Goal: Information Seeking & Learning: Understand process/instructions

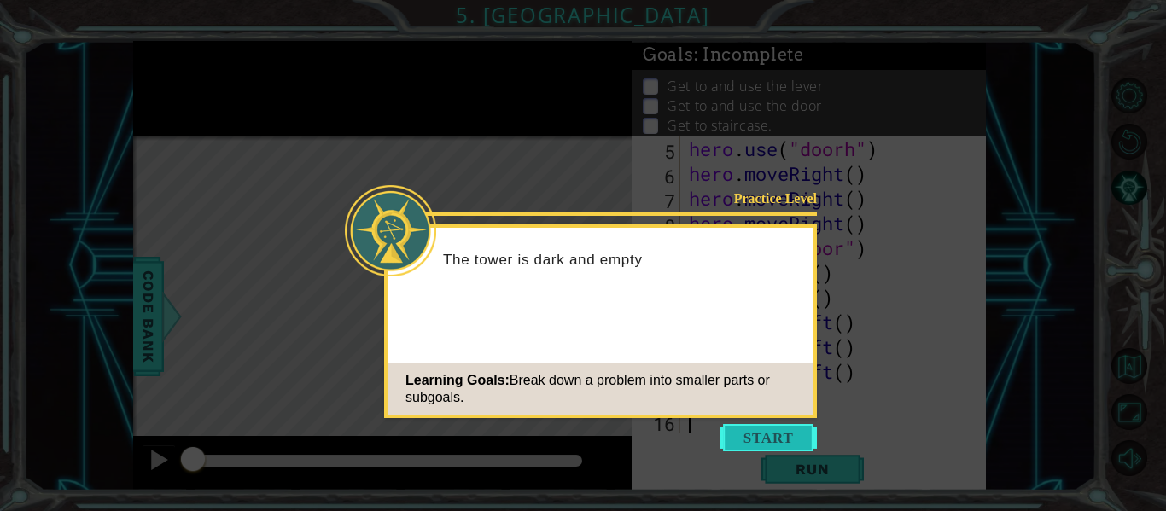
click at [777, 435] on button "Start" at bounding box center [768, 437] width 97 height 27
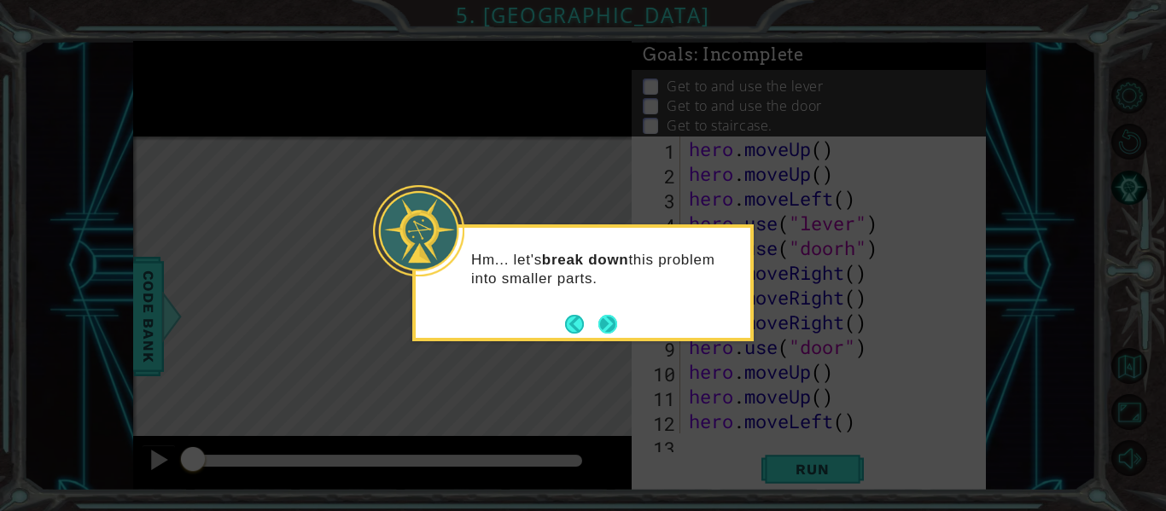
click at [613, 327] on button "Next" at bounding box center [608, 324] width 20 height 20
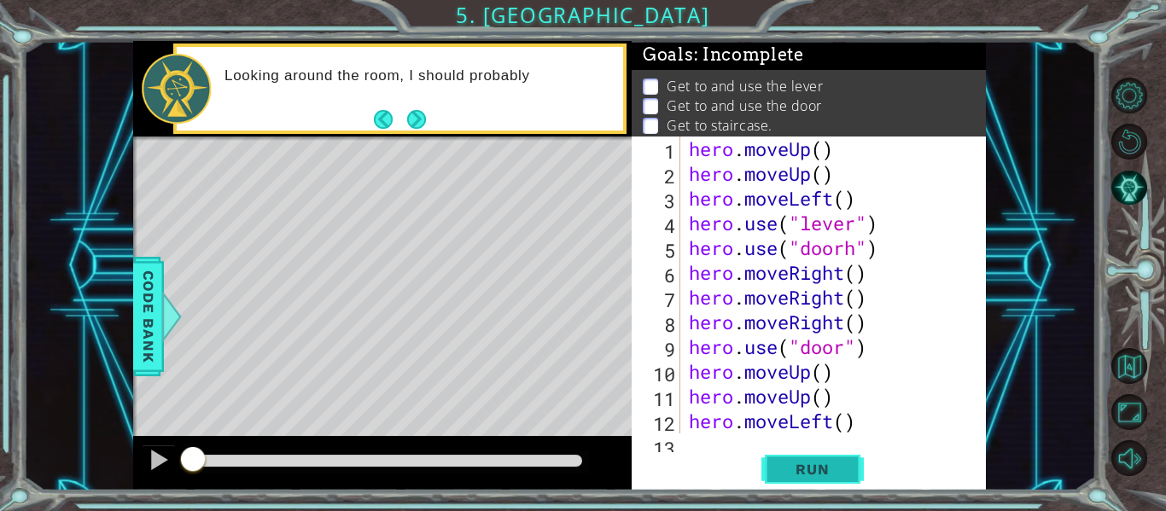
click at [825, 474] on span "Run" at bounding box center [812, 469] width 67 height 17
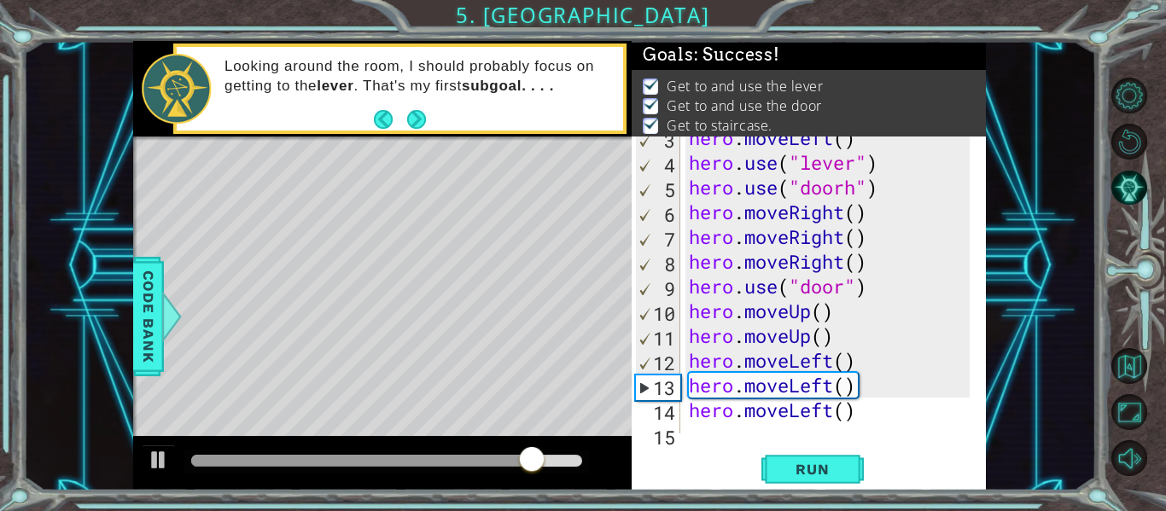
scroll to position [99, 0]
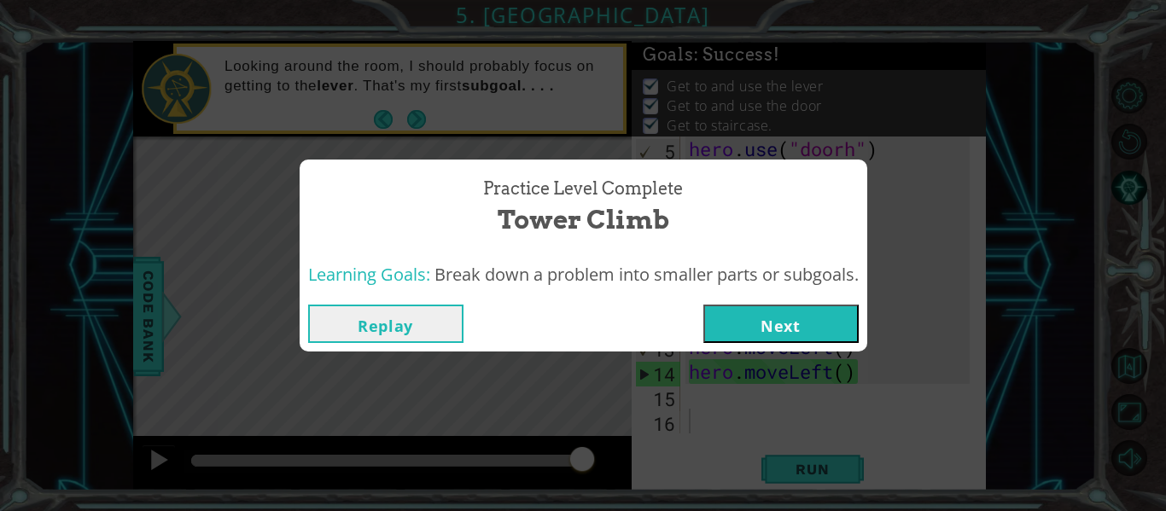
click at [781, 323] on button "Next" at bounding box center [780, 324] width 155 height 38
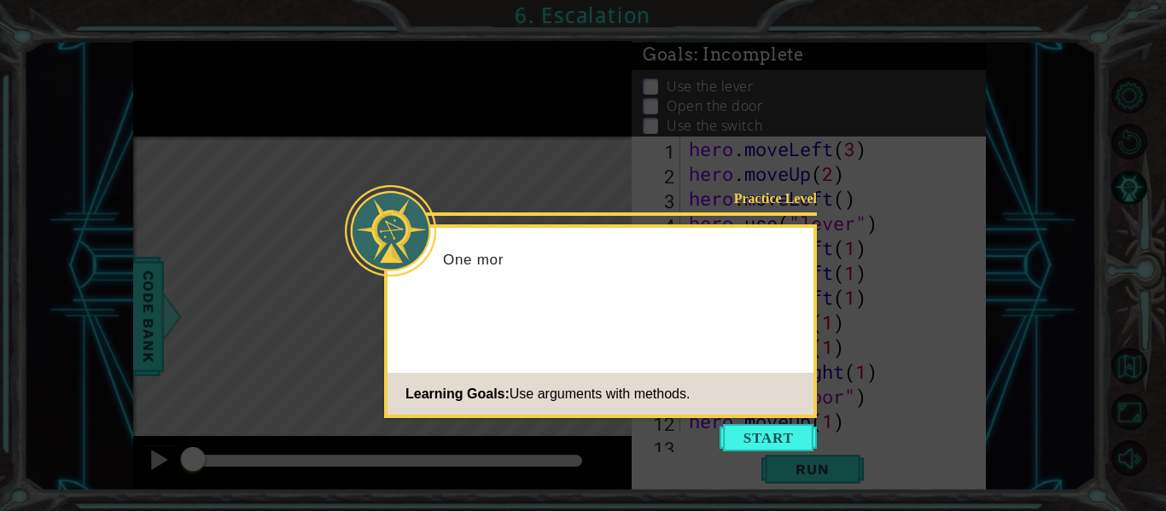
scroll to position [124, 0]
click at [761, 451] on button "Start" at bounding box center [768, 437] width 97 height 27
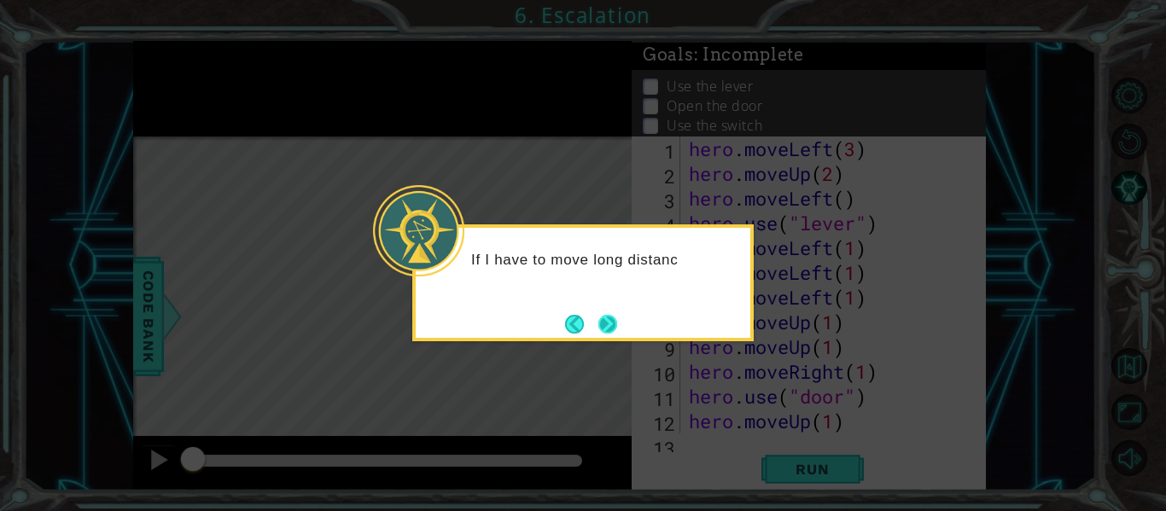
click at [604, 333] on button "Next" at bounding box center [608, 324] width 20 height 20
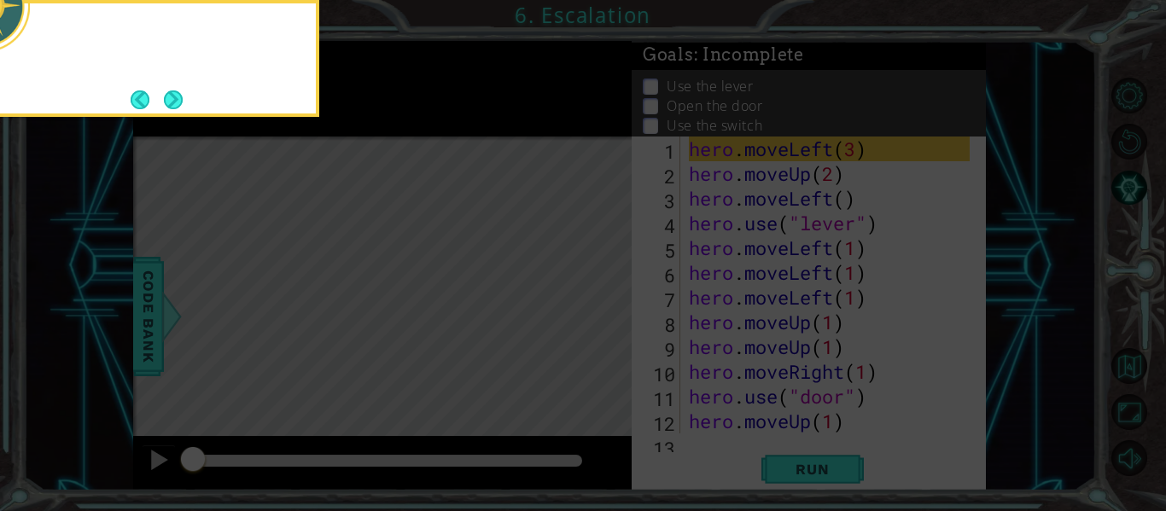
click at [604, 333] on icon at bounding box center [583, 76] width 1166 height 870
click at [173, 97] on button "Next" at bounding box center [174, 100] width 20 height 20
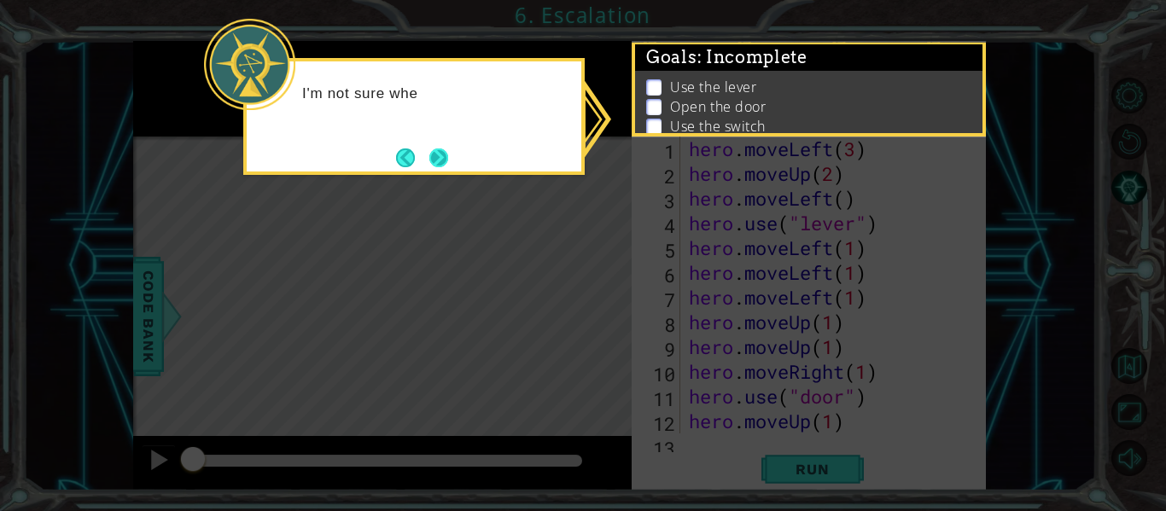
click at [438, 158] on button "Next" at bounding box center [438, 157] width 26 height 26
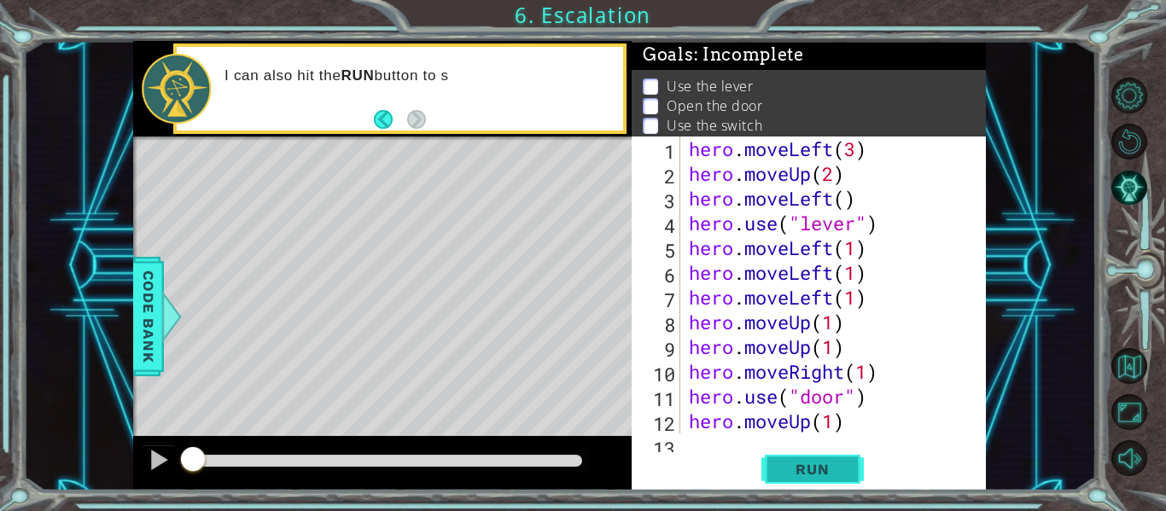
click at [827, 463] on span "Run" at bounding box center [812, 469] width 67 height 17
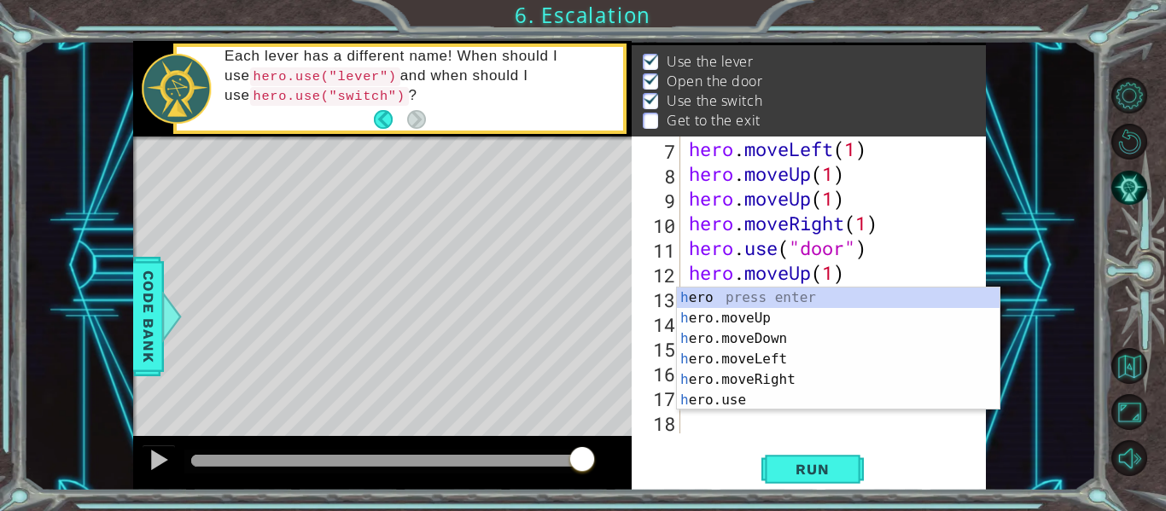
scroll to position [149, 0]
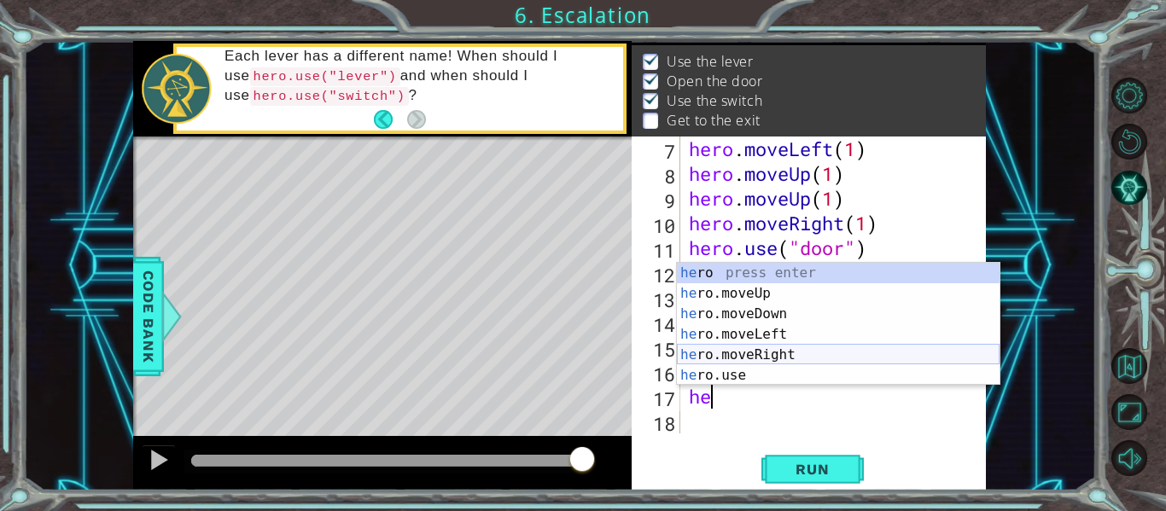
click at [782, 356] on div "he ro press enter he ro.moveUp press enter he ro.moveDown press enter he ro.mov…" at bounding box center [838, 345] width 323 height 164
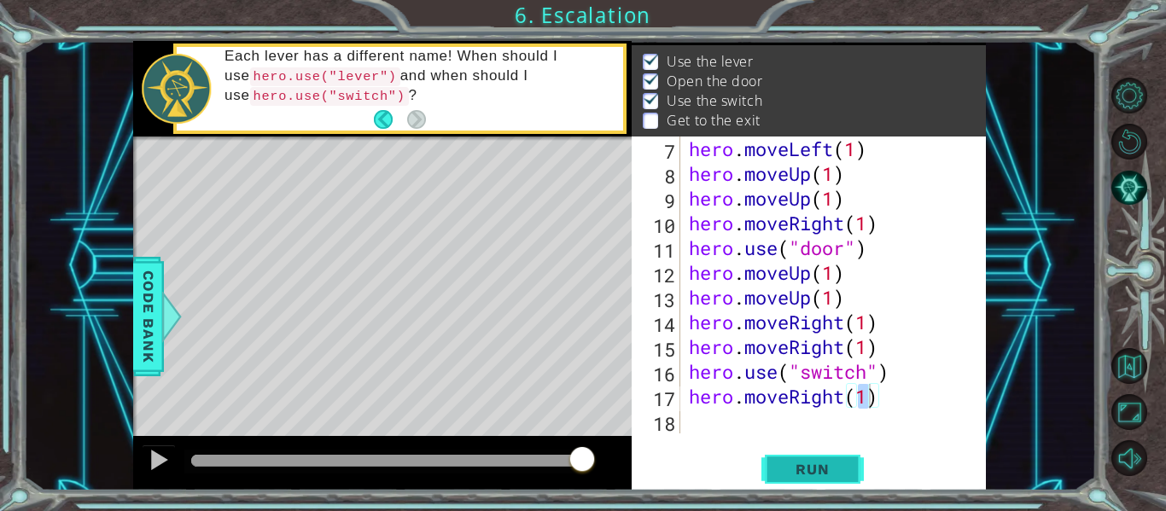
click at [797, 464] on span "Run" at bounding box center [812, 469] width 67 height 17
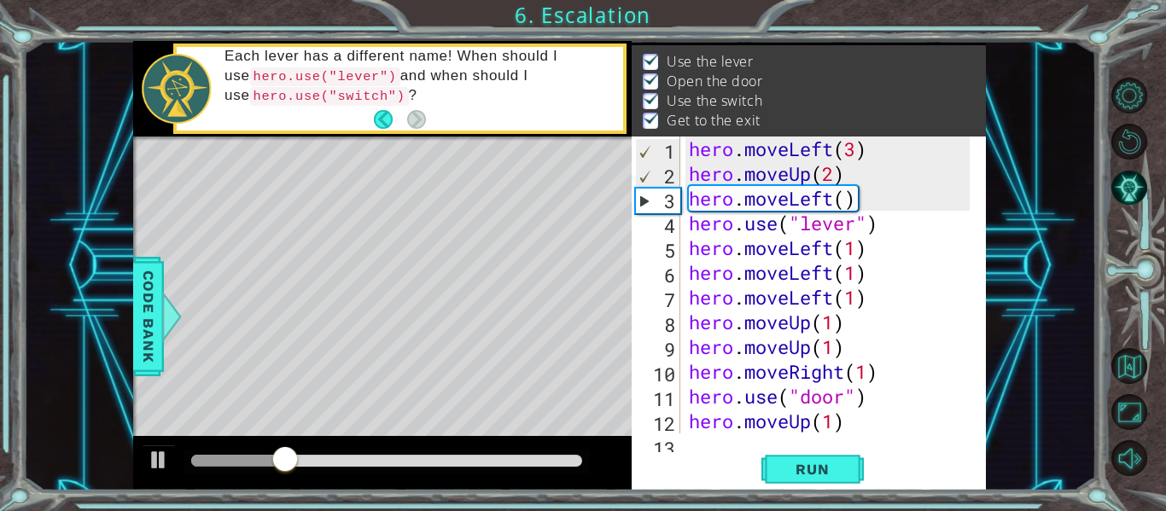
scroll to position [0, 0]
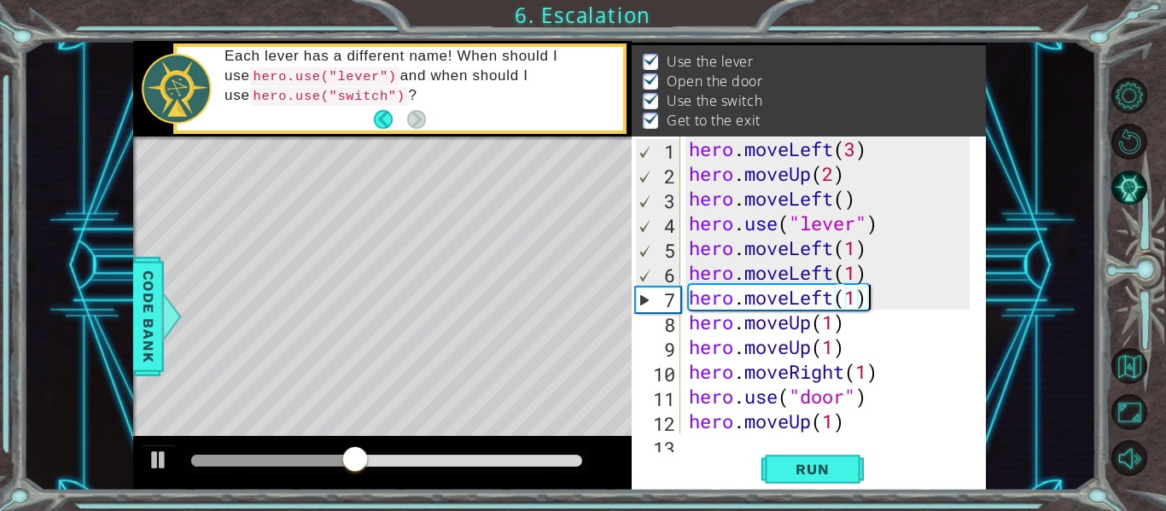
click at [865, 297] on div "hero . moveLeft ( 3 ) hero . moveUp ( 2 ) hero . moveLeft ( ) hero . use ( "lev…" at bounding box center [831, 310] width 293 height 347
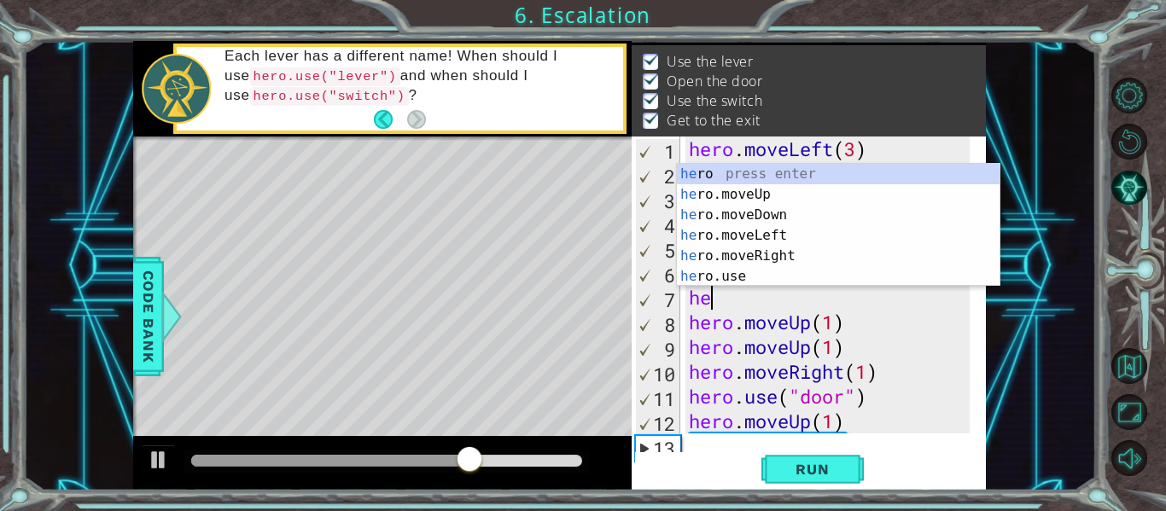
type textarea "h"
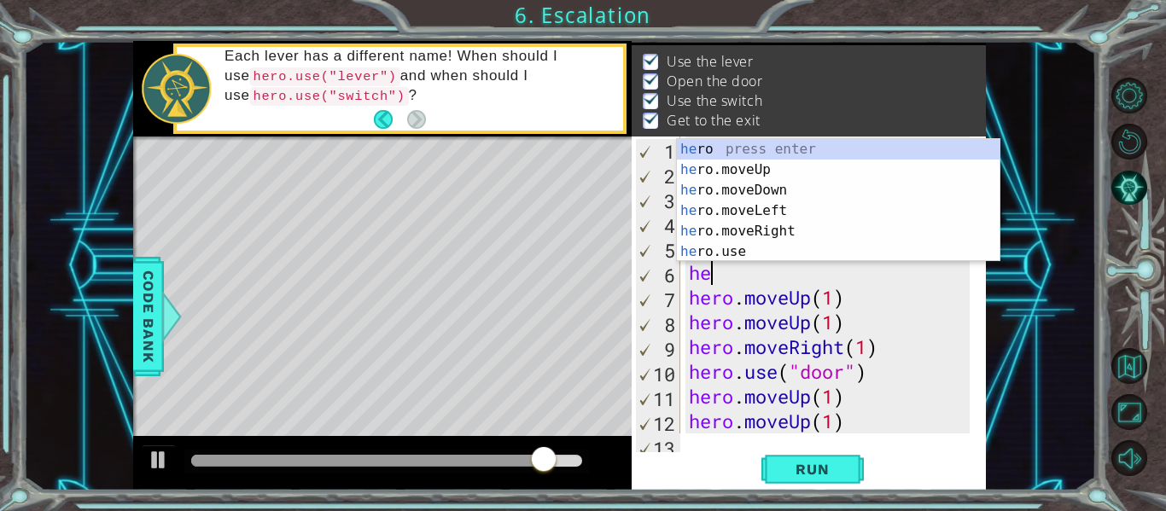
type textarea "h"
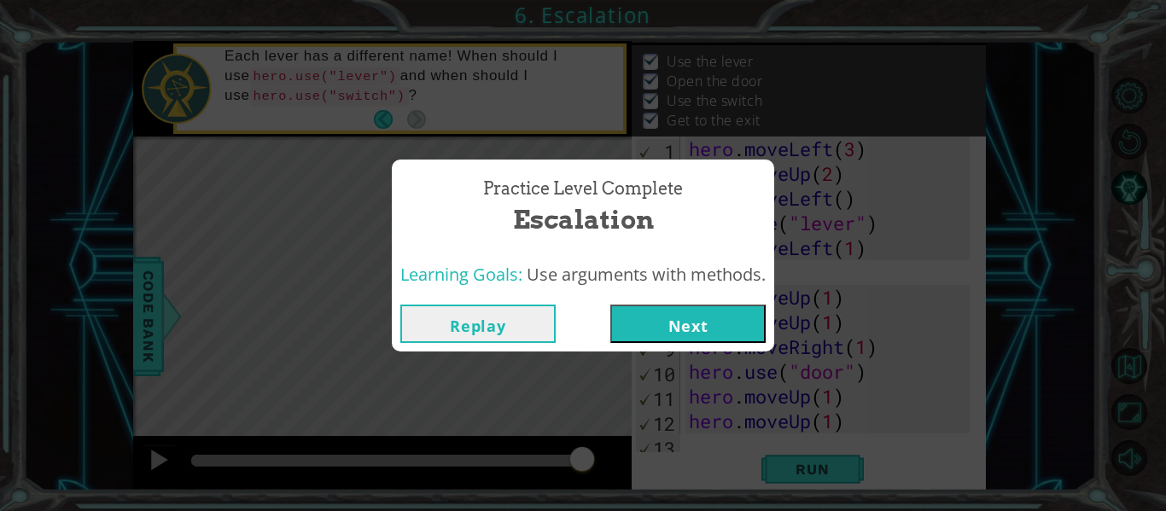
click at [720, 315] on button "Next" at bounding box center [687, 324] width 155 height 38
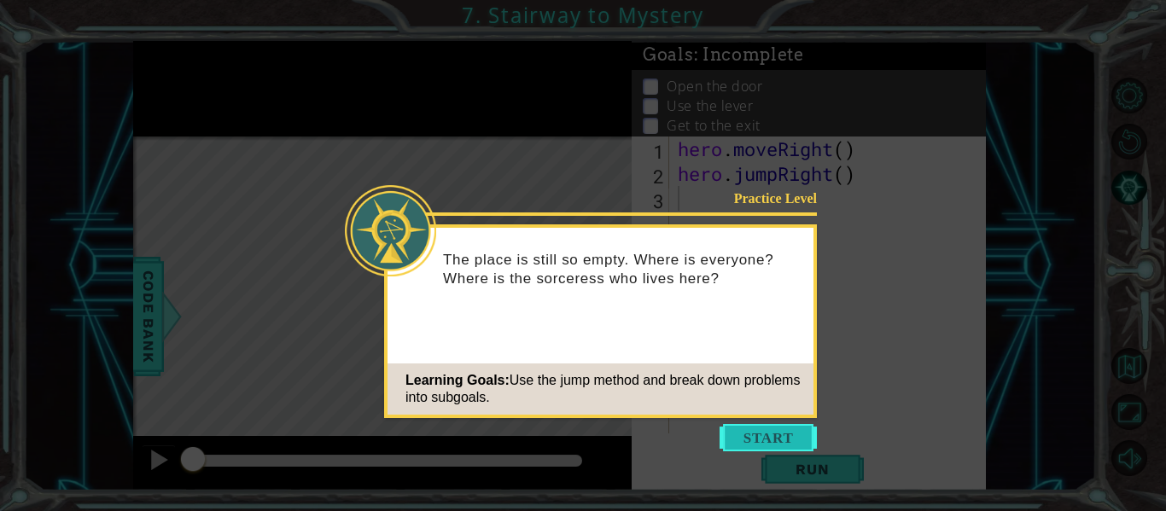
click at [768, 443] on button "Start" at bounding box center [768, 437] width 97 height 27
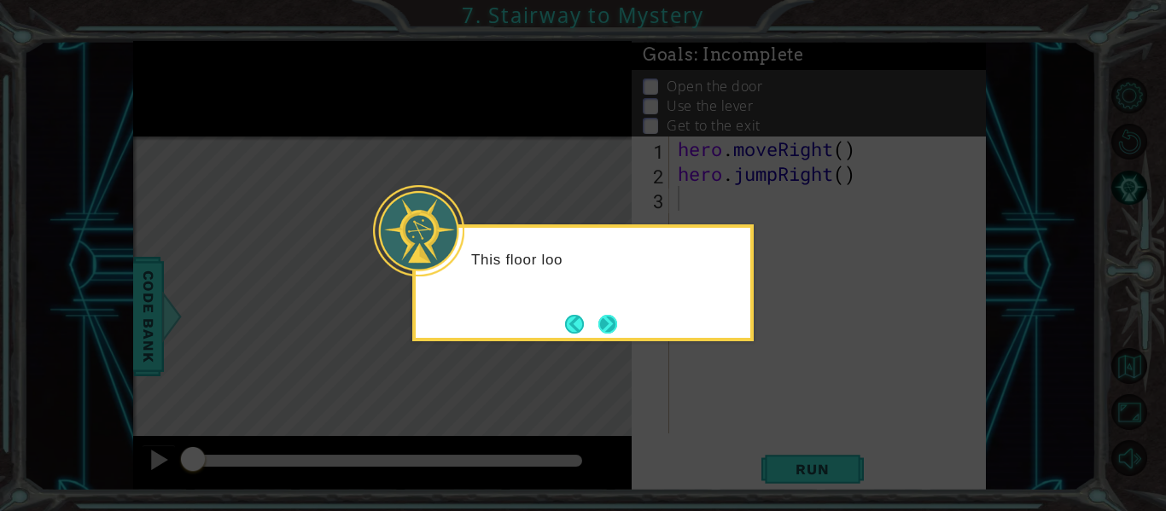
click at [612, 329] on button "Next" at bounding box center [608, 324] width 20 height 20
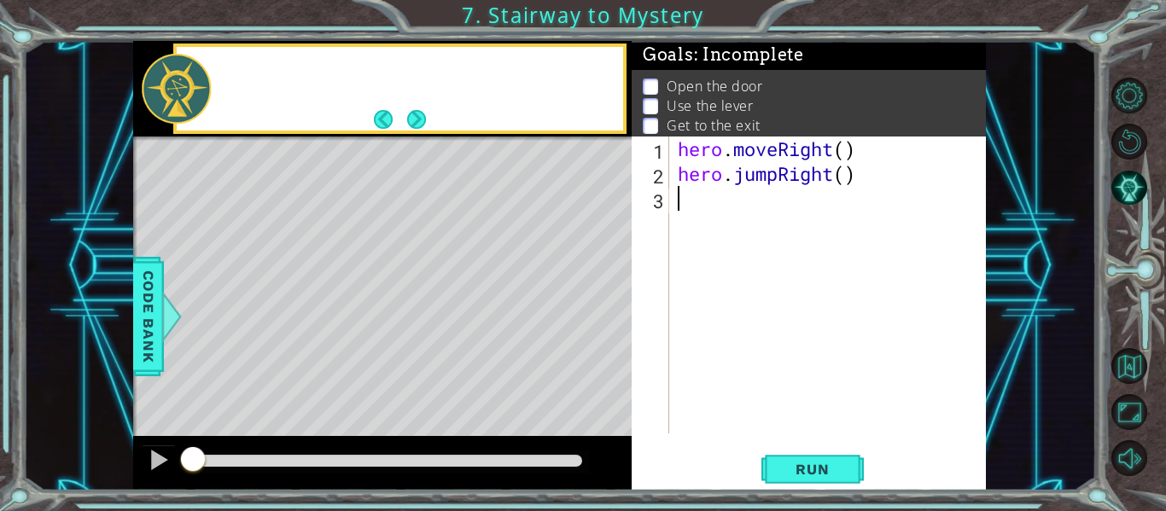
click at [612, 329] on div "Level Map" at bounding box center [527, 388] width 789 height 503
click at [411, 125] on button "Next" at bounding box center [416, 119] width 22 height 22
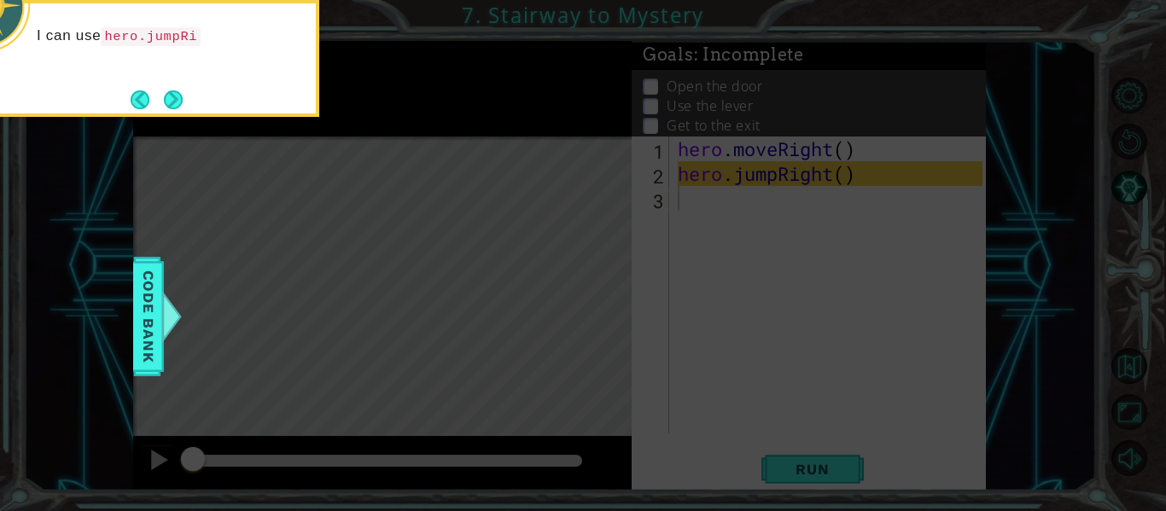
click at [219, 77] on div "I can use hero.jumpRi" at bounding box center [148, 44] width 335 height 68
click at [173, 97] on button "Next" at bounding box center [173, 100] width 20 height 20
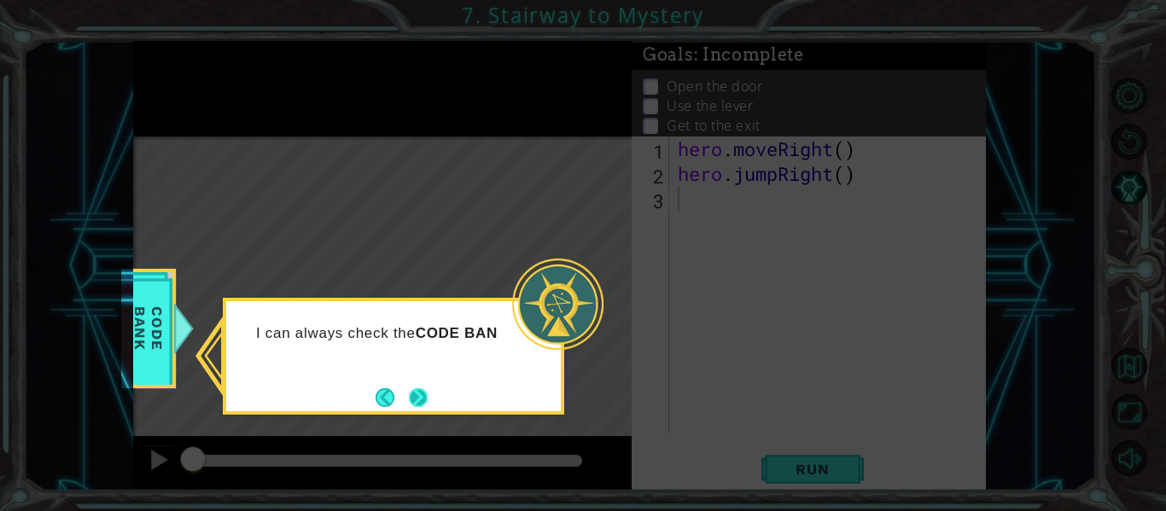
click at [415, 388] on button "Next" at bounding box center [418, 397] width 19 height 19
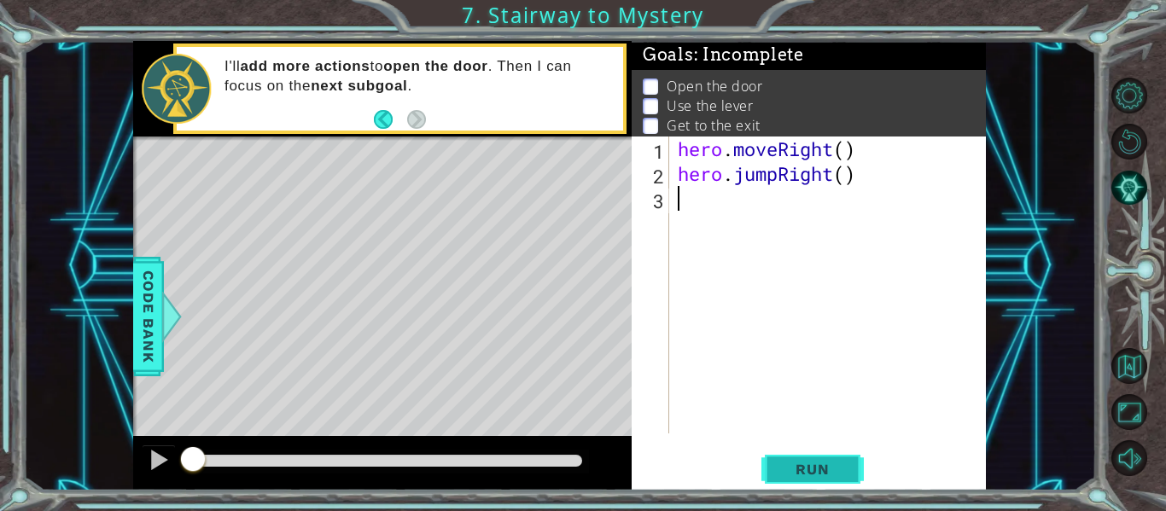
click at [823, 478] on span "Run" at bounding box center [812, 469] width 67 height 17
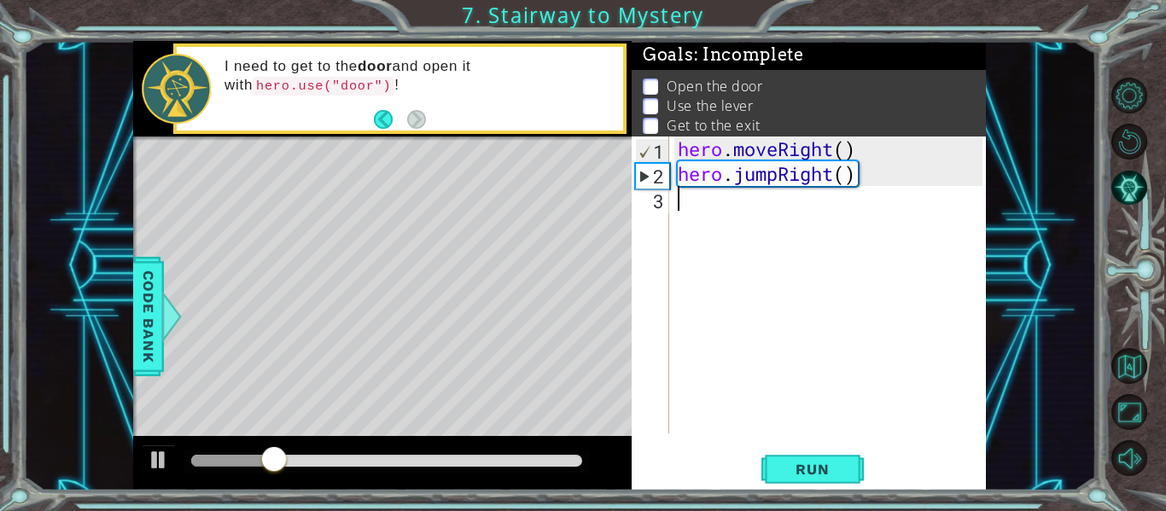
type textarea "j"
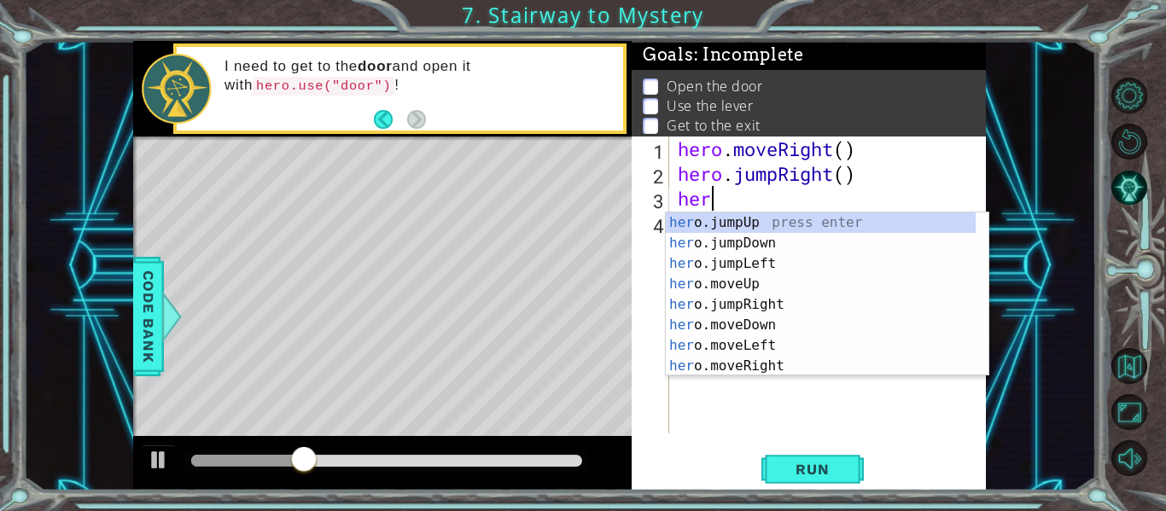
scroll to position [0, 1]
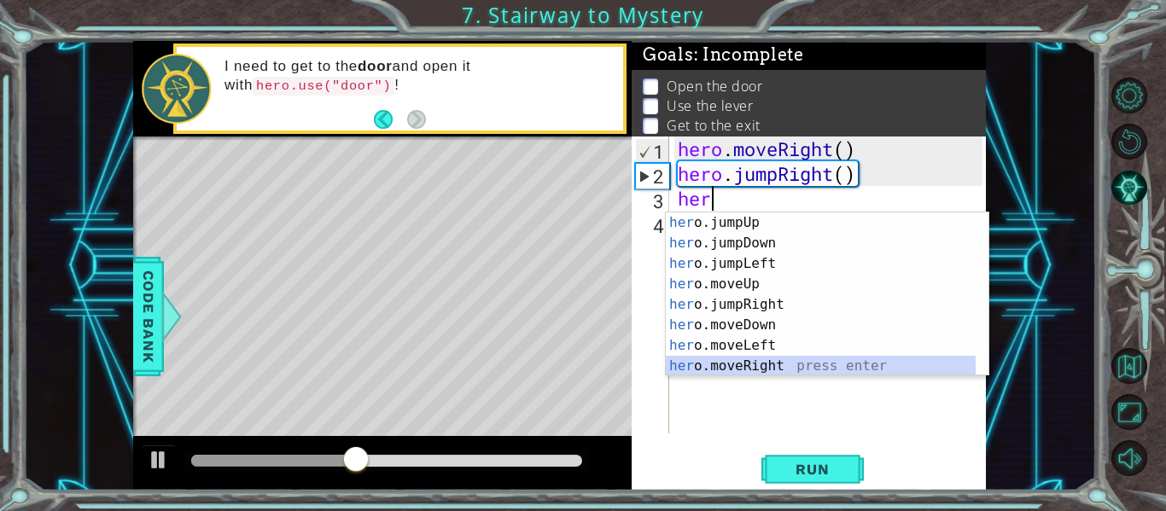
click at [780, 371] on div "her o.jumpUp press enter her o.jumpDown press enter her o.jumpLeft press enter …" at bounding box center [821, 315] width 310 height 205
type textarea "hero.moveRight(1)"
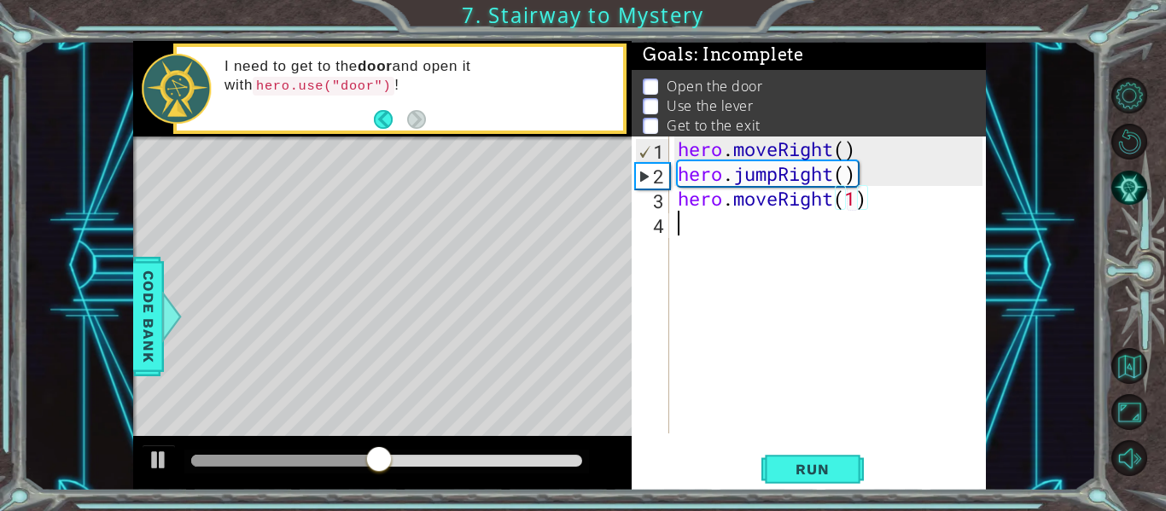
click at [728, 224] on div "hero . moveRight ( ) hero . jumpRight ( ) hero . moveRight ( 1 )" at bounding box center [832, 310] width 317 height 347
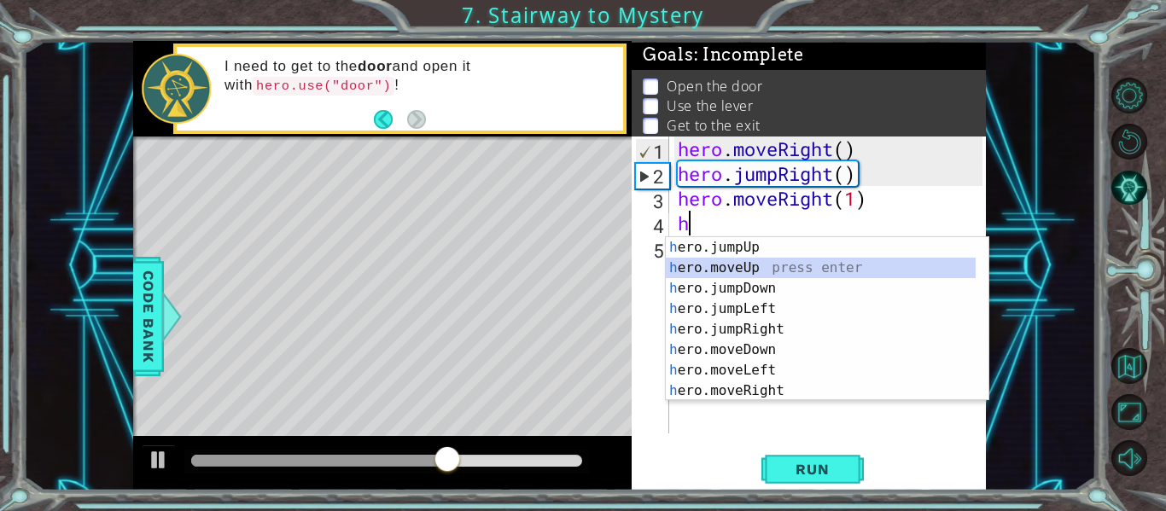
click at [743, 265] on div "h ero.jumpUp press enter h ero.moveUp press enter h ero.jumpDown press enter h …" at bounding box center [821, 339] width 310 height 205
type textarea "hero.moveUp(1)"
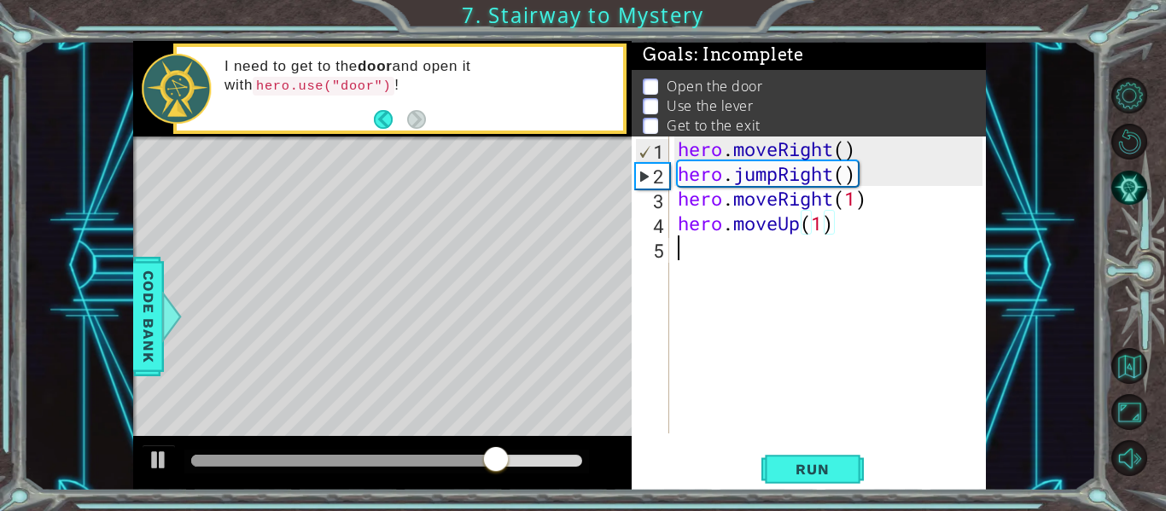
click at [711, 259] on div "hero . moveRight ( ) hero . jumpRight ( ) hero . moveRight ( 1 ) hero . moveUp …" at bounding box center [832, 310] width 317 height 347
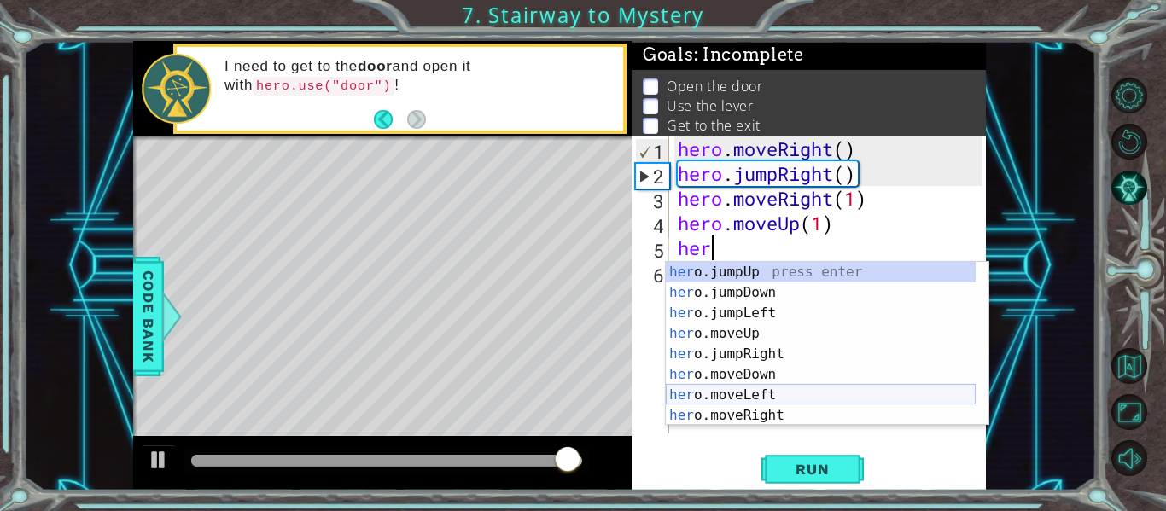
scroll to position [20, 0]
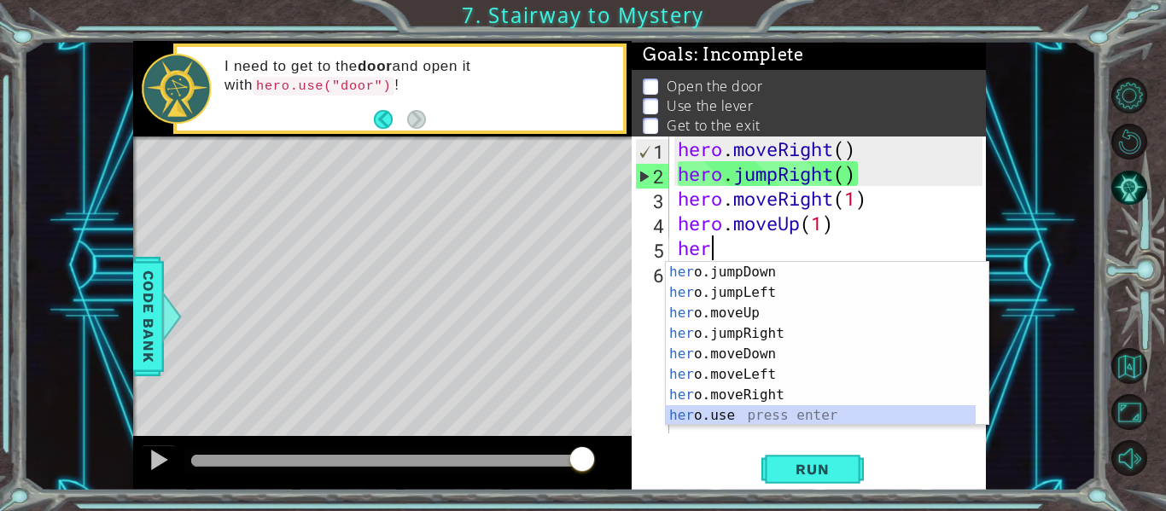
click at [715, 413] on div "her o.jumpDown press enter her o.jumpLeft press enter her o.moveUp press enter …" at bounding box center [821, 364] width 310 height 205
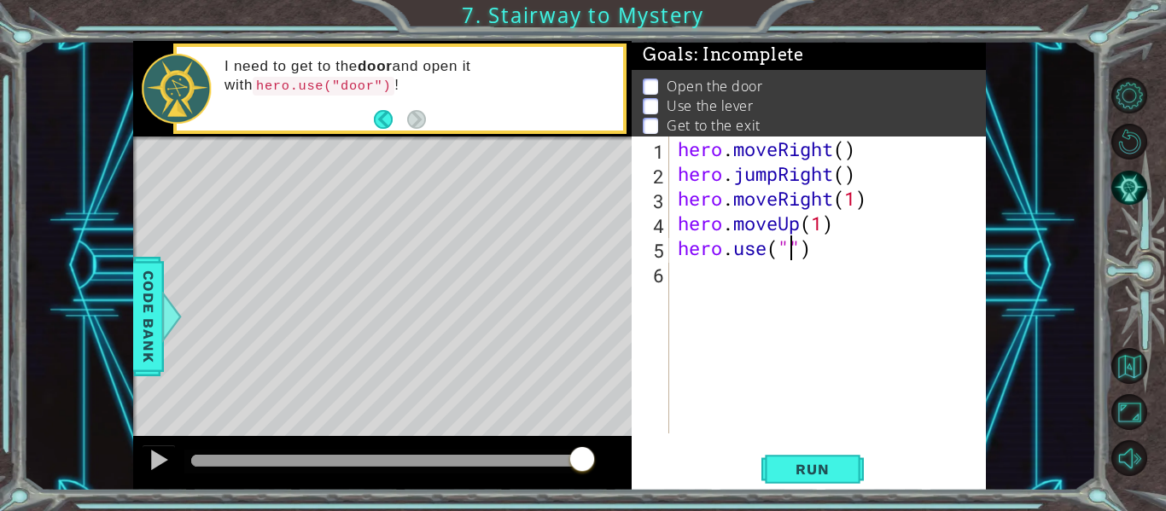
scroll to position [0, 6]
type textarea "hero.use("door")"
click at [775, 277] on div "hero . moveRight ( ) hero . jumpRight ( ) hero . moveRight ( 1 ) hero . moveUp …" at bounding box center [832, 310] width 317 height 347
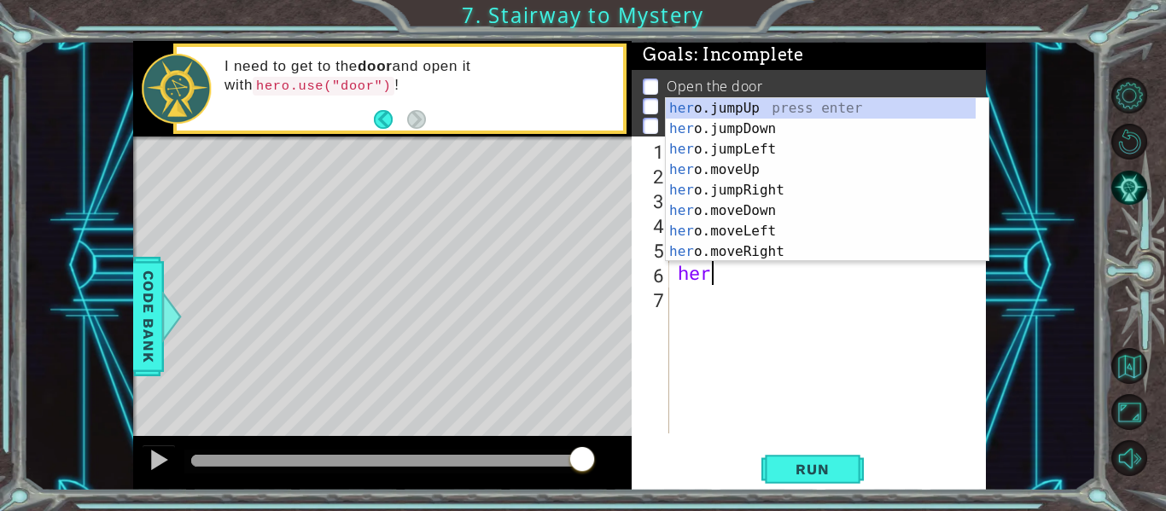
scroll to position [0, 1]
click at [742, 184] on div "hero .jumpUp press enter hero .jumpDown press enter hero .jumpLeft press enter …" at bounding box center [821, 200] width 310 height 205
type textarea "hero.moveUp(1)"
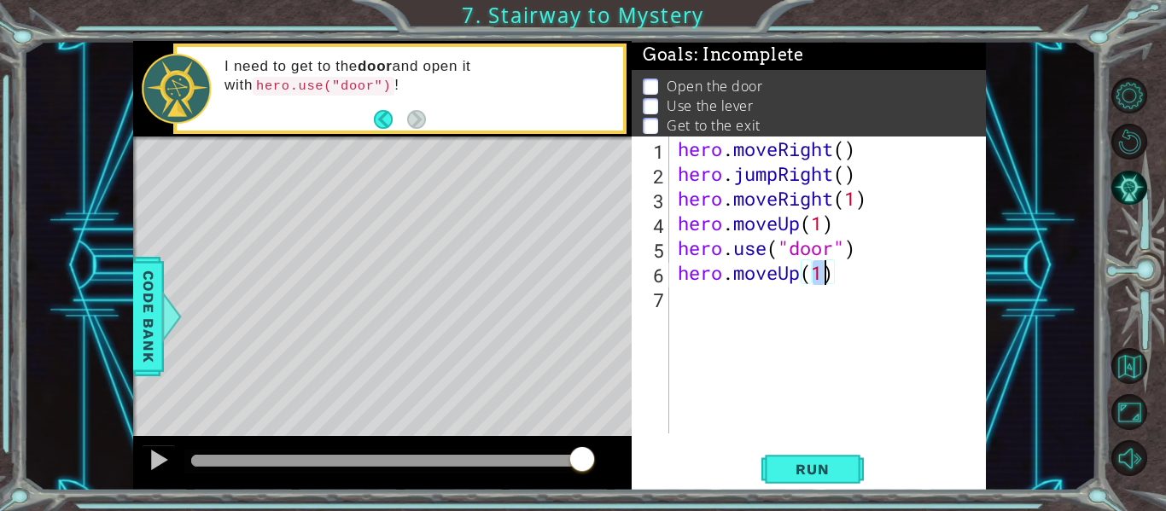
click at [702, 295] on div "hero . moveRight ( ) hero . jumpRight ( ) hero . moveRight ( 1 ) hero . moveUp …" at bounding box center [832, 310] width 317 height 347
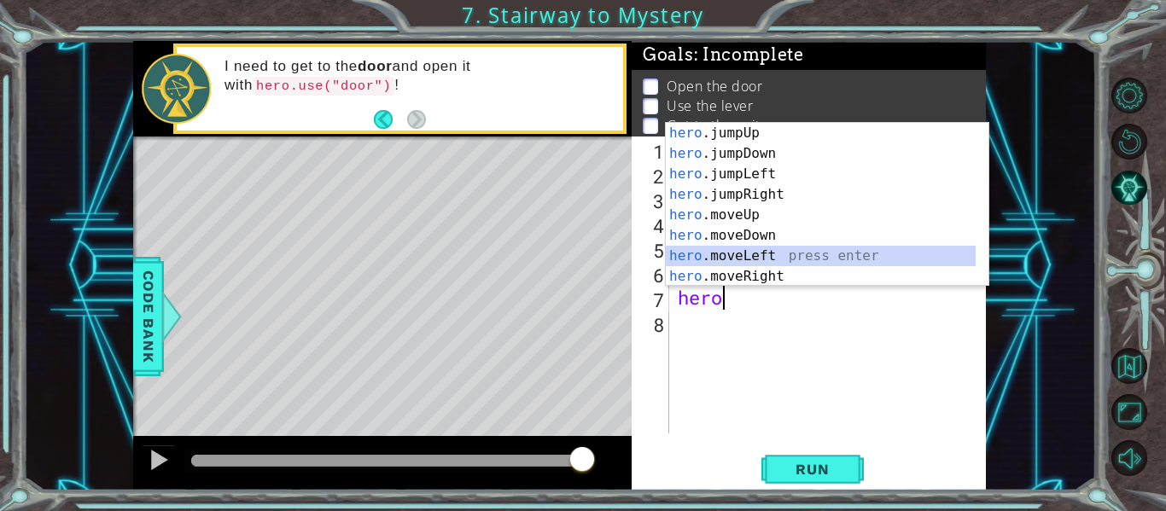
click at [757, 258] on div "hero .jumpUp press enter hero .jumpDown press enter hero .jumpLeft press enter …" at bounding box center [821, 225] width 310 height 205
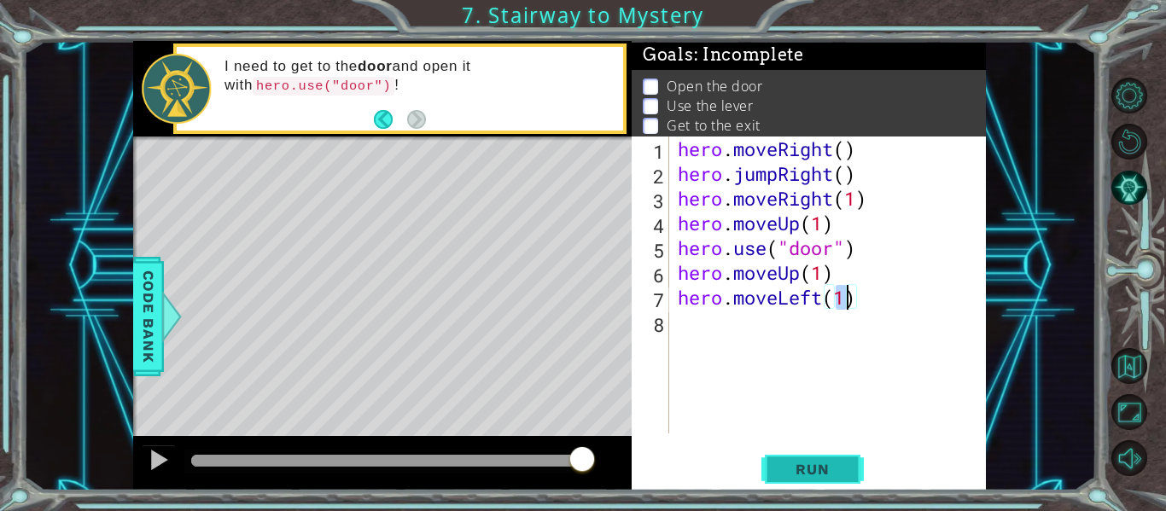
type textarea "hero.moveLeft(1)"
click at [811, 479] on button "Run" at bounding box center [812, 469] width 102 height 35
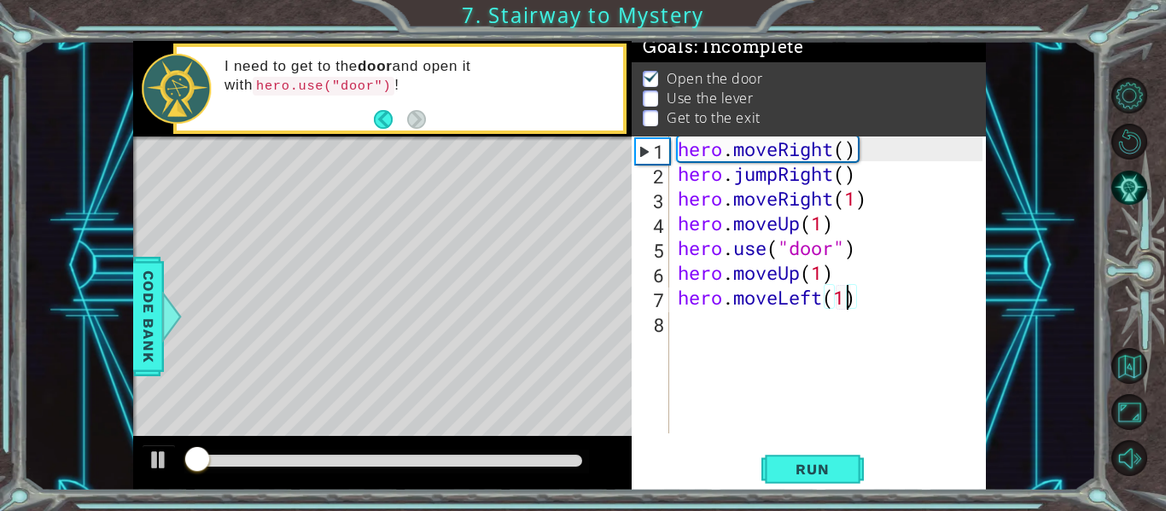
scroll to position [15, 0]
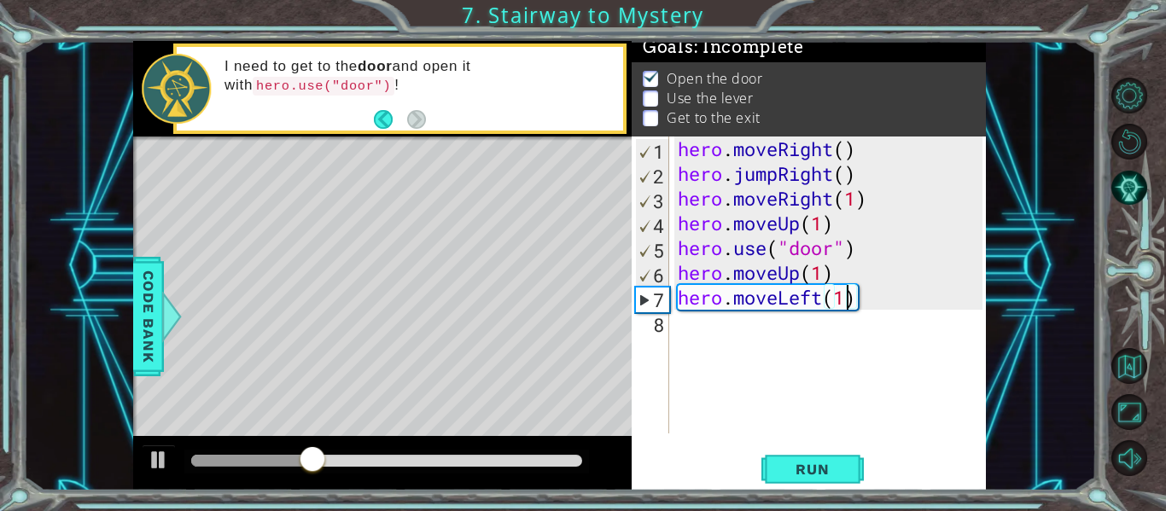
click at [727, 347] on div "hero . moveRight ( ) hero . jumpRight ( ) hero . moveRight ( 1 ) hero . moveUp …" at bounding box center [832, 310] width 317 height 347
click at [868, 302] on div "hero . moveRight ( ) hero . jumpRight ( ) hero . moveRight ( 1 ) hero . moveUp …" at bounding box center [832, 310] width 317 height 347
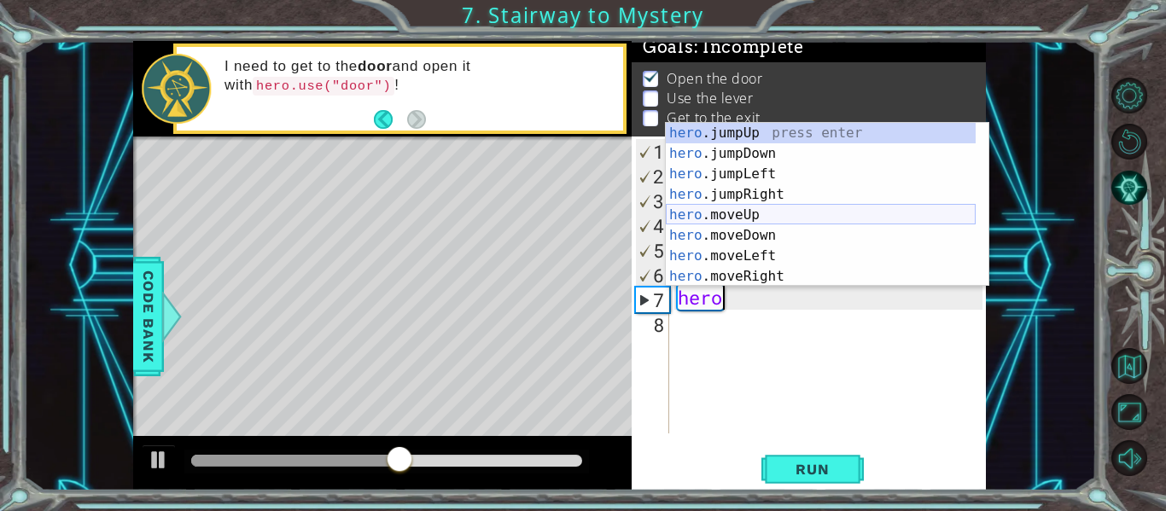
click at [728, 215] on div "hero .jumpUp press enter hero .jumpDown press enter hero .jumpLeft press enter …" at bounding box center [821, 225] width 310 height 205
type textarea "hero.moveUp(1)"
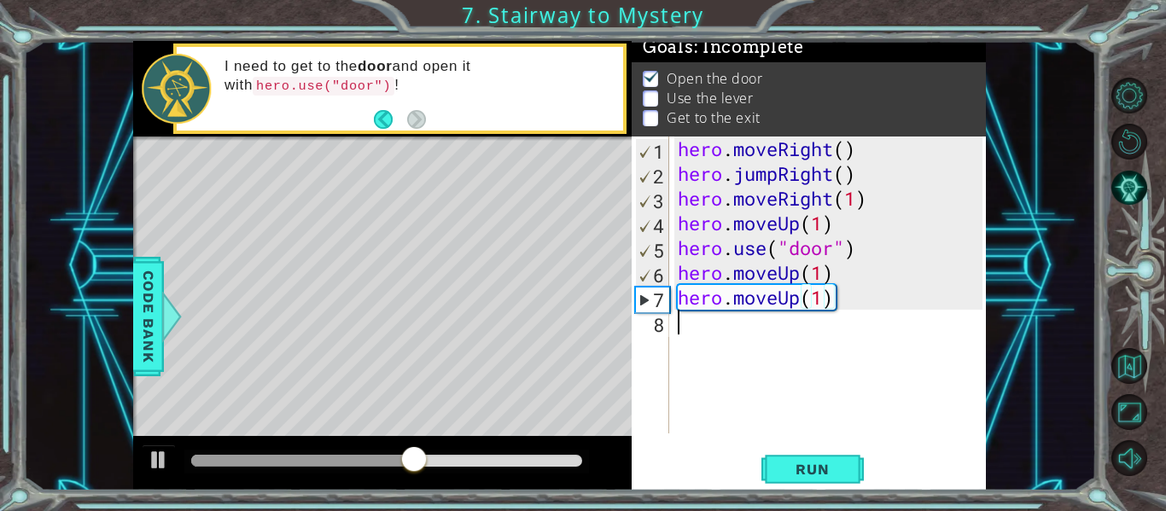
click at [700, 342] on div "hero . moveRight ( ) hero . jumpRight ( ) hero . moveRight ( 1 ) hero . moveUp …" at bounding box center [832, 310] width 317 height 347
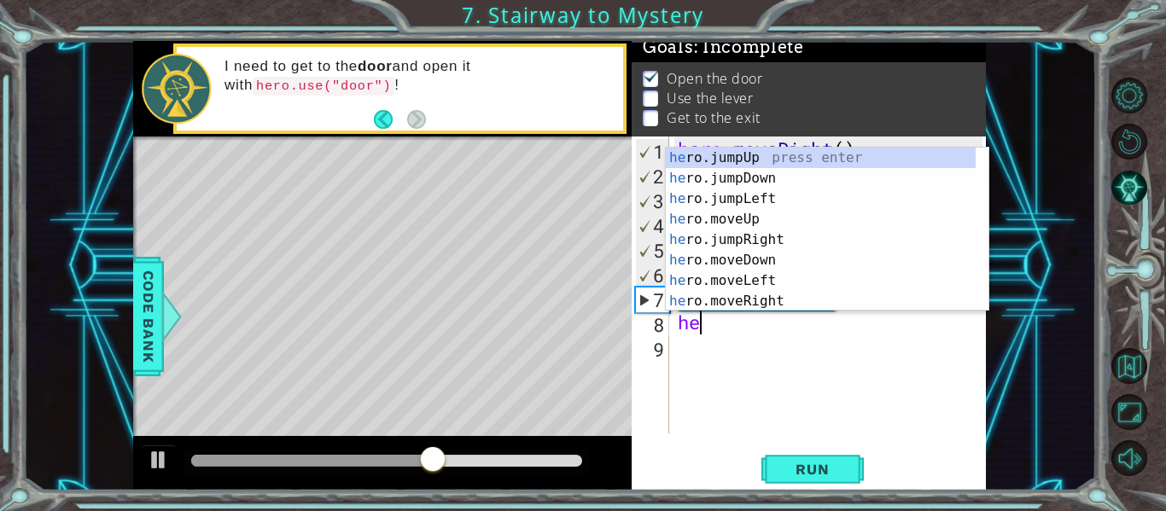
scroll to position [0, 1]
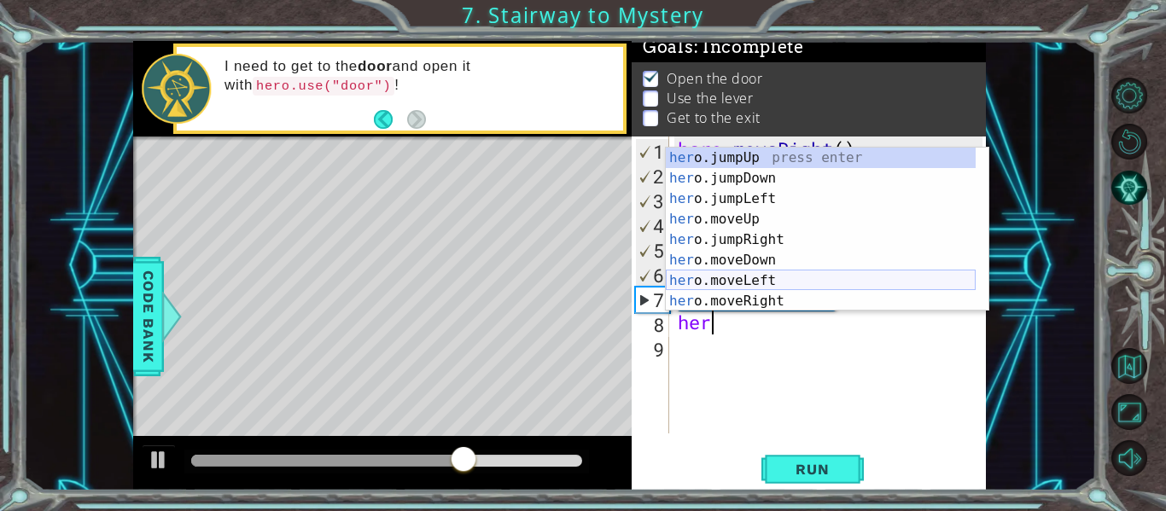
click at [759, 280] on div "her o.jumpUp press enter her o.jumpDown press enter her o.jumpLeft press enter …" at bounding box center [821, 250] width 310 height 205
type textarea "hero.moveLeft(1)"
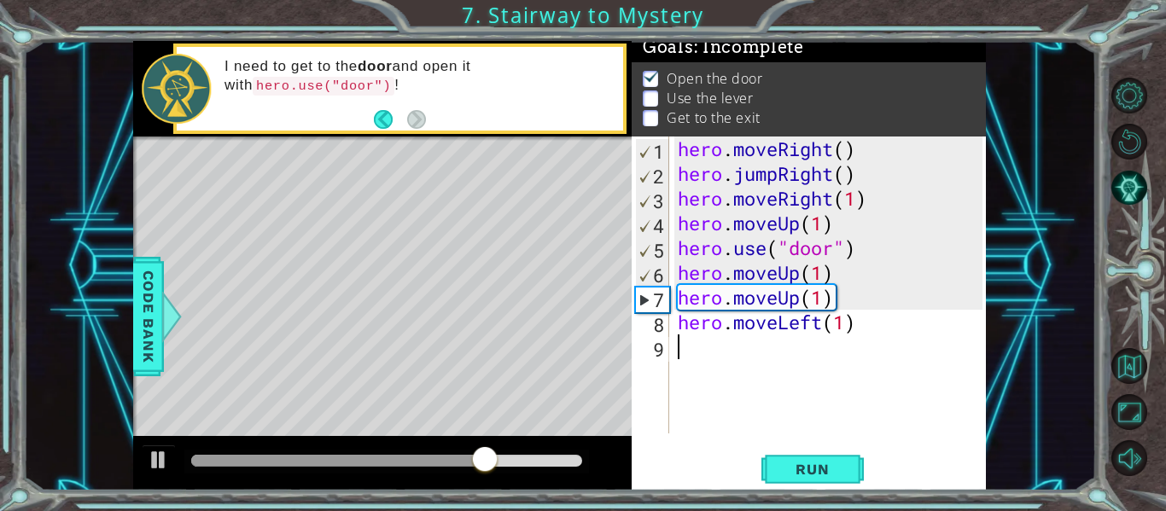
click at [701, 366] on div "hero . moveRight ( ) hero . jumpRight ( ) hero . moveRight ( 1 ) hero . moveUp …" at bounding box center [832, 310] width 317 height 347
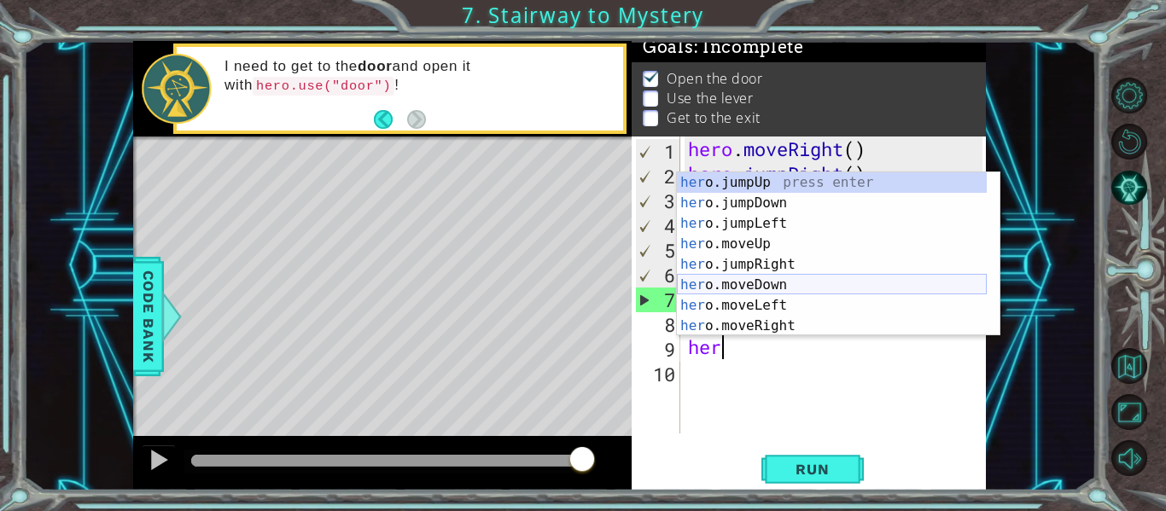
scroll to position [20, 0]
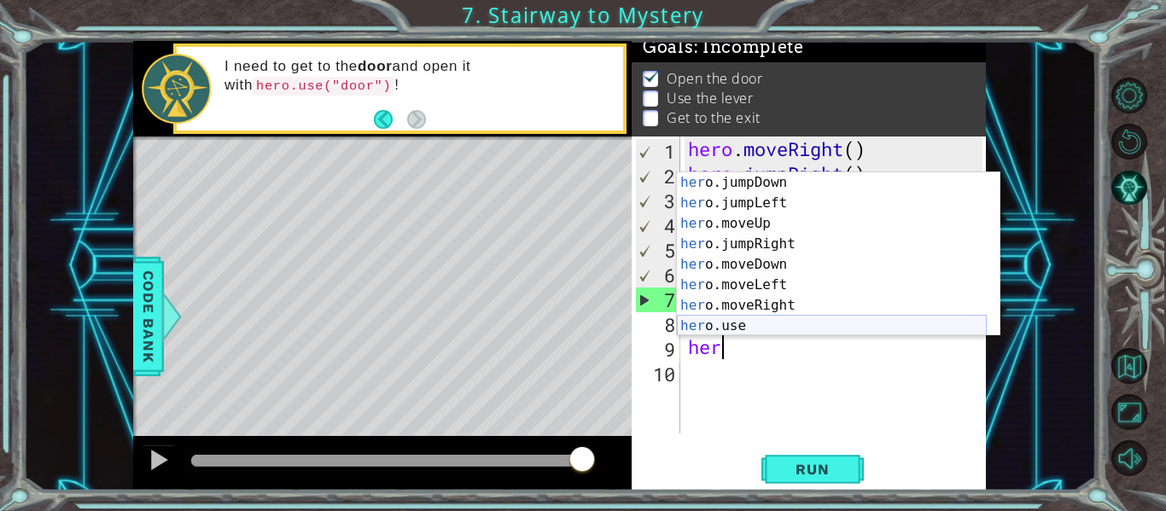
click at [729, 324] on div "her o.jumpDown press enter her o.jumpLeft press enter her o.moveUp press enter …" at bounding box center [832, 274] width 310 height 205
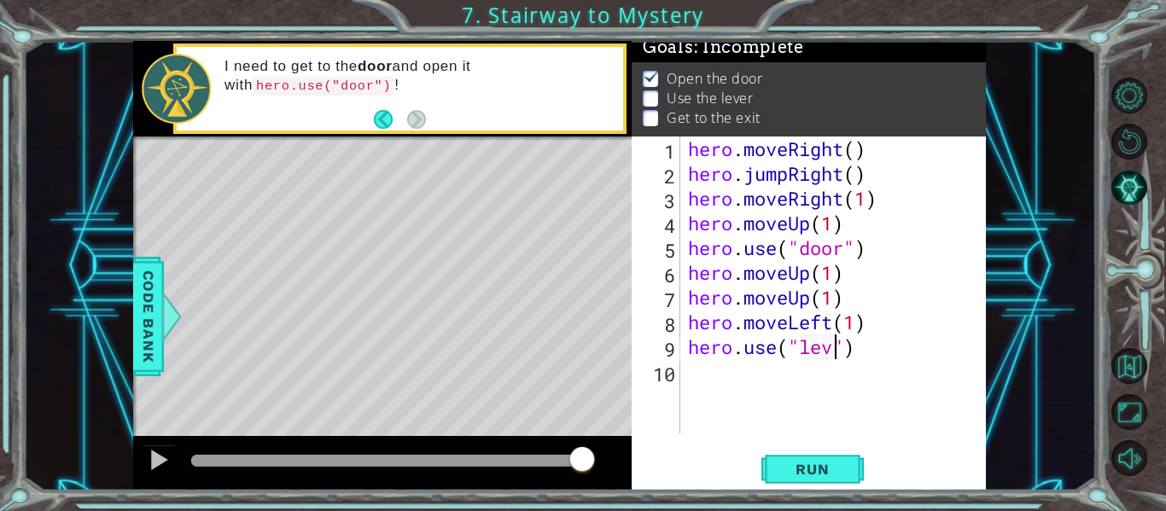
scroll to position [0, 8]
type textarea "hero.use("lever")"
click at [715, 378] on div "hero . moveRight ( ) hero . jumpRight ( ) hero . moveRight ( 1 ) hero . moveUp …" at bounding box center [838, 310] width 306 height 347
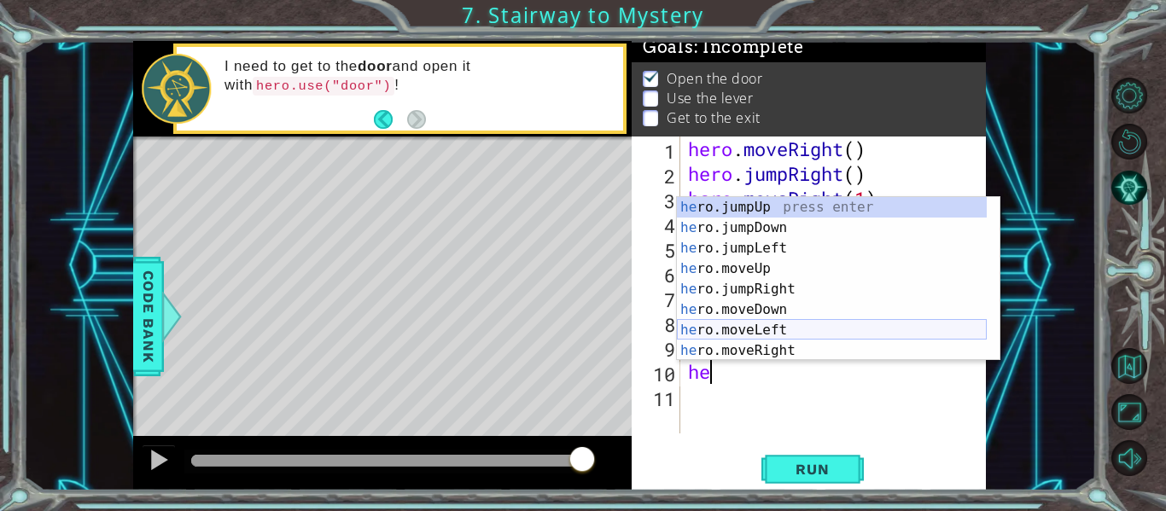
click at [765, 330] on div "he ro.jumpUp press enter he ro.jumpDown press enter he ro.jumpLeft press enter …" at bounding box center [832, 299] width 310 height 205
type textarea "hero.moveLeft(1)"
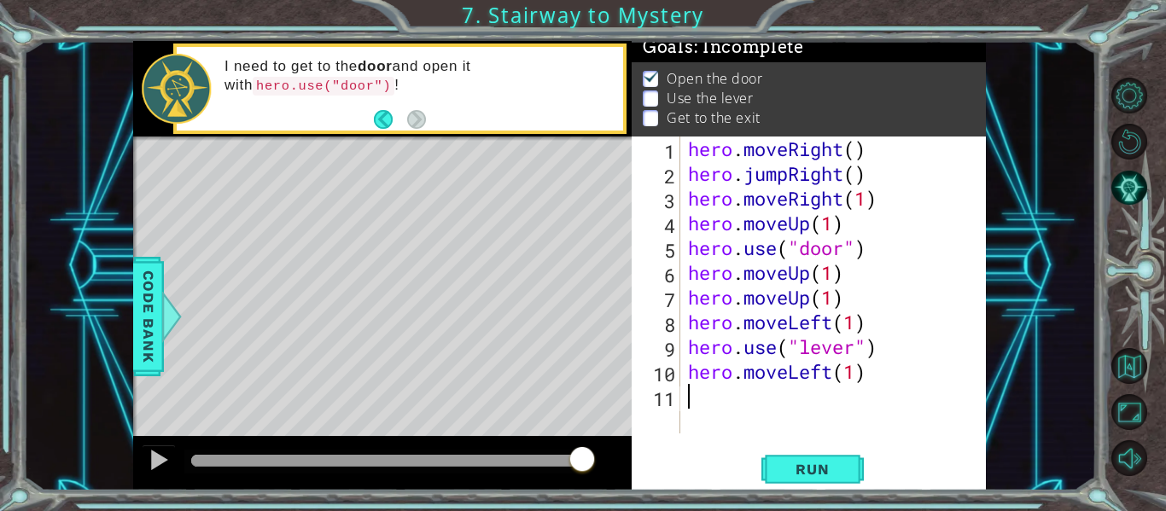
click at [729, 411] on div "hero . moveRight ( ) hero . jumpRight ( ) hero . moveRight ( 1 ) hero . moveUp …" at bounding box center [838, 310] width 306 height 347
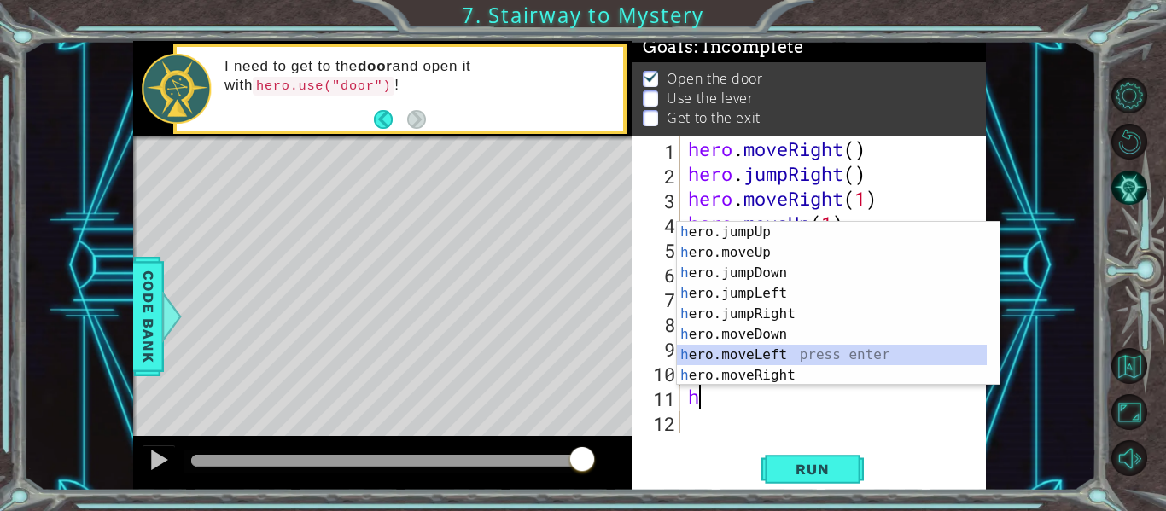
click at [763, 352] on div "h ero.jumpUp press enter h ero.moveUp press enter h ero.jumpDown press enter h …" at bounding box center [832, 324] width 310 height 205
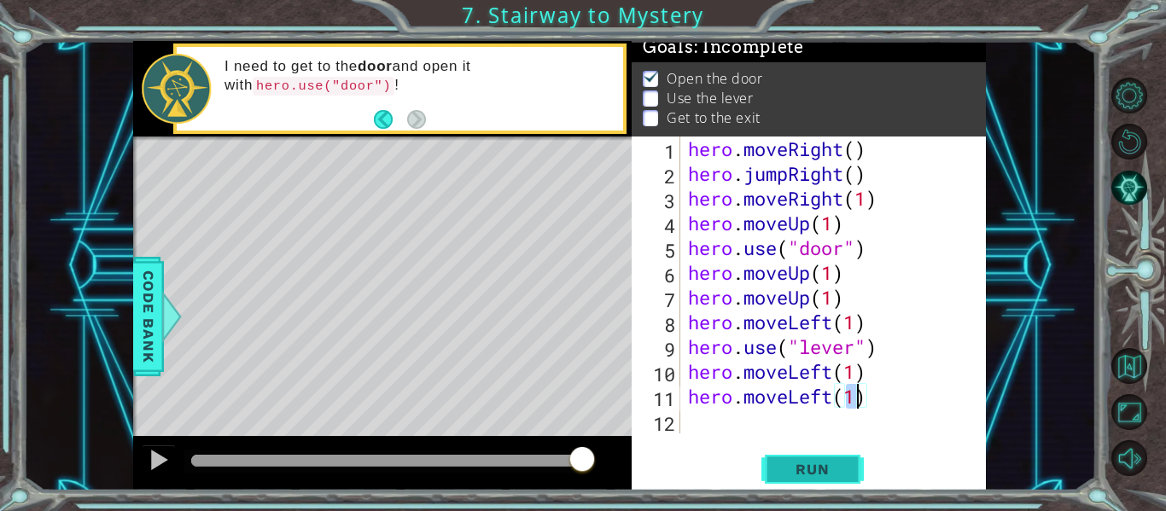
type textarea "hero.moveLeft(1)"
click at [802, 473] on span "Run" at bounding box center [812, 469] width 67 height 17
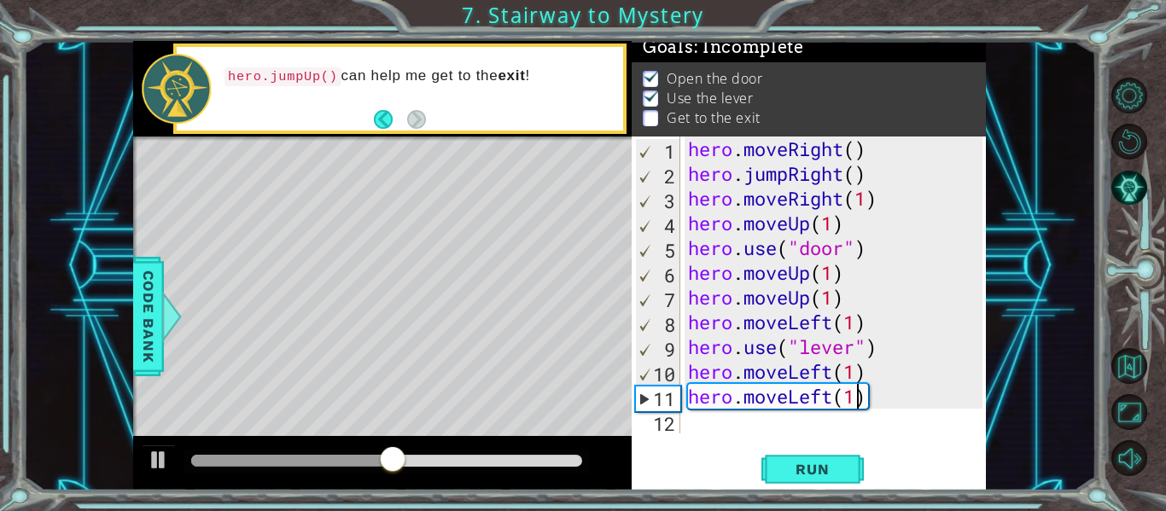
click at [725, 427] on div "hero . moveRight ( ) hero . jumpRight ( ) hero . moveRight ( 1 ) hero . moveUp …" at bounding box center [838, 310] width 306 height 347
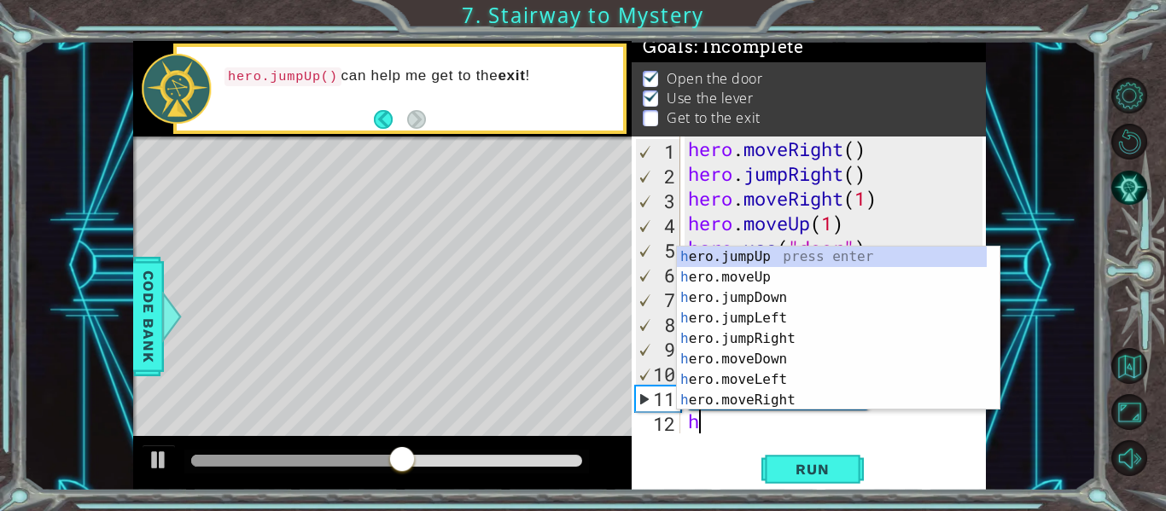
scroll to position [25, 0]
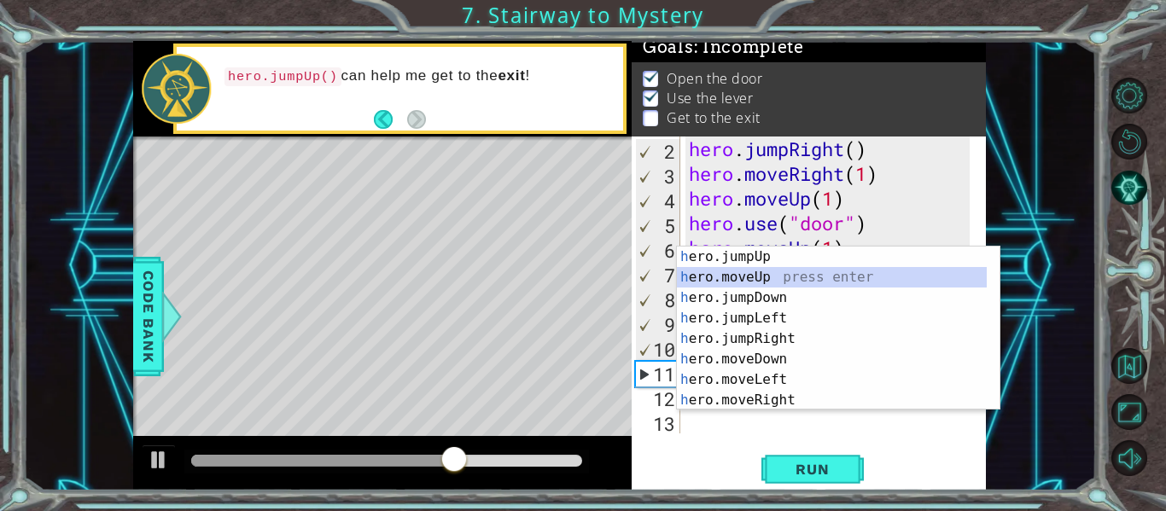
click at [762, 275] on div "h ero.jumpUp press enter h ero.moveUp press enter h ero.jumpDown press enter h …" at bounding box center [832, 349] width 310 height 205
type textarea "hero.moveUp(1)"
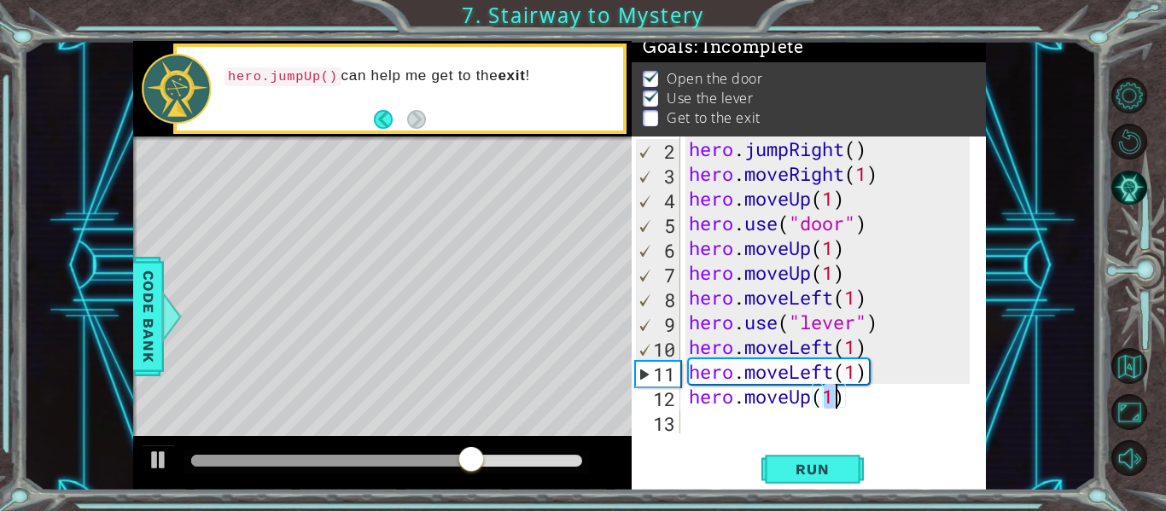
click at [695, 429] on div "hero . jumpRight ( ) hero . moveRight ( 1 ) hero . moveUp ( 1 ) hero . use ( "d…" at bounding box center [831, 310] width 293 height 347
drag, startPoint x: 753, startPoint y: 365, endPoint x: 762, endPoint y: 293, distance: 73.2
click at [762, 293] on div "hero . jumpRight ( ) hero . moveRight ( 1 ) hero . moveUp ( 1 ) hero . use ( "d…" at bounding box center [831, 310] width 293 height 347
click at [726, 404] on div "hero . jumpRight ( ) hero . moveRight ( 1 ) hero . moveUp ( 1 ) hero . use ( "d…" at bounding box center [831, 310] width 293 height 347
type textarea "hero.moveUp(1)"
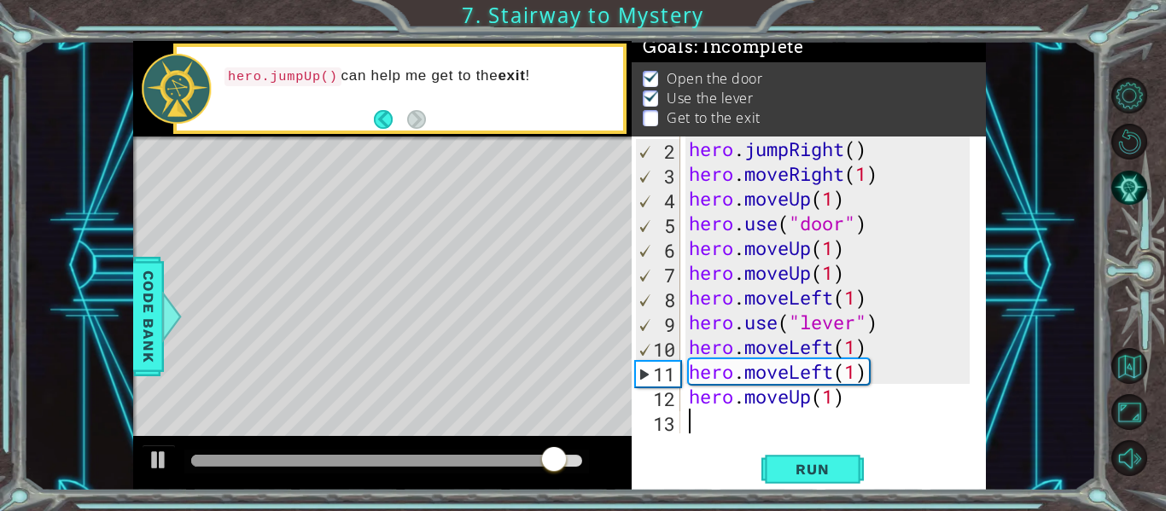
click at [708, 424] on div "hero . jumpRight ( ) hero . moveRight ( 1 ) hero . moveUp ( 1 ) hero . use ( "d…" at bounding box center [831, 310] width 293 height 347
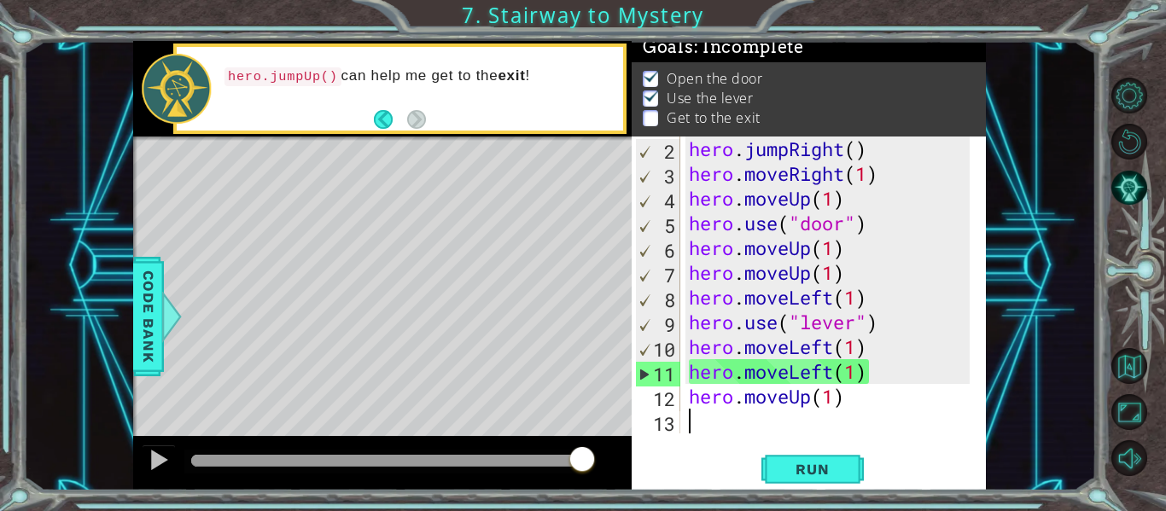
click at [867, 405] on div "hero . jumpRight ( ) hero . moveRight ( 1 ) hero . moveUp ( 1 ) hero . use ( "d…" at bounding box center [831, 310] width 293 height 347
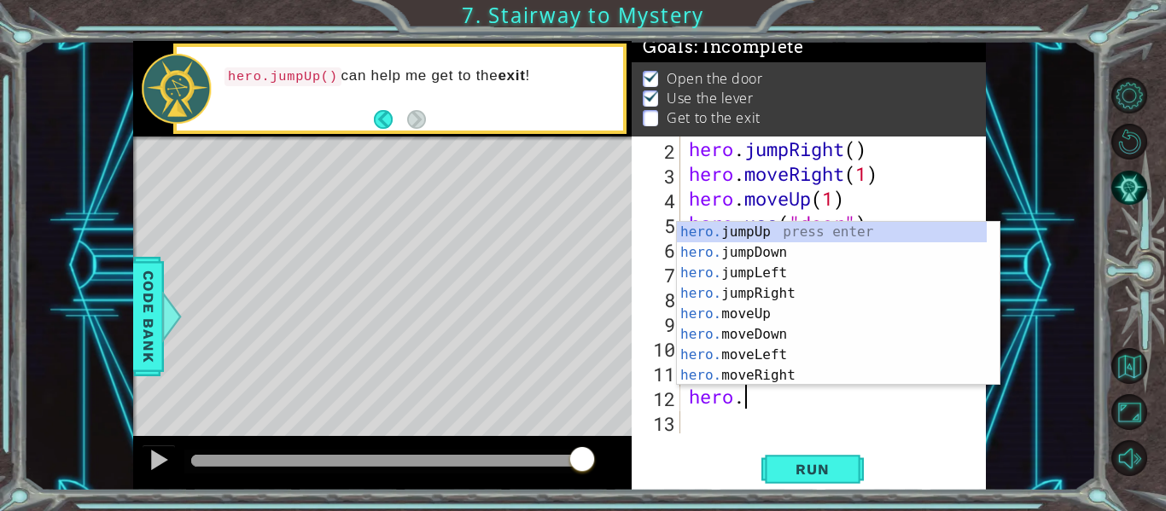
type textarea "hero"
click at [755, 229] on div "hero .jumpUp press enter hero .jumpDown press enter hero .jumpLeft press enter …" at bounding box center [832, 324] width 310 height 205
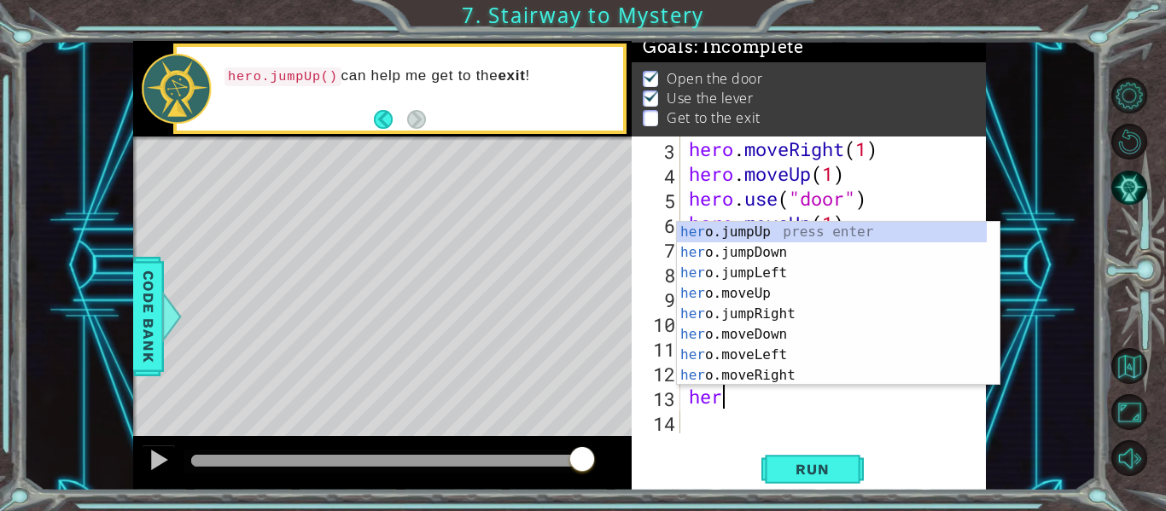
scroll to position [0, 1]
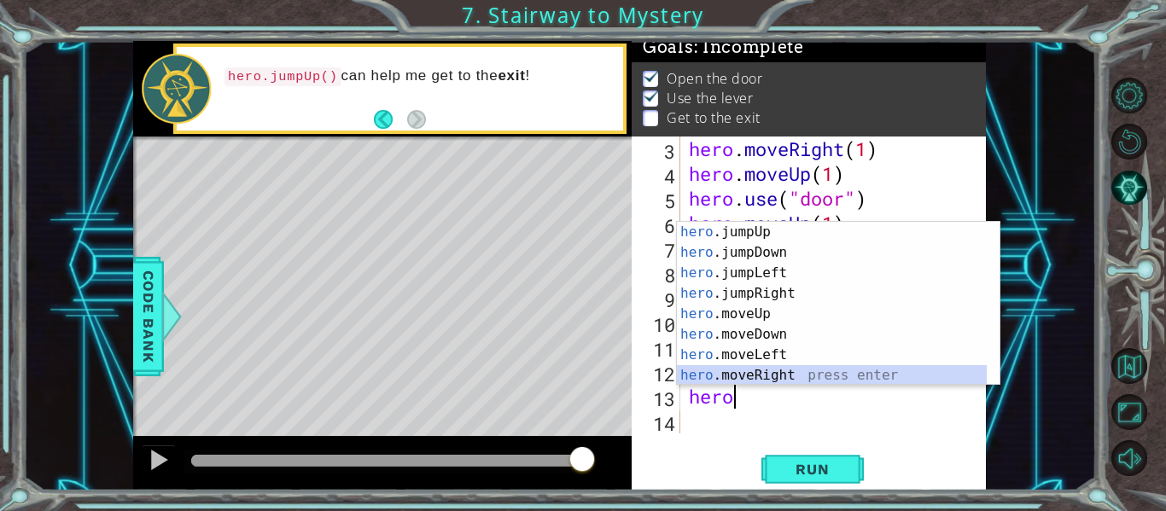
click at [773, 371] on div "hero .jumpUp press enter hero .jumpDown press enter hero .jumpLeft press enter …" at bounding box center [832, 324] width 310 height 205
type textarea "hero.moveRight(1)"
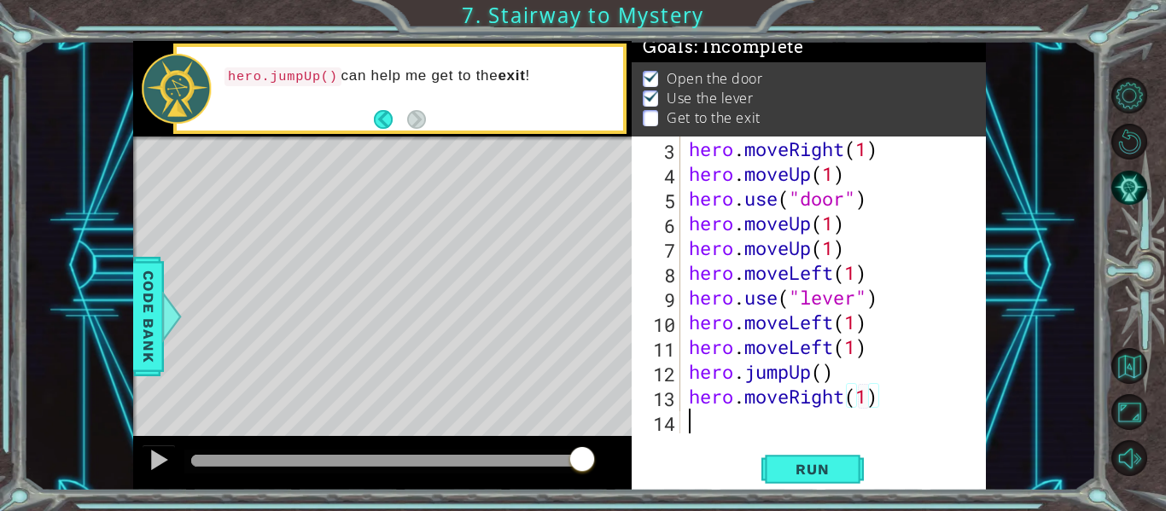
click at [691, 412] on div "hero . moveRight ( 1 ) hero . moveUp ( 1 ) hero . use ( "door" ) hero . moveUp …" at bounding box center [831, 310] width 293 height 347
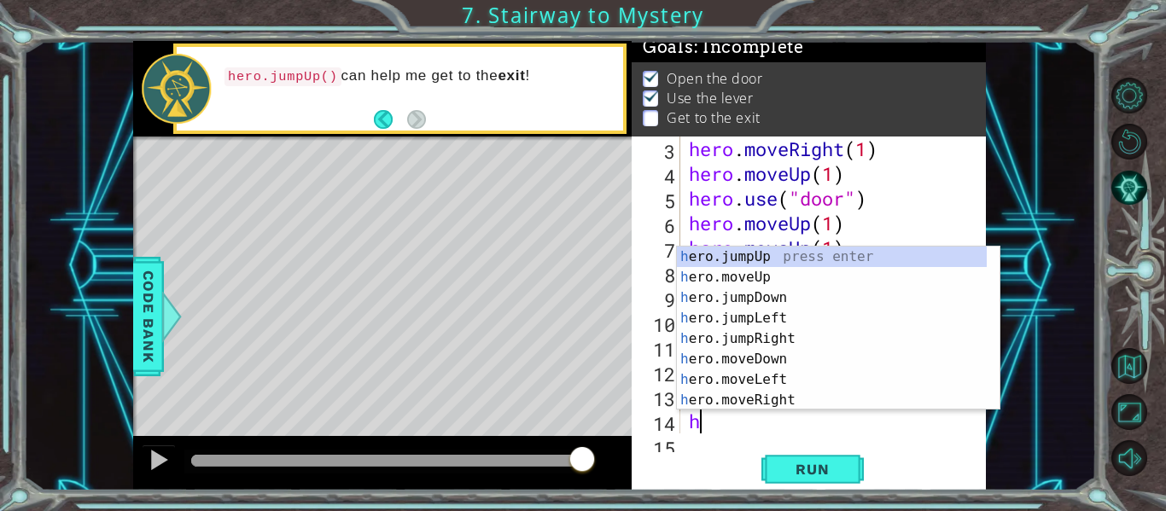
scroll to position [74, 0]
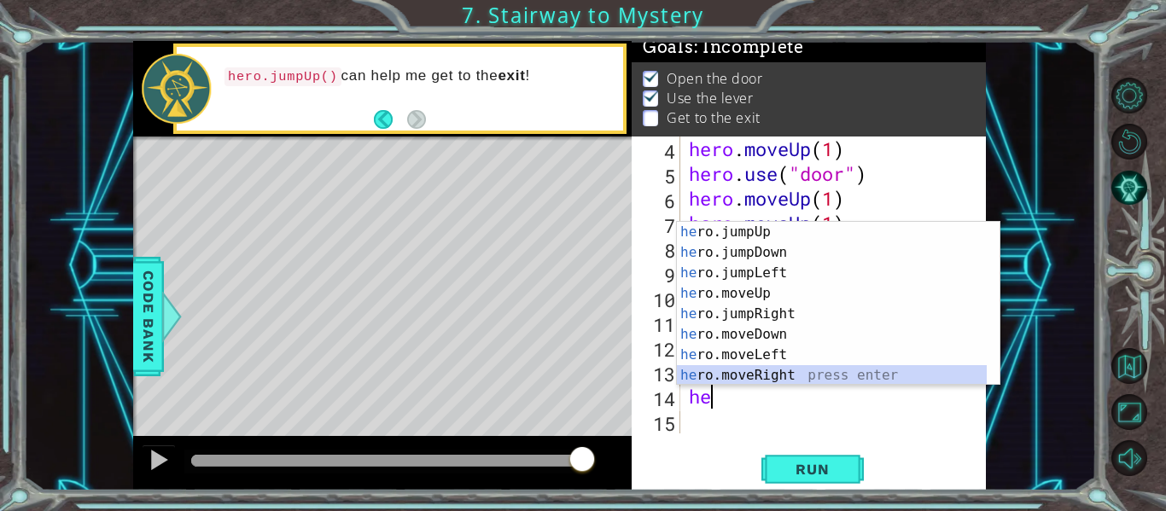
click at [745, 381] on div "he ro.jumpUp press enter he ro.jumpDown press enter he ro.jumpLeft press enter …" at bounding box center [832, 324] width 310 height 205
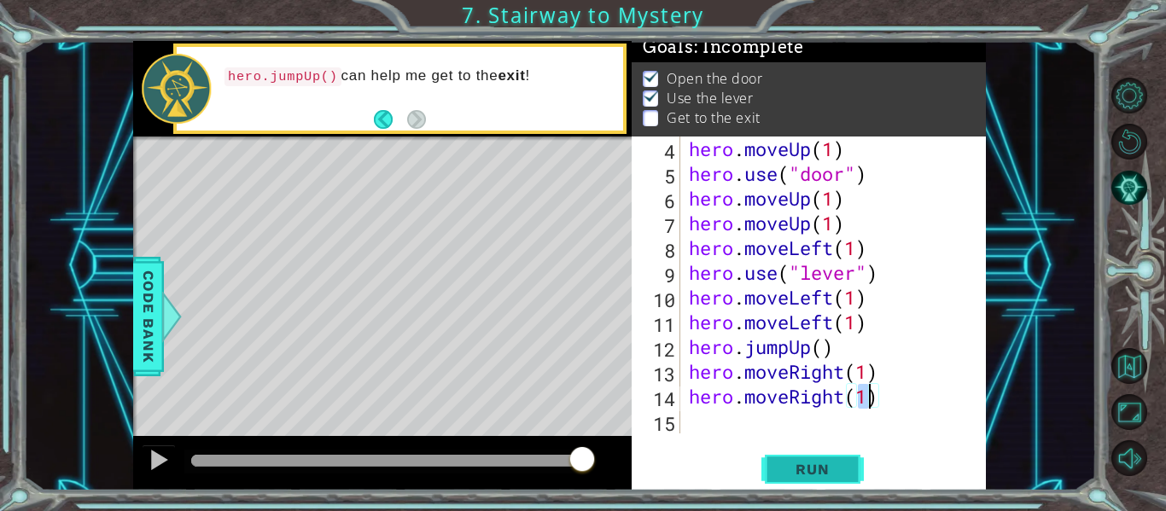
type textarea "hero.moveRight(1)"
click at [806, 473] on span "Run" at bounding box center [812, 469] width 67 height 17
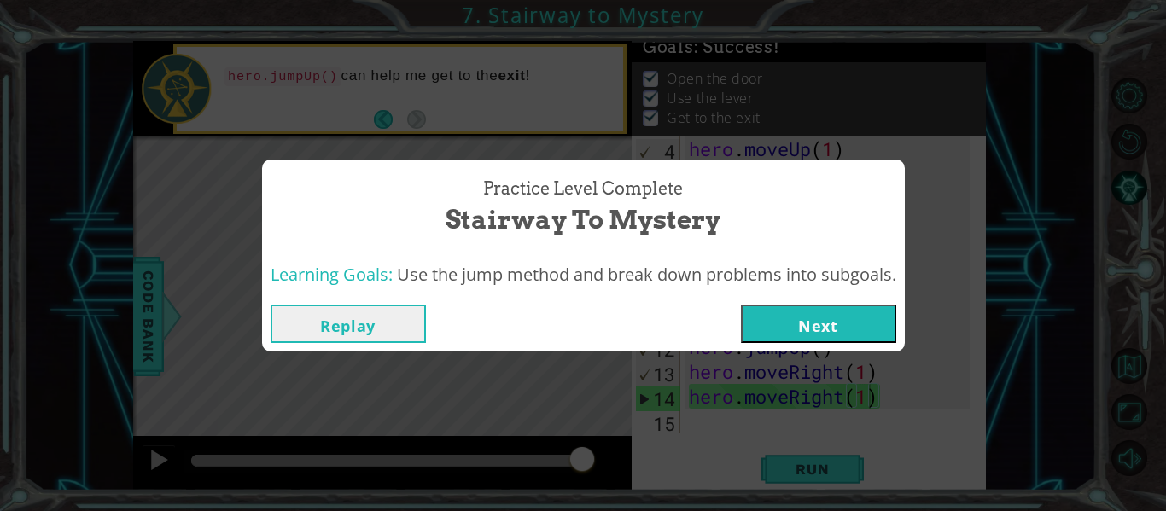
click at [813, 321] on button "Next" at bounding box center [818, 324] width 155 height 38
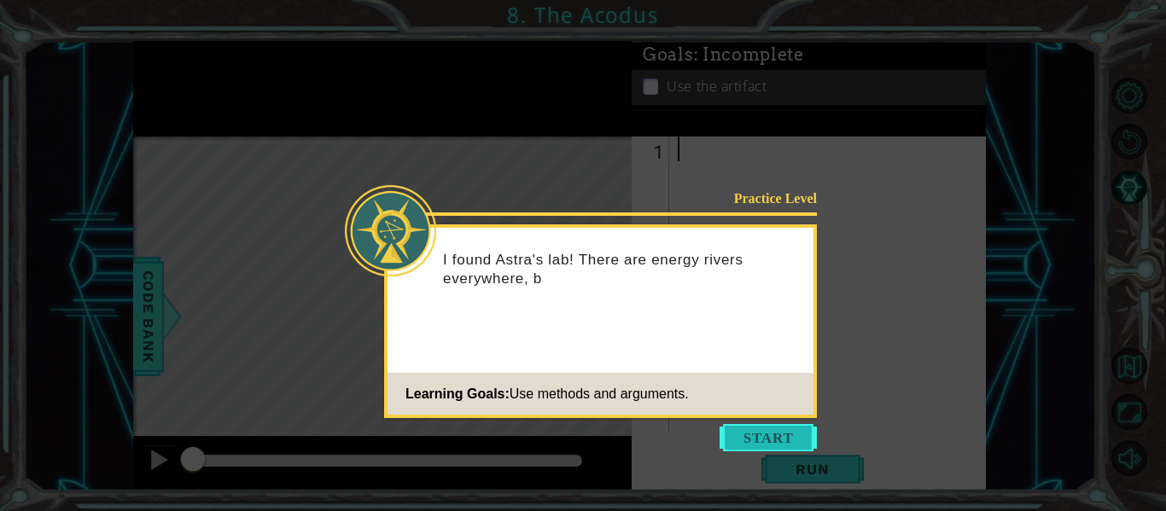
click at [761, 429] on button "Start" at bounding box center [768, 437] width 97 height 27
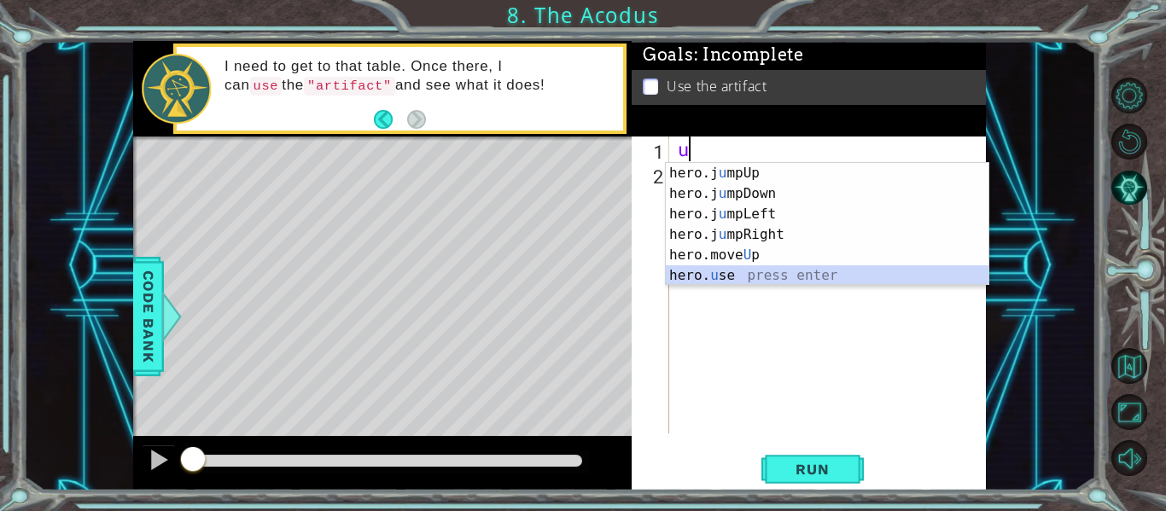
click at [715, 278] on div "hero.j u mpUp press enter hero.j u mpDown press enter hero.j u mpLeft press ent…" at bounding box center [827, 245] width 323 height 164
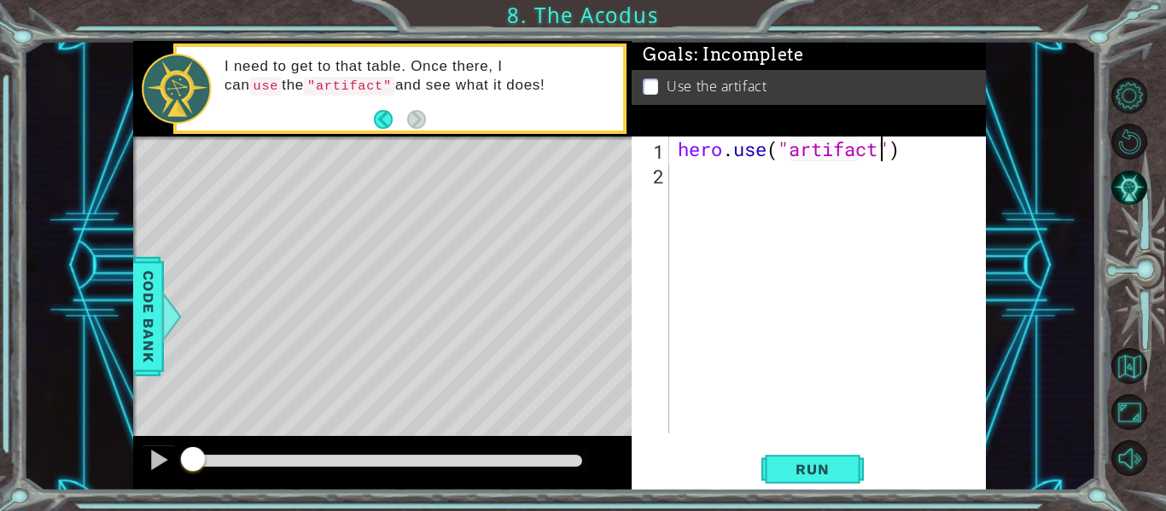
scroll to position [0, 9]
click at [810, 476] on span "Run" at bounding box center [812, 469] width 67 height 17
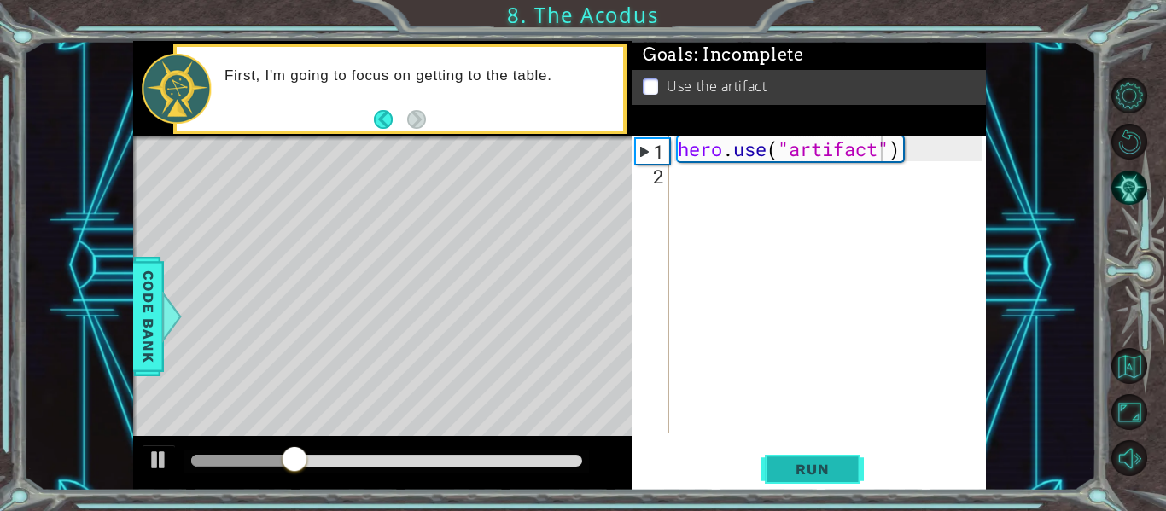
click at [807, 468] on span "Run" at bounding box center [812, 469] width 67 height 17
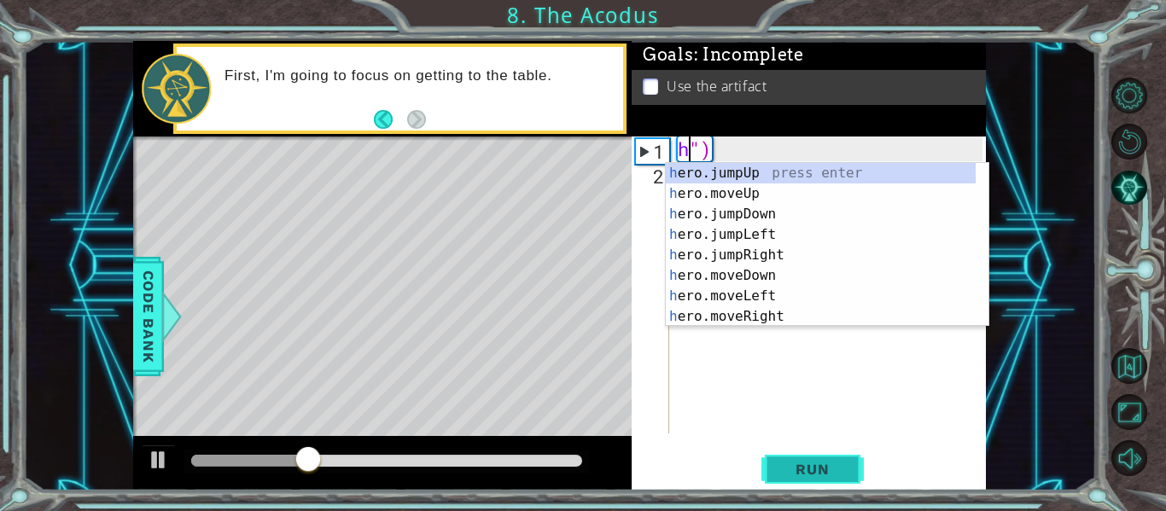
scroll to position [0, 0]
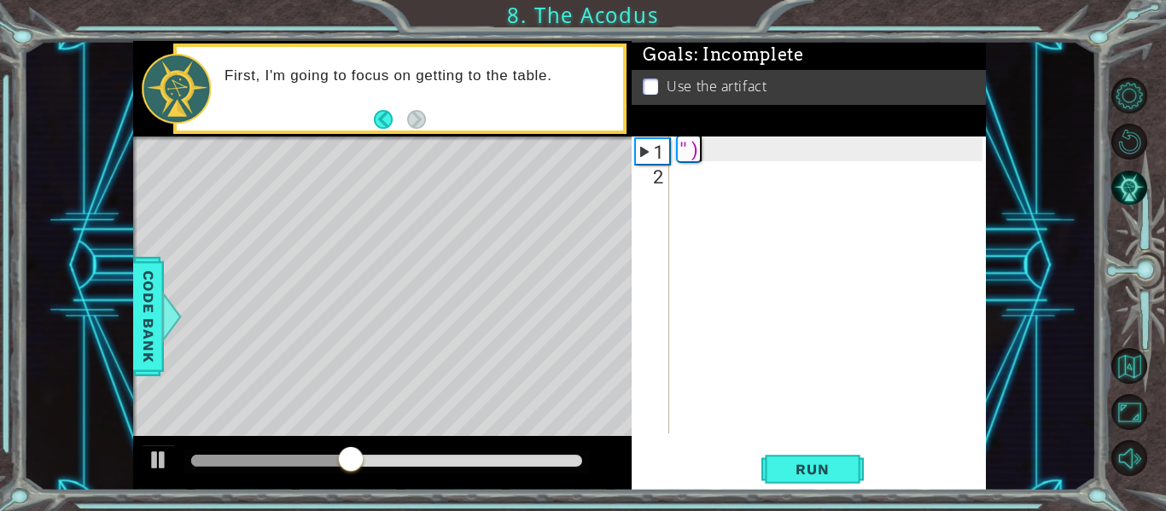
click at [748, 155] on div "")" at bounding box center [832, 310] width 317 height 347
type textarea """
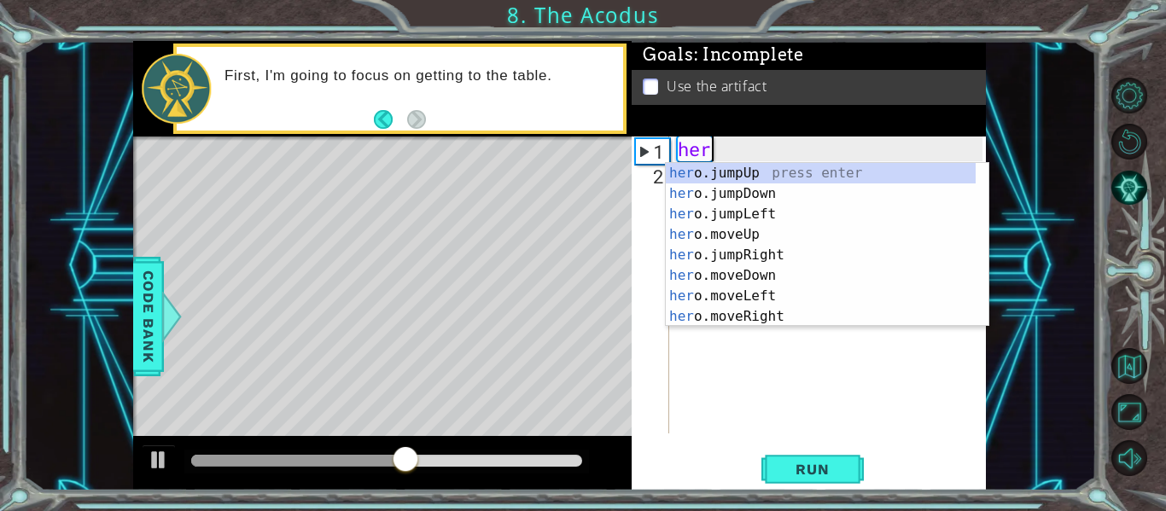
scroll to position [0, 1]
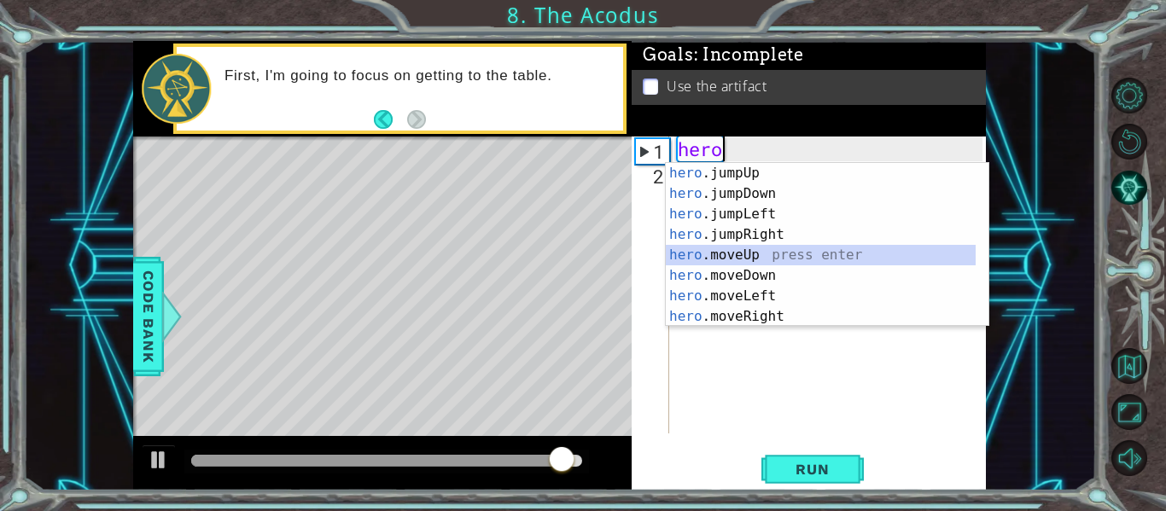
click at [738, 255] on div "hero .jumpUp press enter hero .jumpDown press enter hero .jumpLeft press enter …" at bounding box center [821, 265] width 310 height 205
type textarea "hero.moveUp(1)"
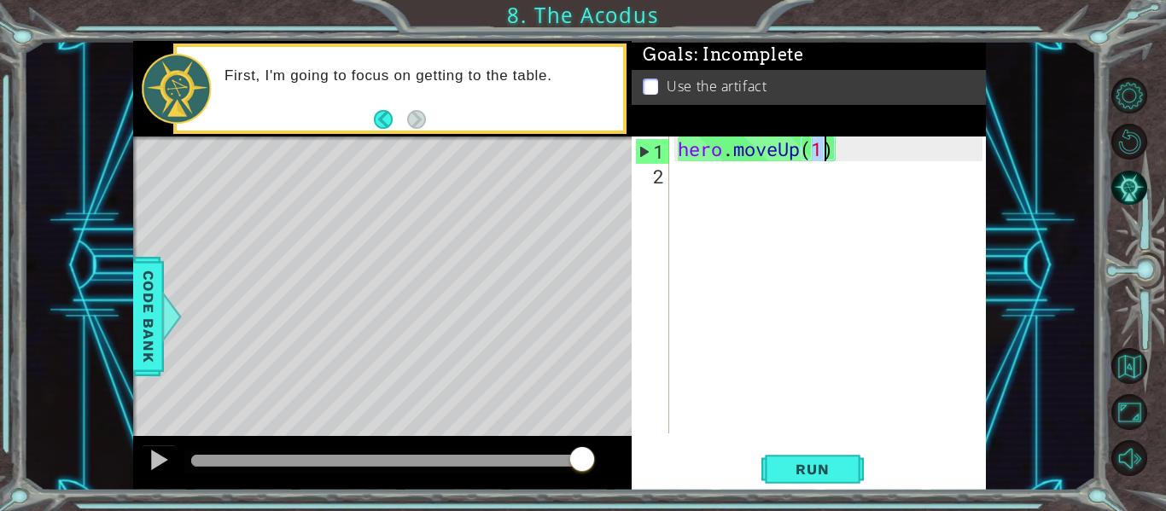
click at [685, 190] on div "hero . moveUp ( 1 )" at bounding box center [832, 310] width 317 height 347
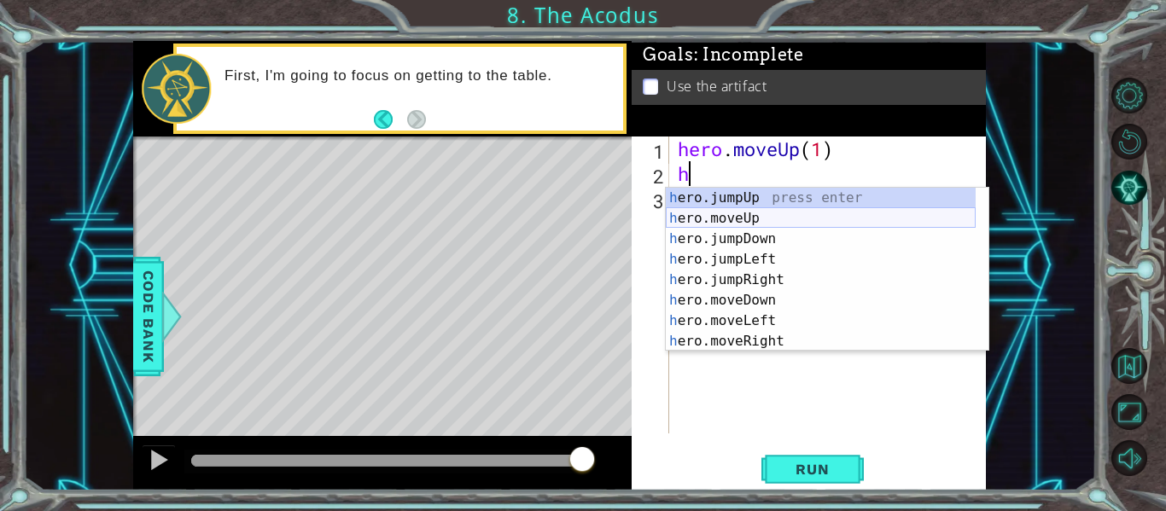
click at [731, 216] on div "h ero.jumpUp press enter h ero.moveUp press enter h ero.jumpDown press enter h …" at bounding box center [821, 290] width 310 height 205
type textarea "hero.moveUp(1)"
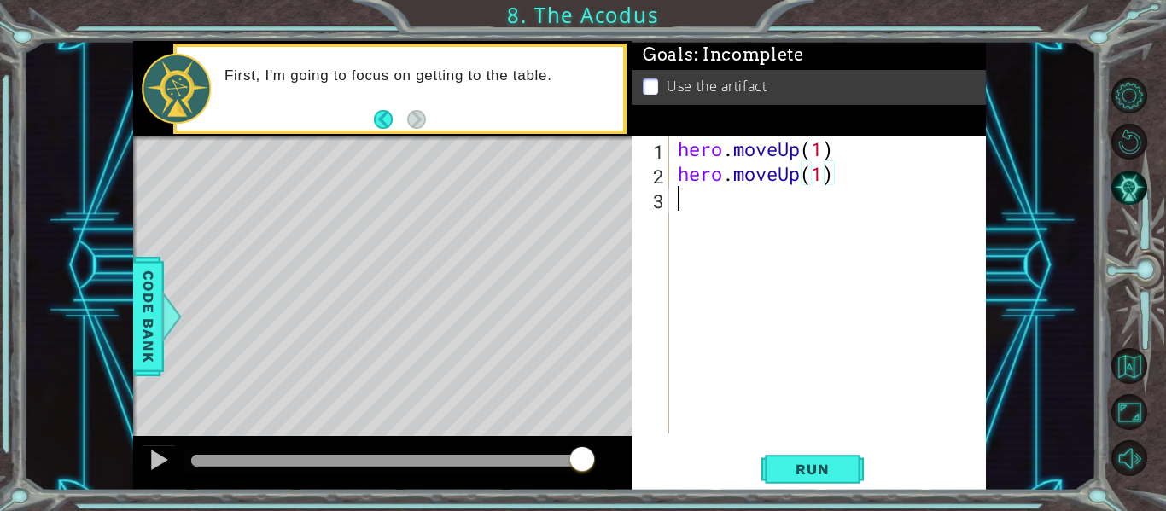
click at [692, 211] on div "hero . moveUp ( 1 ) hero . moveUp ( 1 )" at bounding box center [832, 310] width 317 height 347
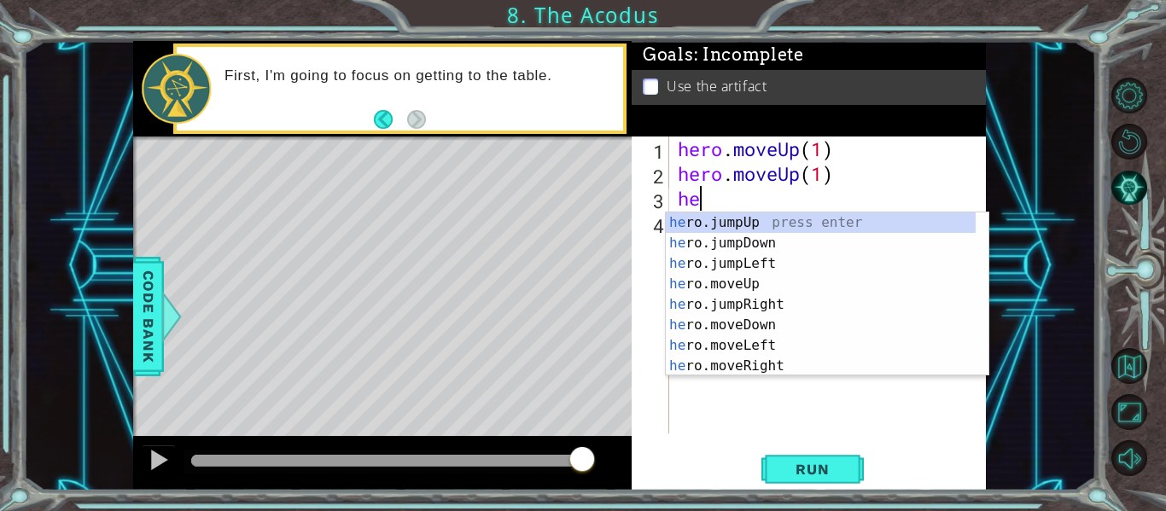
scroll to position [0, 1]
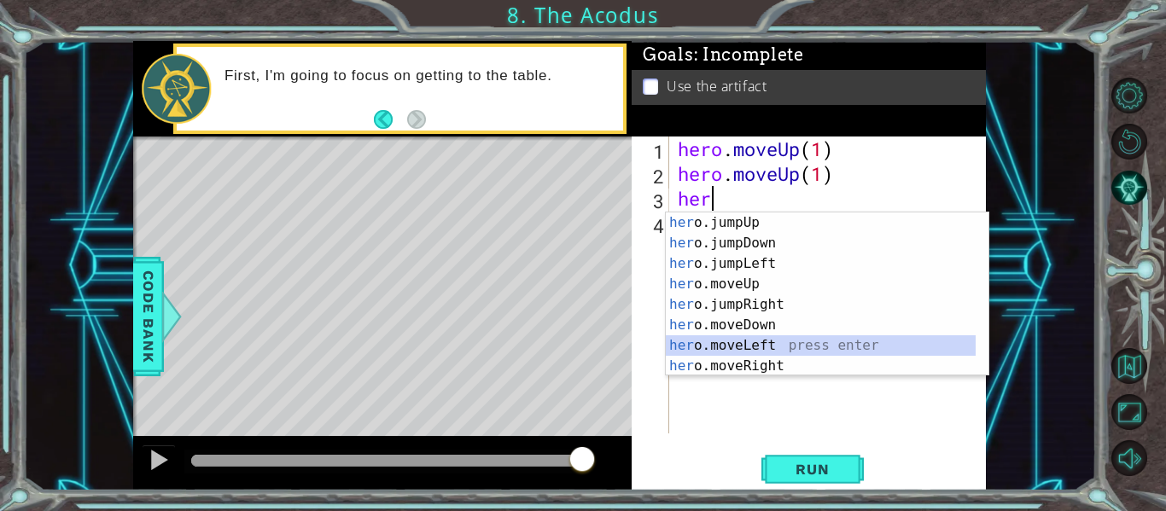
click at [729, 346] on div "her o.jumpUp press enter her o.jumpDown press enter her o.jumpLeft press enter …" at bounding box center [821, 315] width 310 height 205
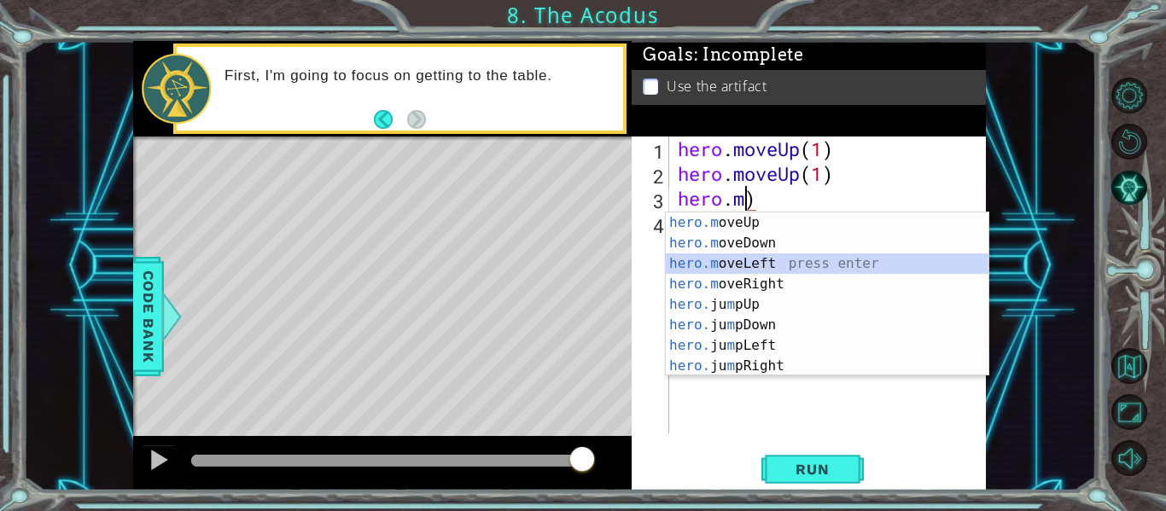
click at [718, 256] on div "hero.m oveUp press enter hero.m oveDown press enter hero.m oveLeft press enter …" at bounding box center [827, 315] width 323 height 205
type textarea "hero.moveLeft(1)"
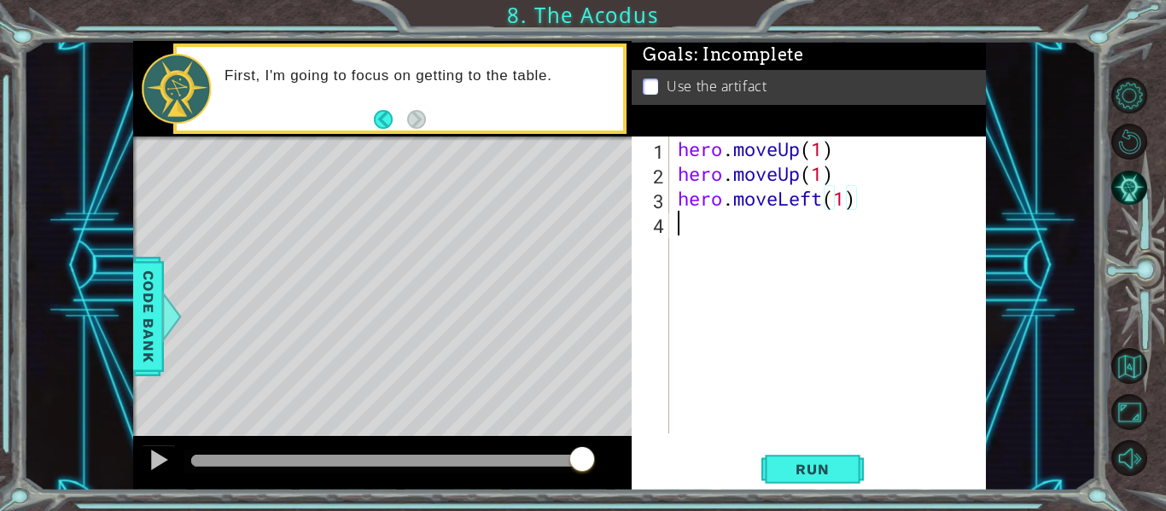
click at [702, 245] on div "hero . moveUp ( 1 ) hero . moveUp ( 1 ) hero . moveLeft ( 1 )" at bounding box center [832, 310] width 317 height 347
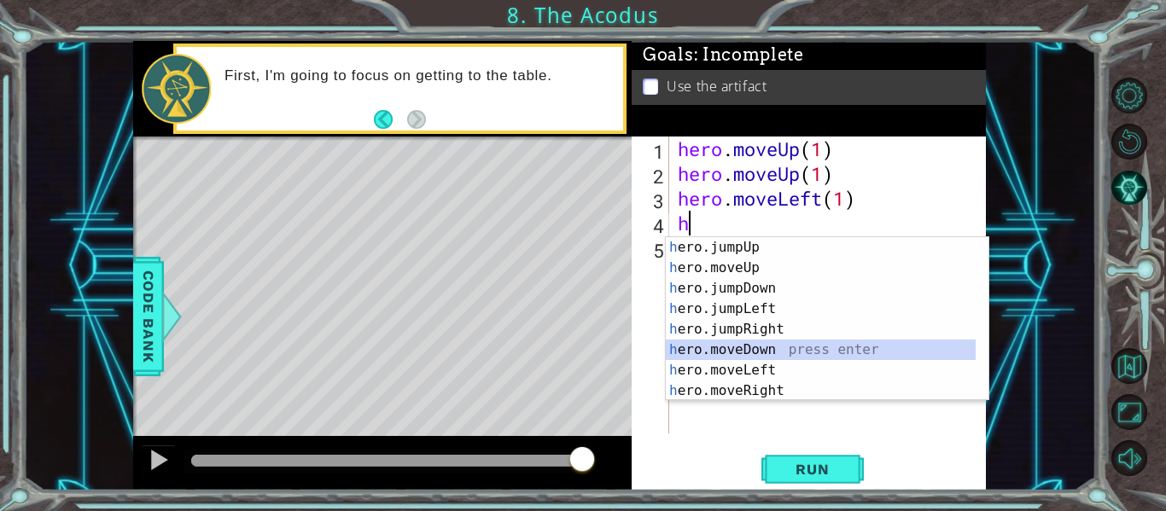
click at [737, 353] on div "h ero.jumpUp press enter h ero.moveUp press enter h ero.jumpDown press enter h …" at bounding box center [821, 339] width 310 height 205
type textarea "hero.moveDown(1)"
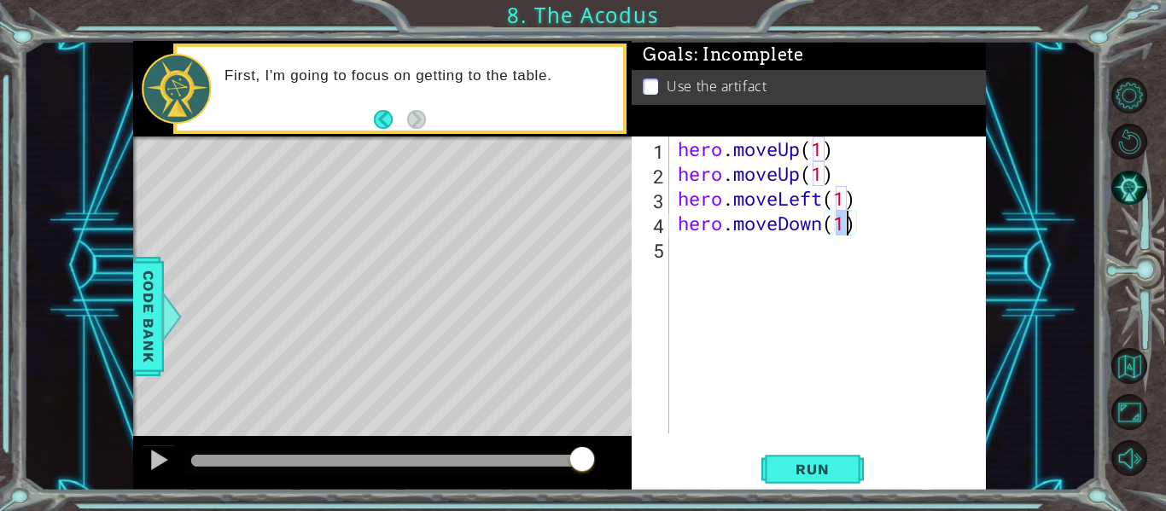
click at [712, 256] on div "hero . moveUp ( 1 ) hero . moveUp ( 1 ) hero . moveLeft ( 1 ) hero . moveDown (…" at bounding box center [832, 310] width 317 height 347
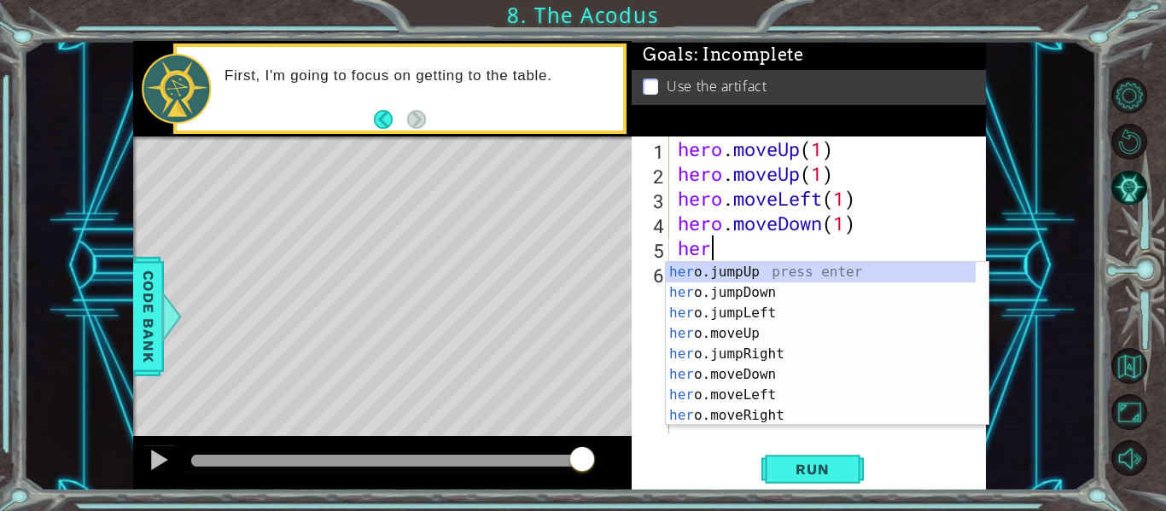
scroll to position [0, 1]
click at [755, 375] on div "hero .jumpUp press enter hero .jumpDown press enter hero .jumpLeft press enter …" at bounding box center [821, 364] width 310 height 205
type textarea "hero.moveDown(1)"
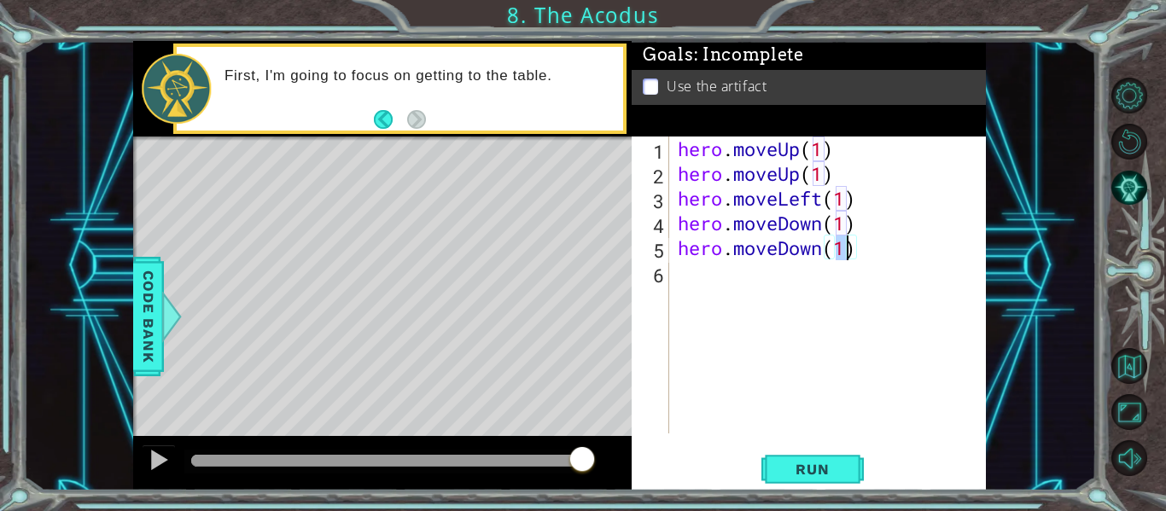
click at [707, 290] on div "hero . moveUp ( 1 ) hero . moveUp ( 1 ) hero . moveLeft ( 1 ) hero . moveDown (…" at bounding box center [832, 310] width 317 height 347
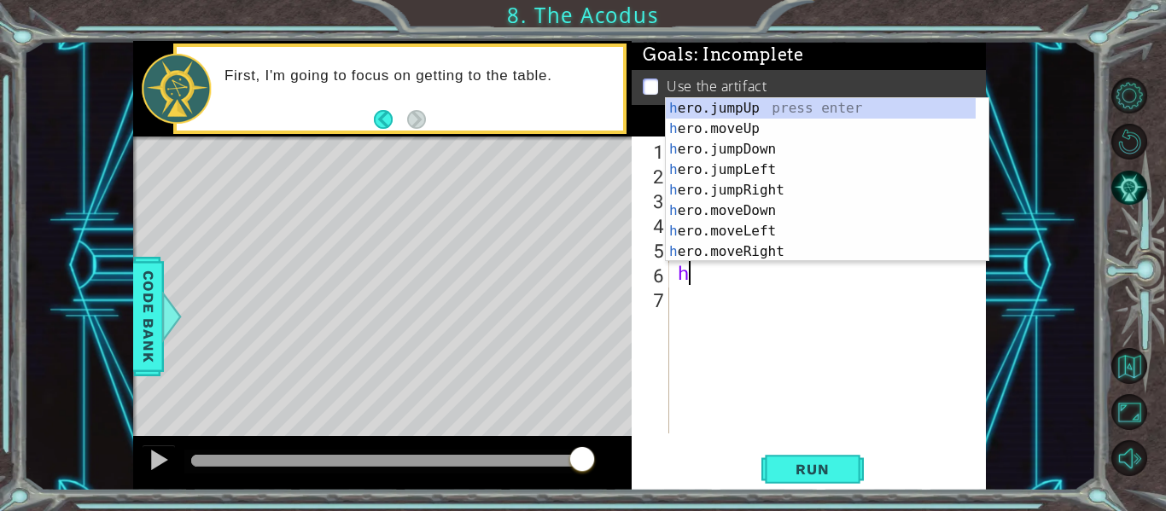
type textarea "he"
click at [732, 109] on div "he ro.jumpUp press enter he ro.jumpDown press enter he ro.jumpLeft press enter …" at bounding box center [821, 200] width 310 height 205
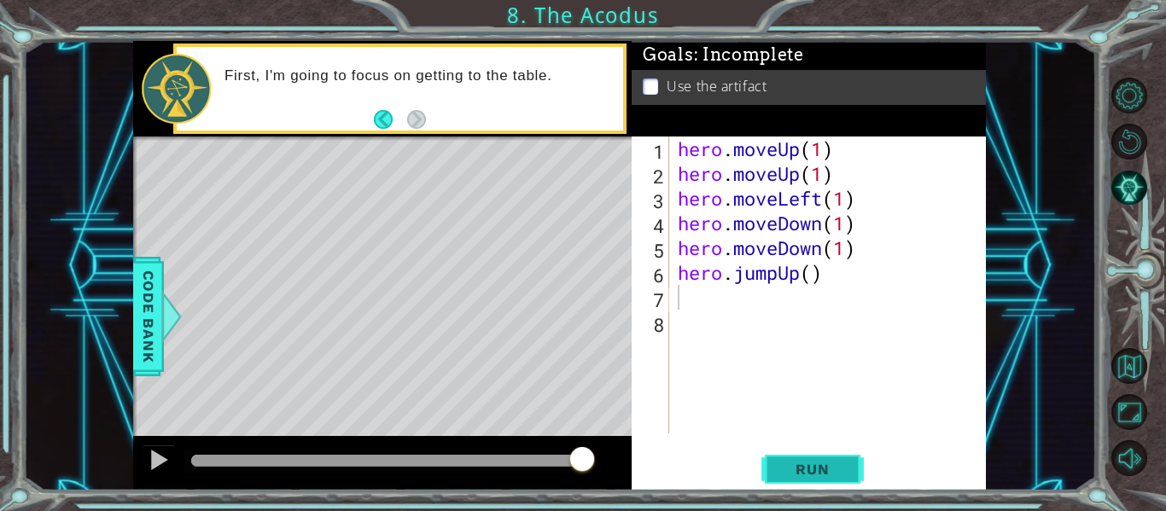
click at [829, 478] on span "Run" at bounding box center [812, 469] width 67 height 17
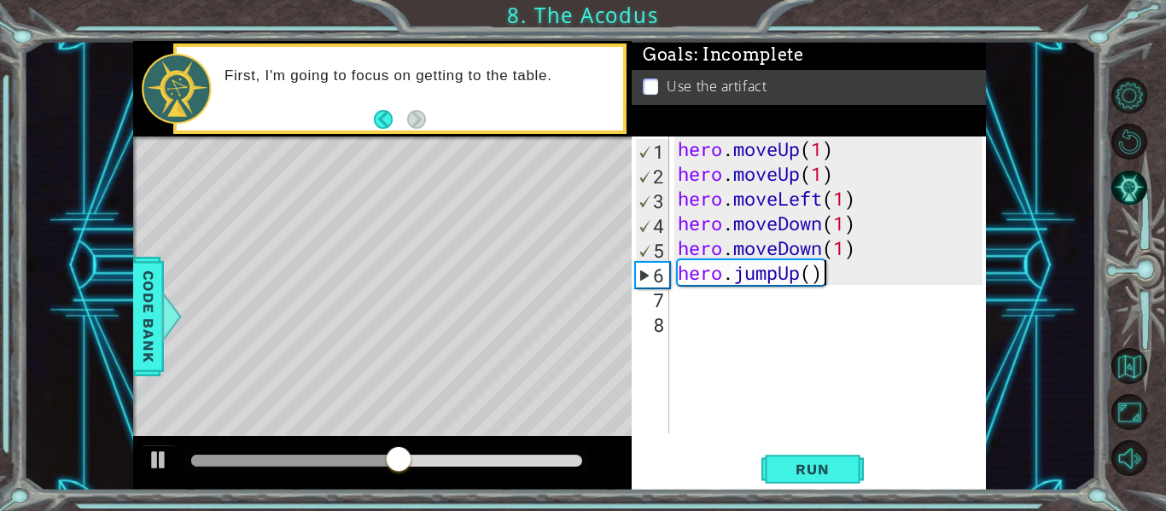
click at [844, 283] on div "hero . moveUp ( 1 ) hero . moveUp ( 1 ) hero . moveLeft ( 1 ) hero . moveDown (…" at bounding box center [832, 310] width 317 height 347
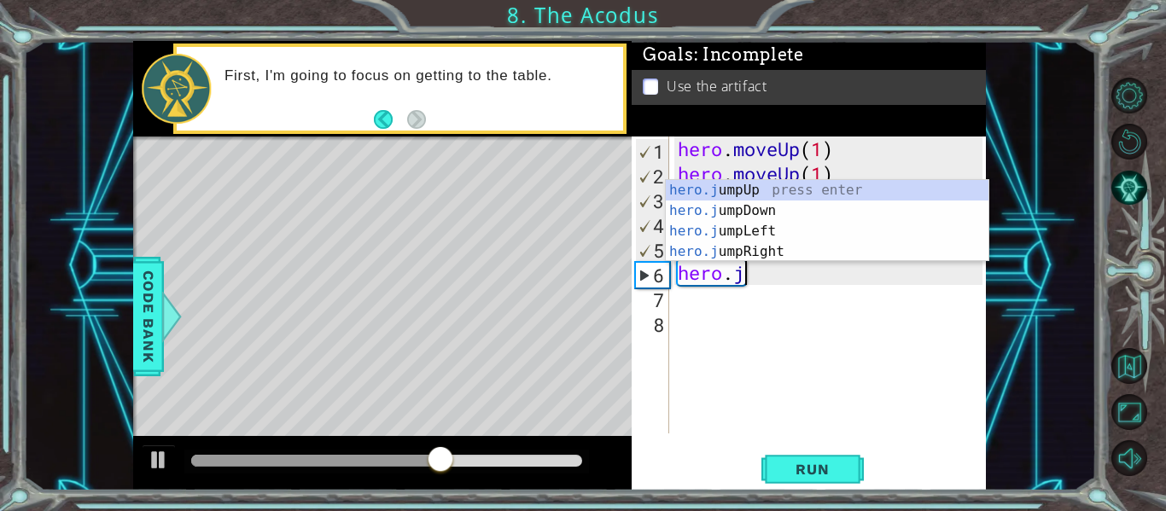
scroll to position [0, 2]
type textarea "h"
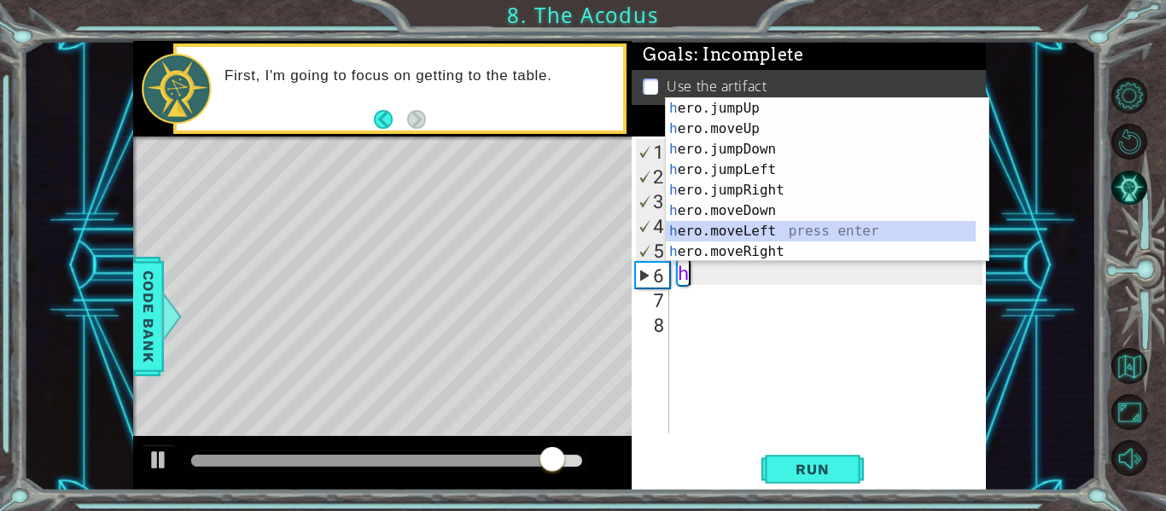
click at [768, 230] on div "h ero.jumpUp press enter h ero.moveUp press enter h ero.jumpDown press enter h …" at bounding box center [821, 200] width 310 height 205
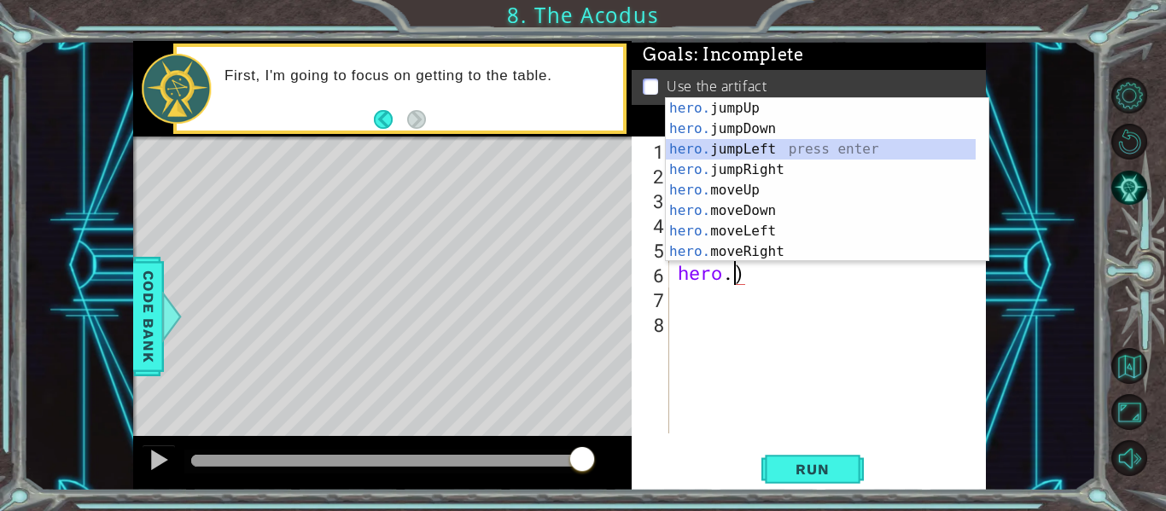
click at [757, 157] on div "hero. jumpUp press enter hero. jumpDown press enter hero. jumpLeft press enter …" at bounding box center [821, 200] width 310 height 205
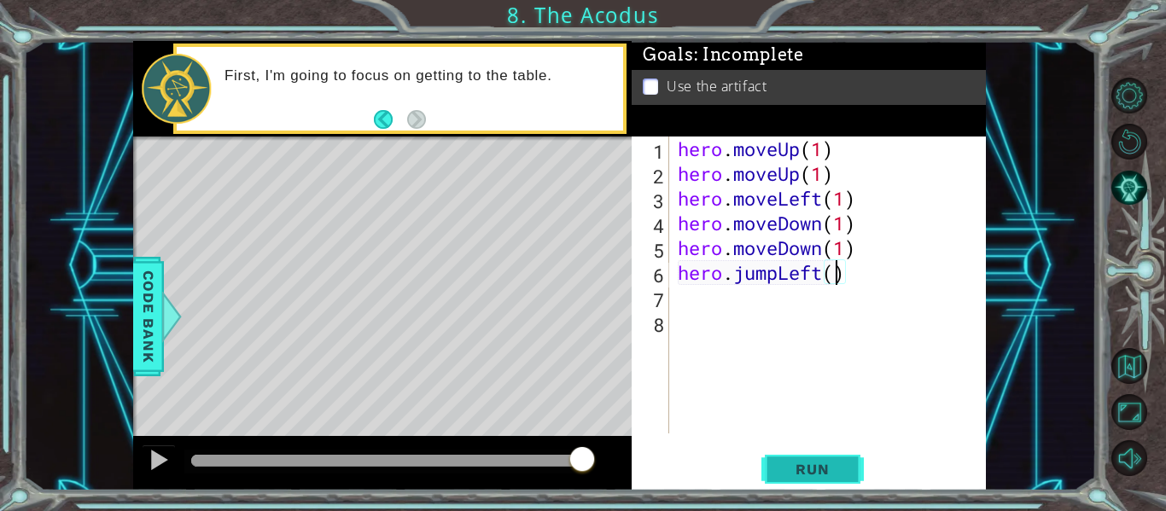
type textarea "hero.jumpLeft()"
click at [785, 470] on span "Run" at bounding box center [812, 469] width 67 height 17
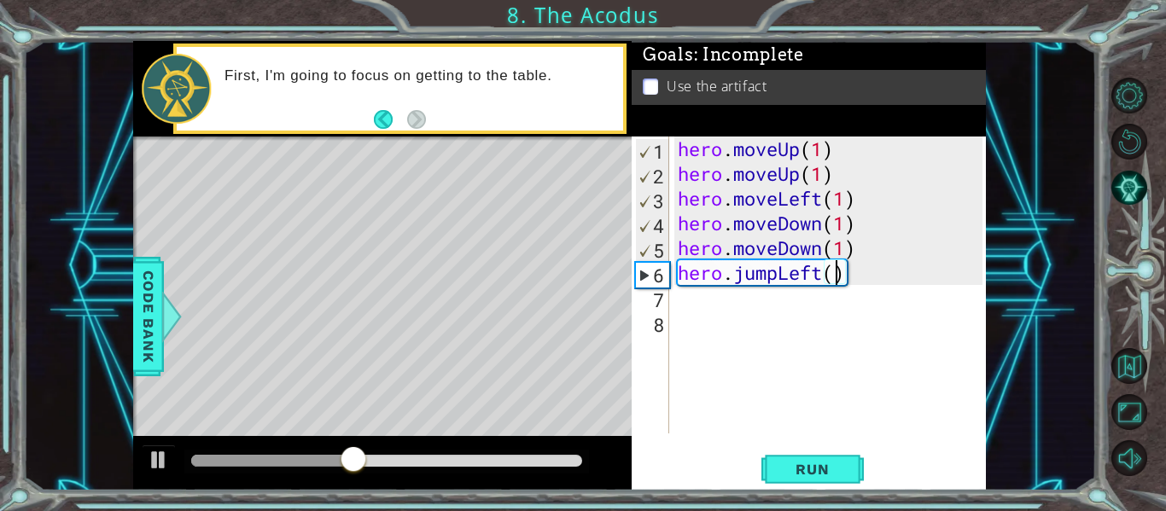
click at [742, 313] on div "hero . moveUp ( 1 ) hero . moveUp ( 1 ) hero . moveLeft ( 1 ) hero . moveDown (…" at bounding box center [832, 310] width 317 height 347
click at [672, 300] on div "1 2 3 4 5 6 7 8 hero . moveUp ( 1 ) hero . moveUp ( 1 ) hero . moveLeft ( 1 ) h…" at bounding box center [807, 285] width 351 height 297
click at [680, 295] on div "hero . moveUp ( 1 ) hero . moveUp ( 1 ) hero . moveLeft ( 1 ) hero . moveDown (…" at bounding box center [832, 310] width 317 height 347
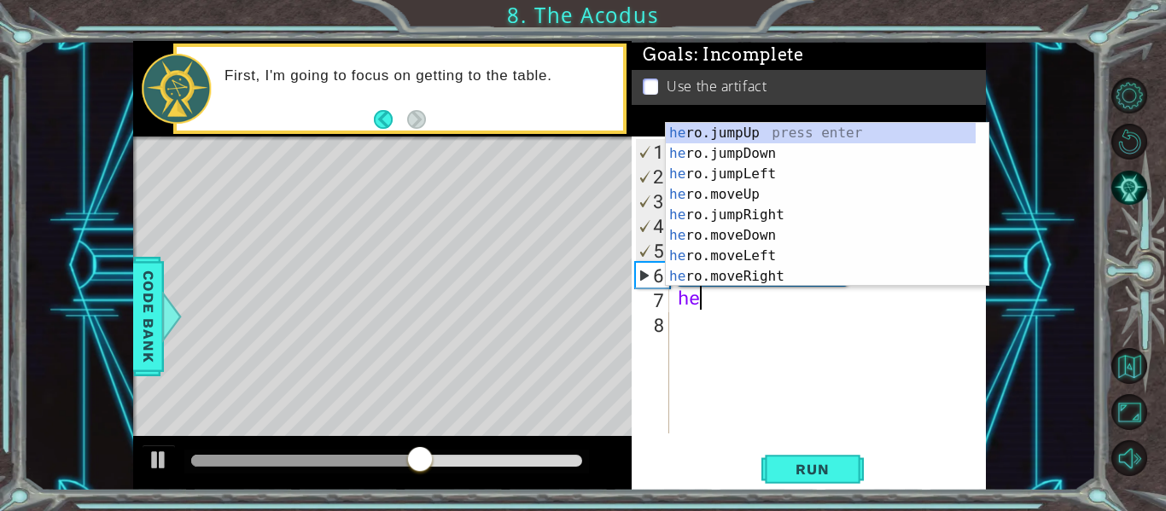
scroll to position [0, 1]
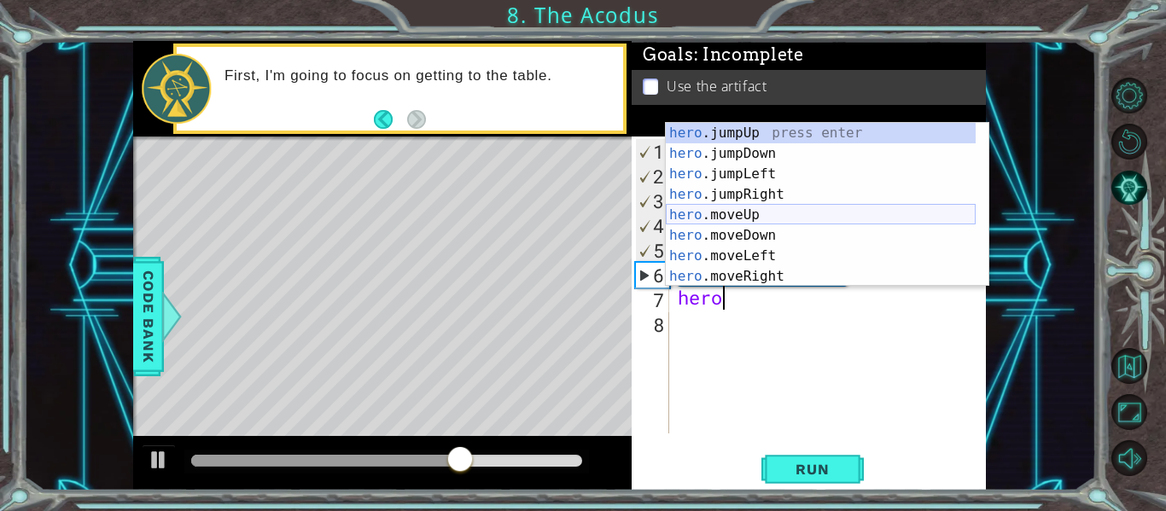
click at [704, 213] on div "hero .jumpUp press enter hero .jumpDown press enter hero .jumpLeft press enter …" at bounding box center [821, 225] width 310 height 205
type textarea "hero.moveUp(1)"
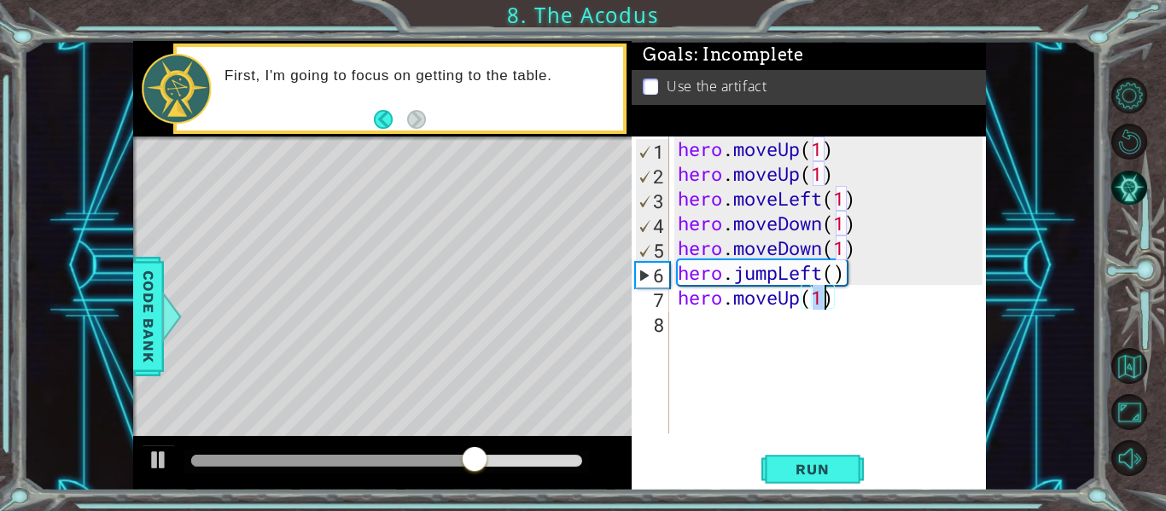
click at [685, 328] on div "hero . moveUp ( 1 ) hero . moveUp ( 1 ) hero . moveLeft ( 1 ) hero . moveDown (…" at bounding box center [832, 310] width 317 height 347
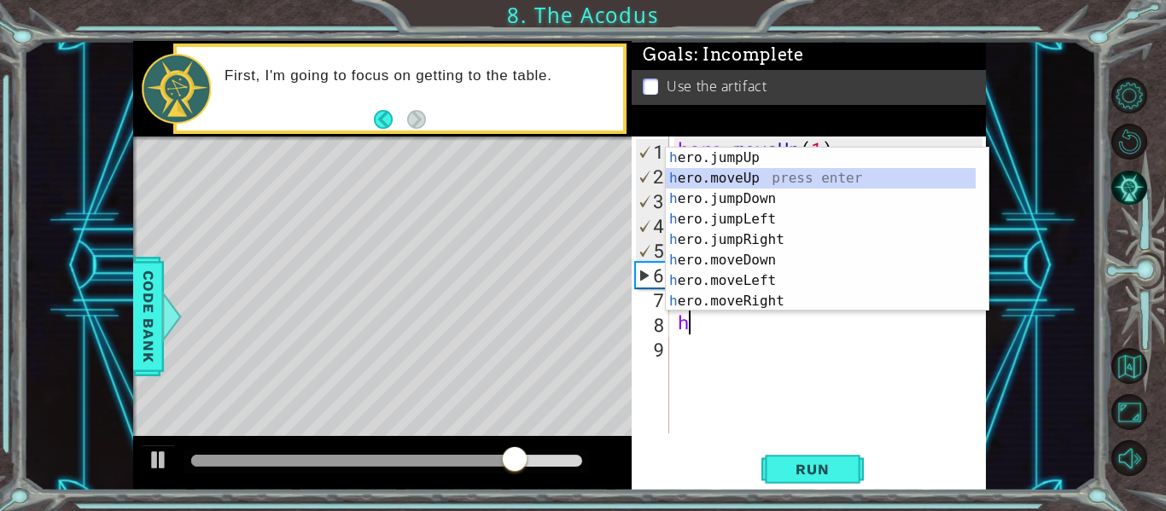
click at [732, 176] on div "h ero.jumpUp press enter h ero.moveUp press enter h ero.jumpDown press enter h …" at bounding box center [821, 250] width 310 height 205
type textarea "hero.moveUp(1)"
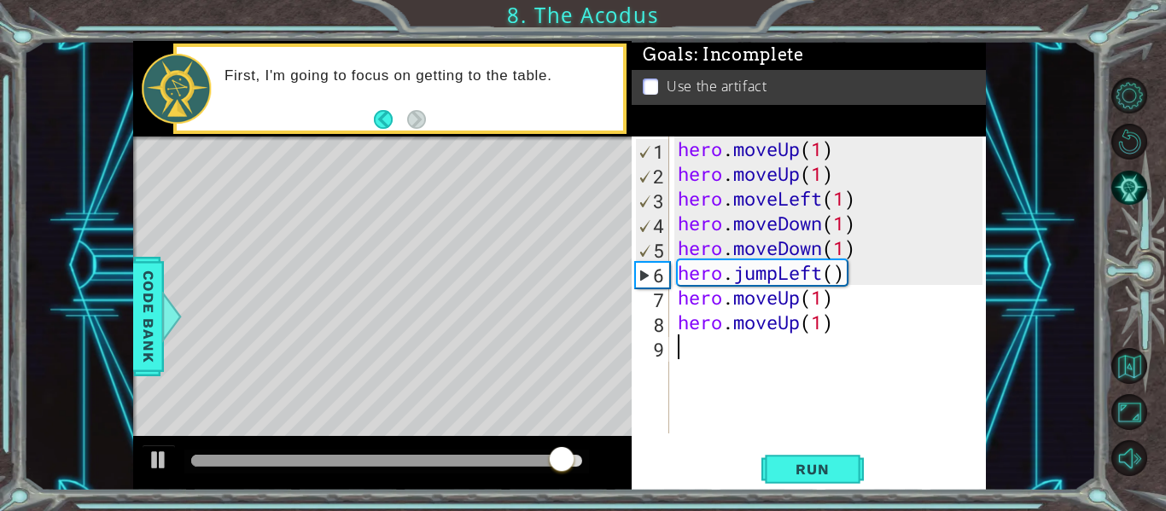
click at [698, 370] on div "hero . moveUp ( 1 ) hero . moveUp ( 1 ) hero . moveLeft ( 1 ) hero . moveDown (…" at bounding box center [832, 310] width 317 height 347
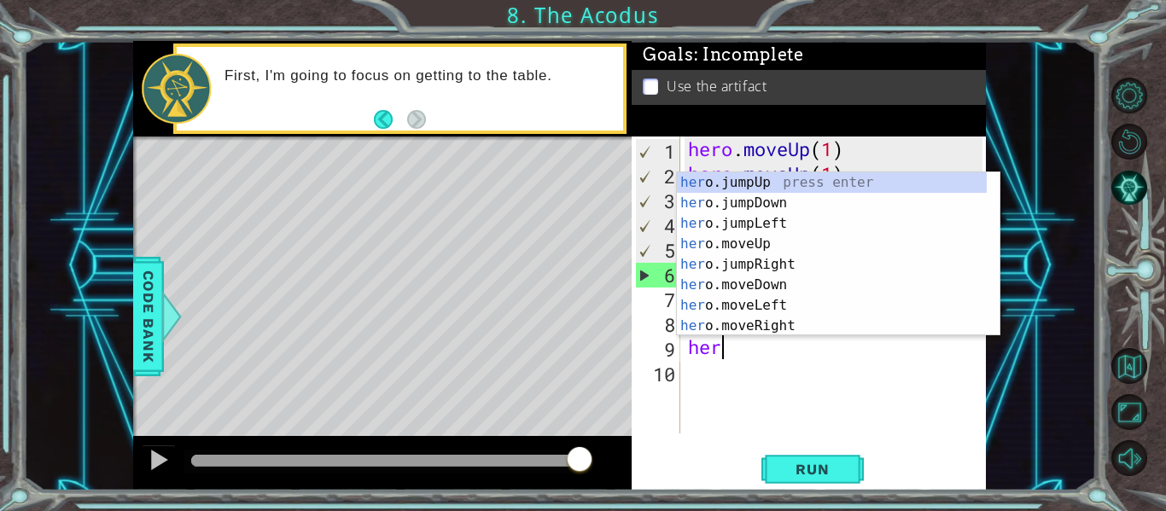
scroll to position [0, 1]
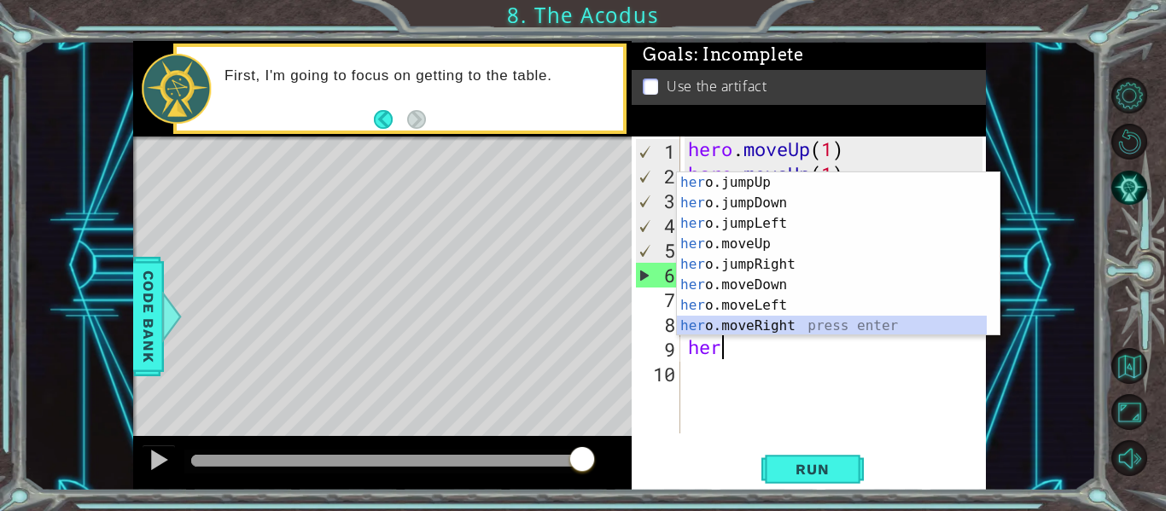
click at [714, 326] on div "her o.jumpUp press enter her o.jumpDown press enter her o.jumpLeft press enter …" at bounding box center [832, 274] width 310 height 205
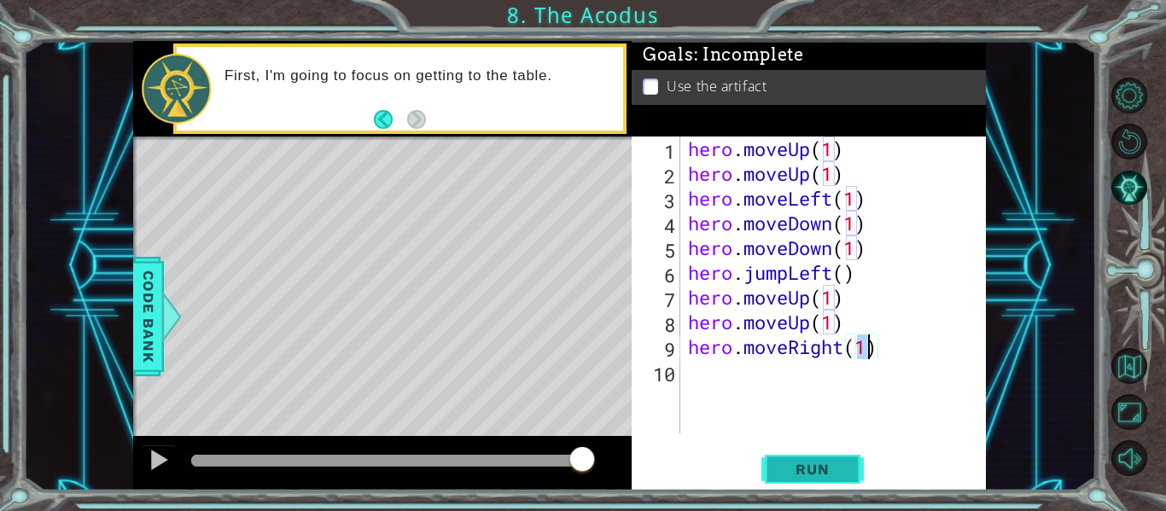
type textarea "hero.moveRight(1)"
click at [834, 470] on span "Run" at bounding box center [812, 469] width 67 height 17
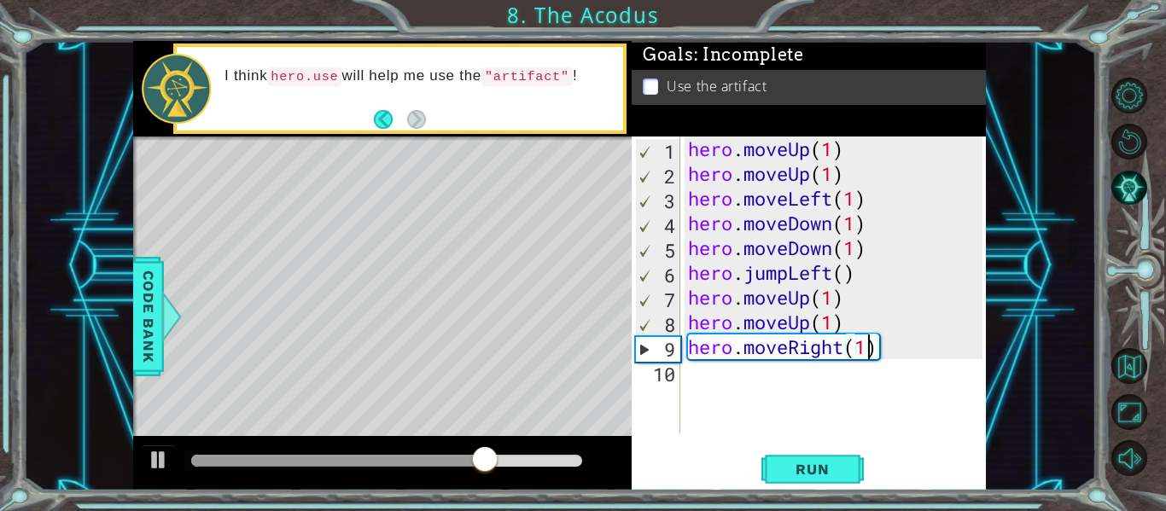
click at [709, 383] on div "hero . moveUp ( 1 ) hero . moveUp ( 1 ) hero . moveLeft ( 1 ) hero . moveDown (…" at bounding box center [838, 310] width 306 height 347
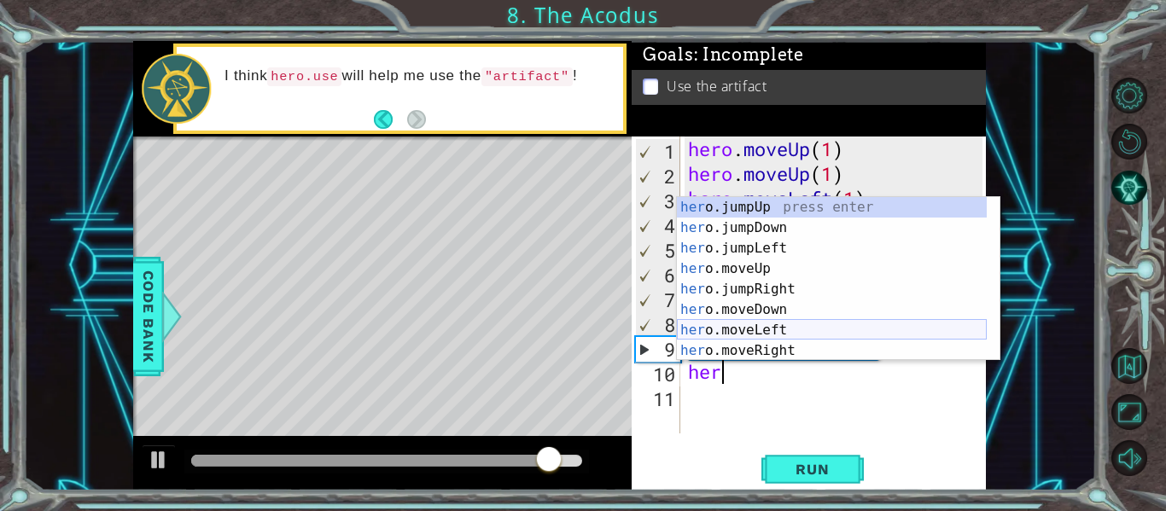
scroll to position [20, 0]
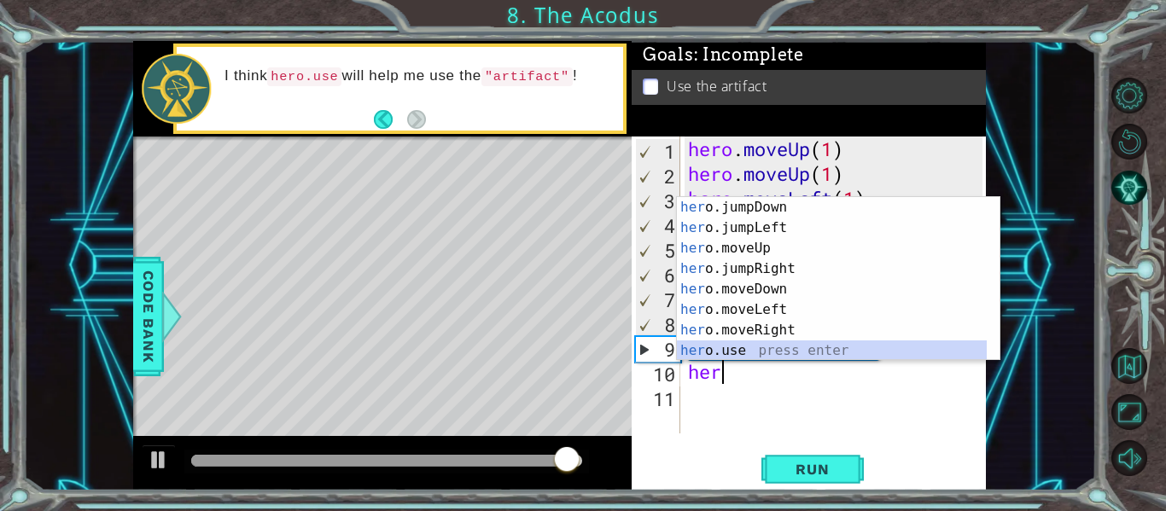
click at [749, 348] on div "her o.jumpDown press enter her o.jumpLeft press enter her o.moveUp press enter …" at bounding box center [832, 299] width 310 height 205
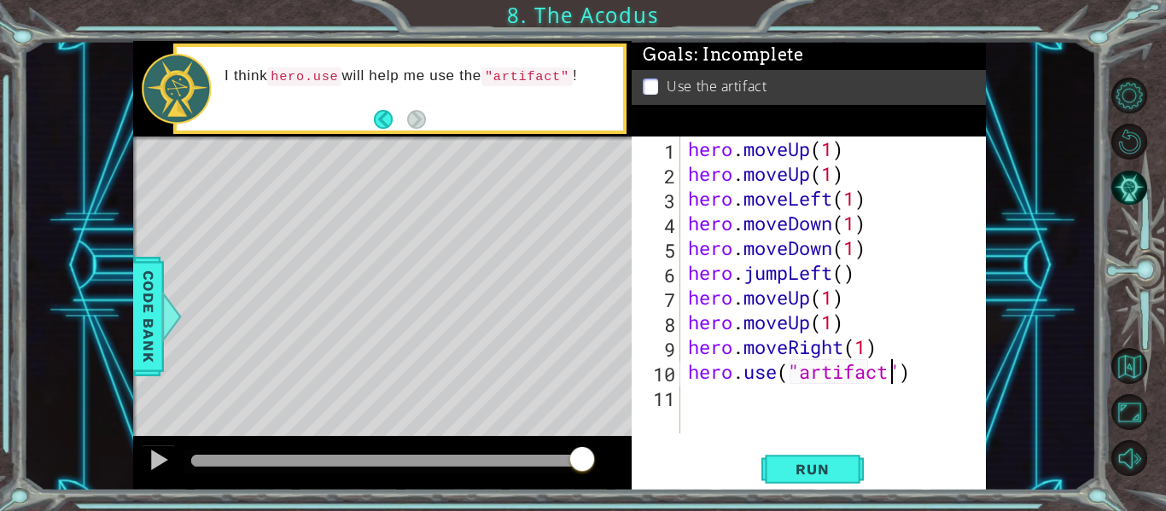
scroll to position [0, 9]
type textarea "hero.use("artifact")"
click at [811, 480] on button "Run" at bounding box center [812, 469] width 102 height 35
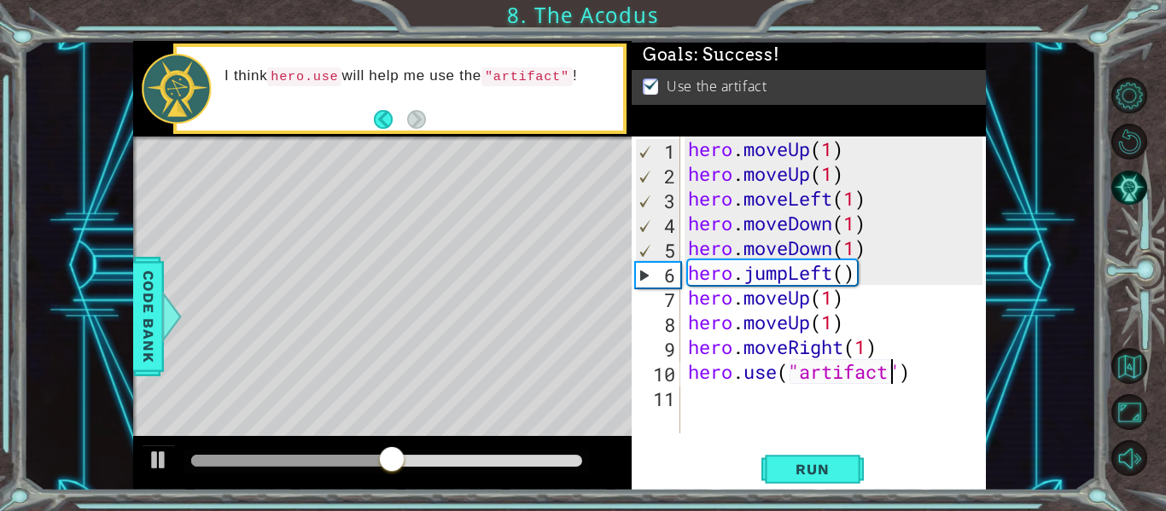
click at [744, 413] on div "hero . moveUp ( 1 ) hero . moveUp ( 1 ) hero . moveLeft ( 1 ) hero . moveDown (…" at bounding box center [838, 310] width 306 height 347
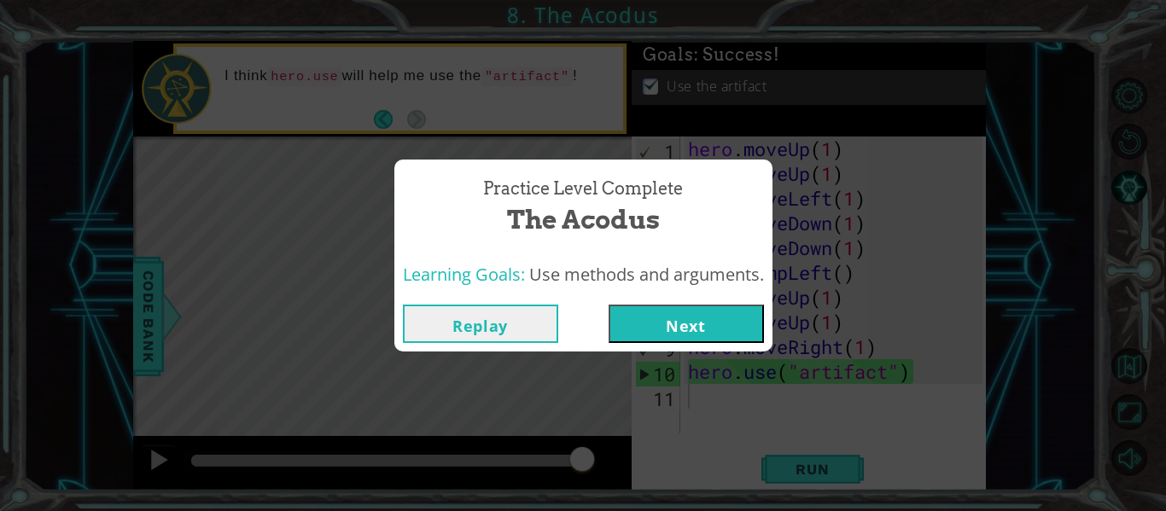
click at [692, 337] on button "Next" at bounding box center [686, 324] width 155 height 38
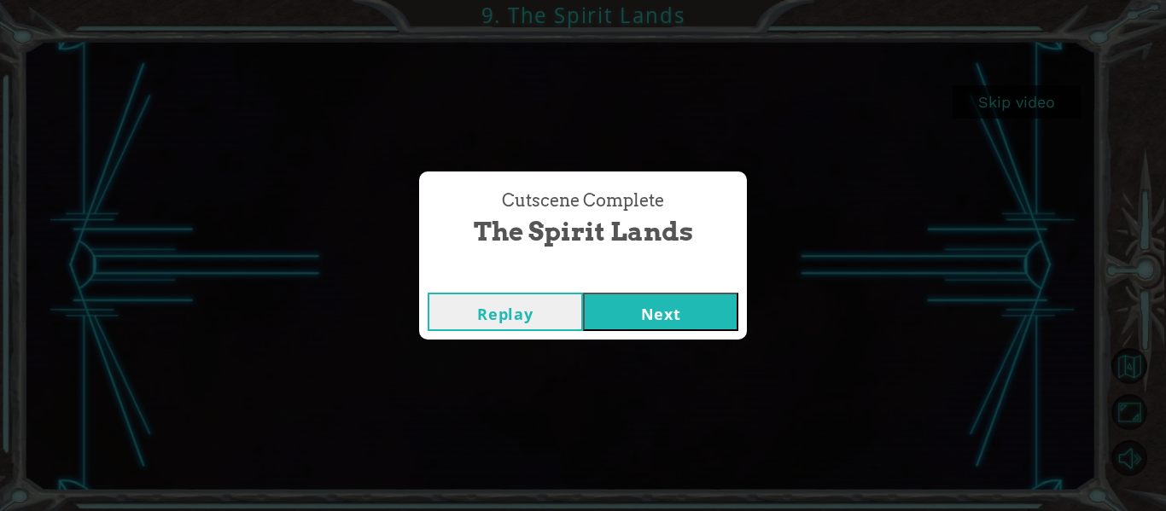
click at [608, 306] on button "Next" at bounding box center [660, 312] width 155 height 38
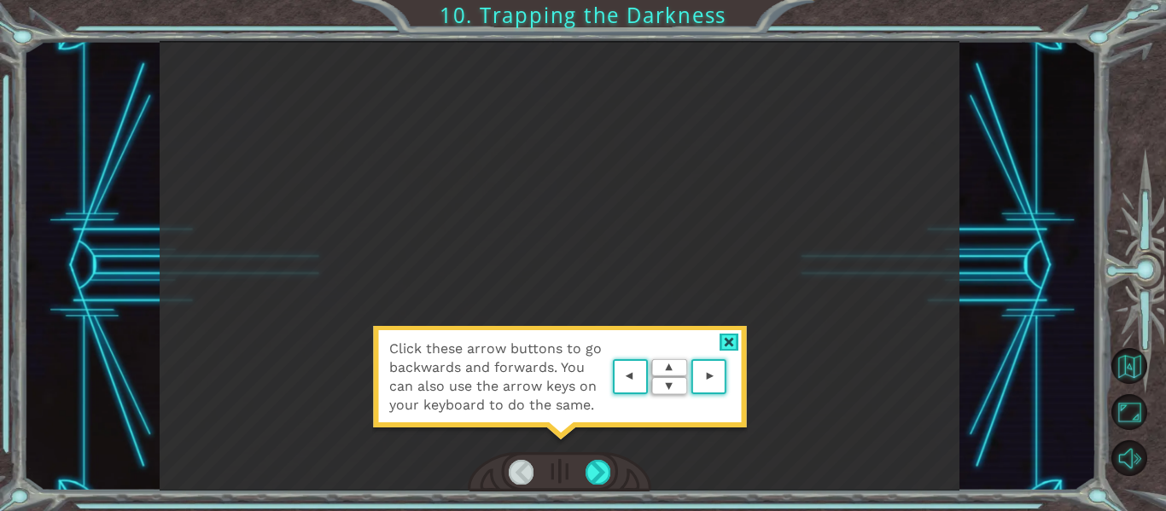
click at [731, 377] on area at bounding box center [731, 377] width 0 height 0
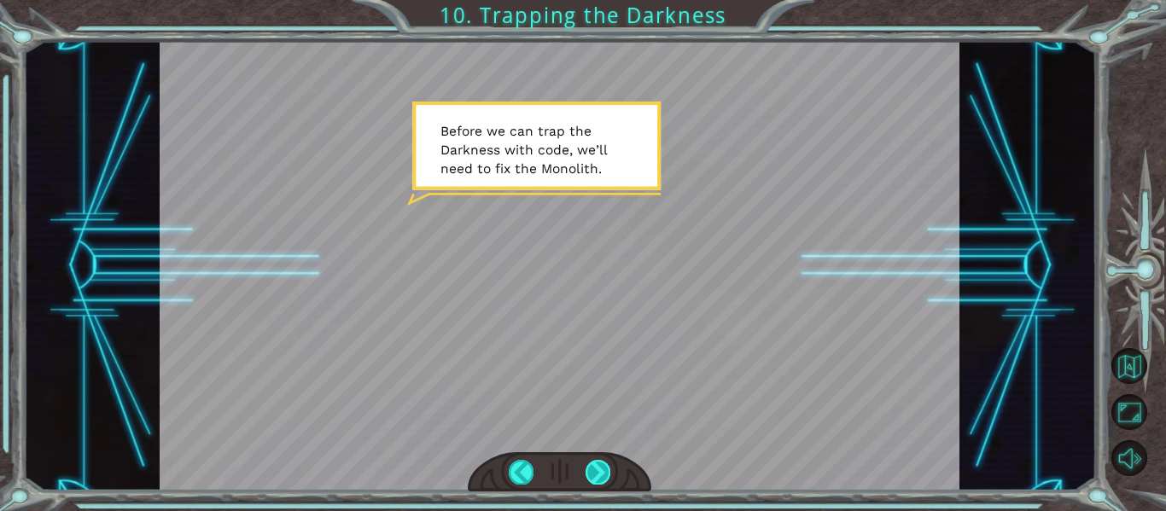
click at [598, 463] on div at bounding box center [598, 472] width 25 height 24
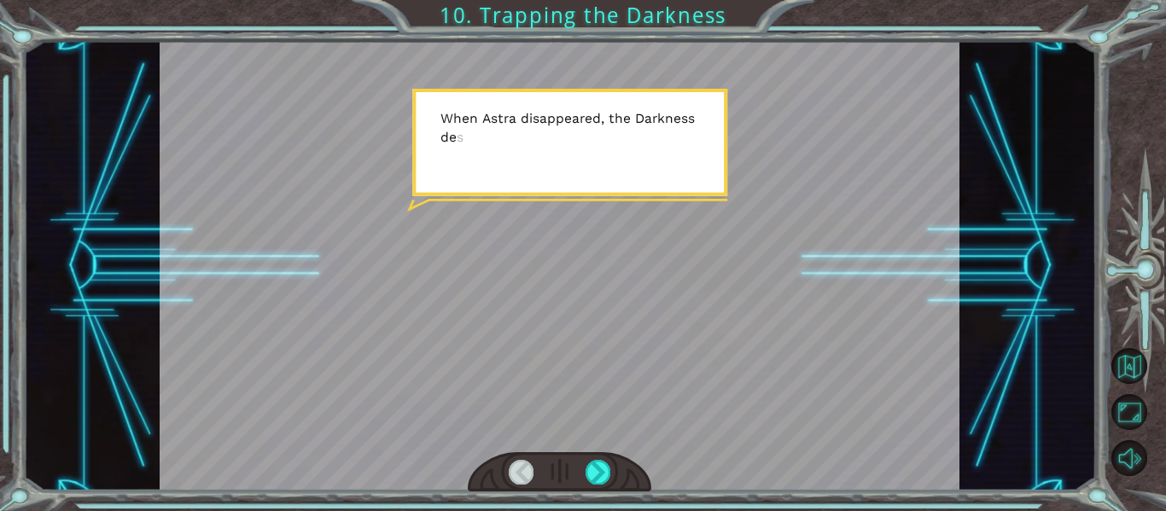
click at [533, 470] on div at bounding box center [521, 472] width 25 height 24
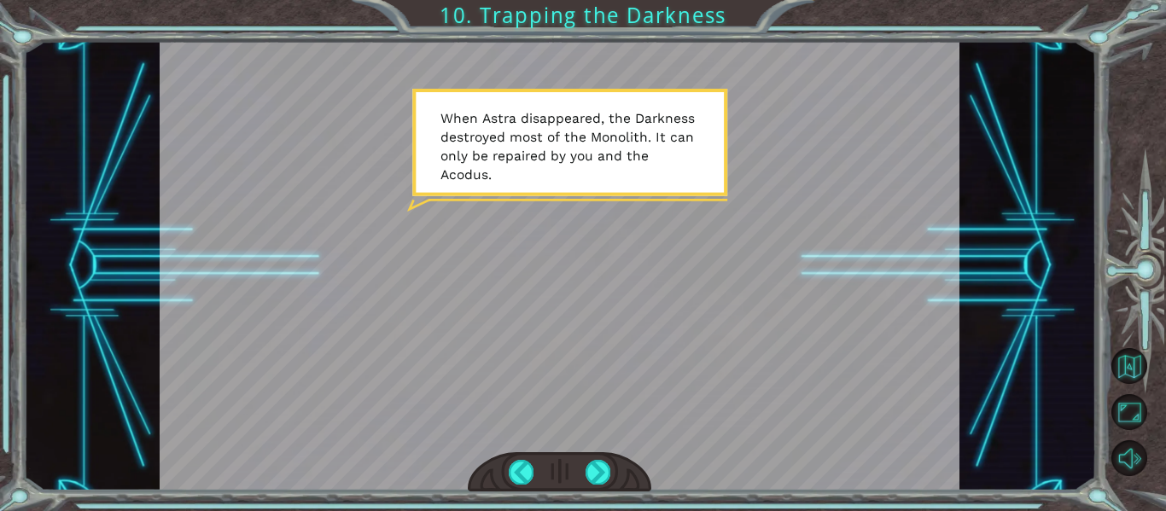
click at [581, 456] on div at bounding box center [560, 472] width 184 height 40
click at [508, 474] on div at bounding box center [560, 472] width 184 height 40
click at [512, 474] on div at bounding box center [521, 472] width 25 height 24
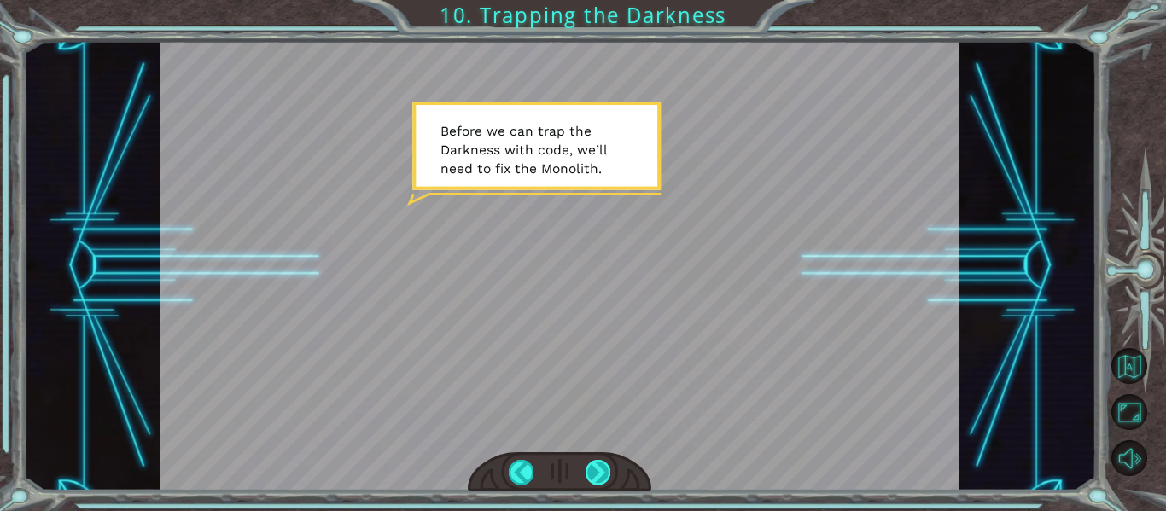
click at [602, 461] on div at bounding box center [598, 472] width 25 height 24
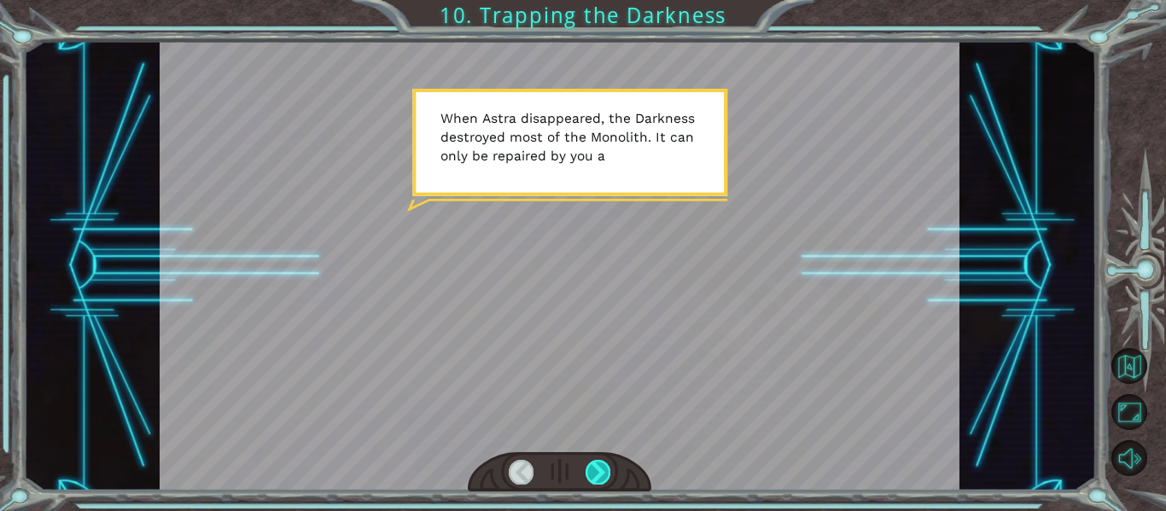
click at [602, 461] on div at bounding box center [598, 472] width 25 height 24
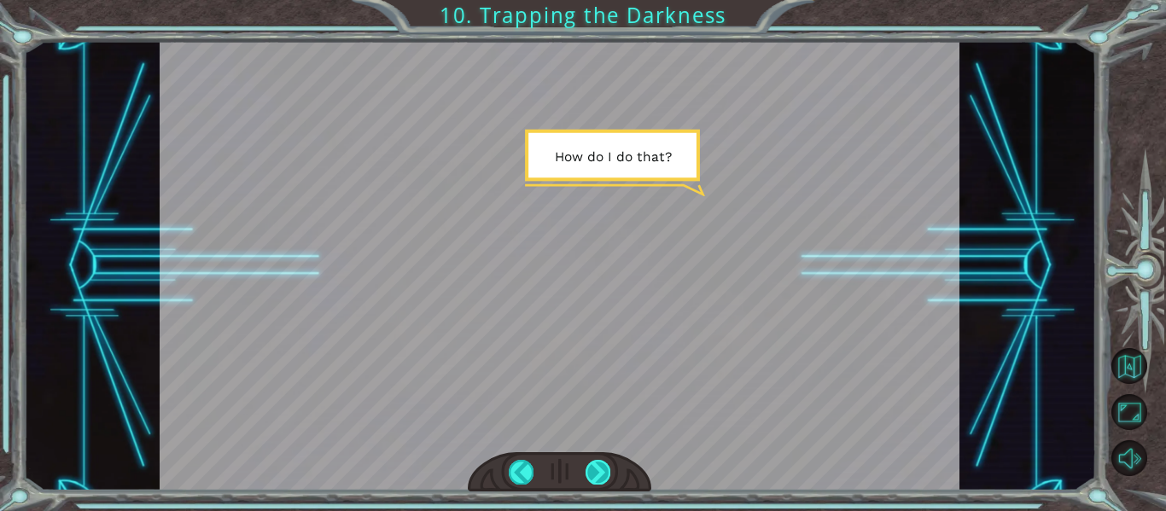
click at [602, 461] on div at bounding box center [598, 472] width 25 height 24
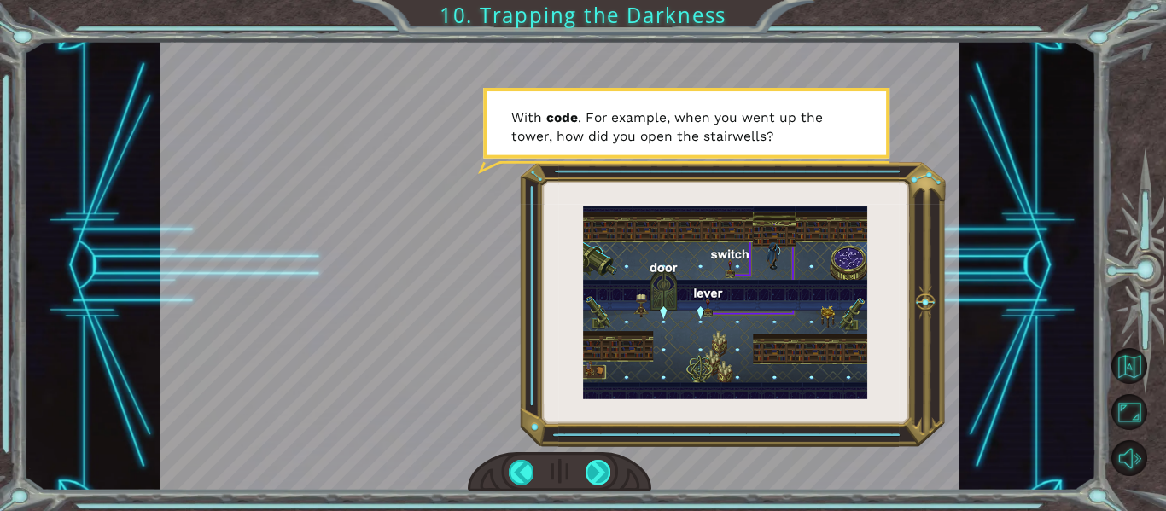
click at [602, 461] on div at bounding box center [598, 472] width 25 height 24
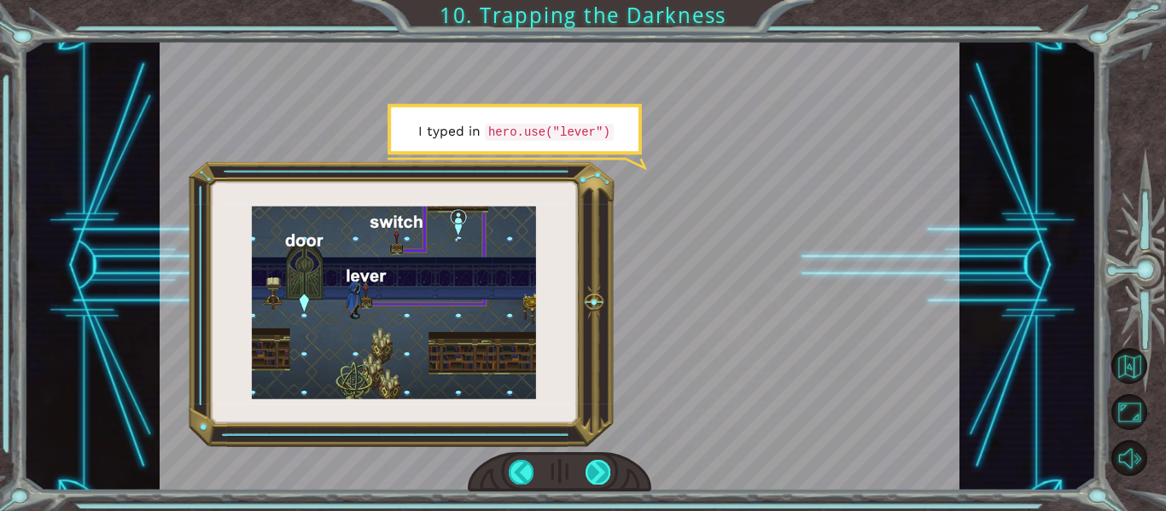
click at [601, 464] on div at bounding box center [598, 472] width 25 height 24
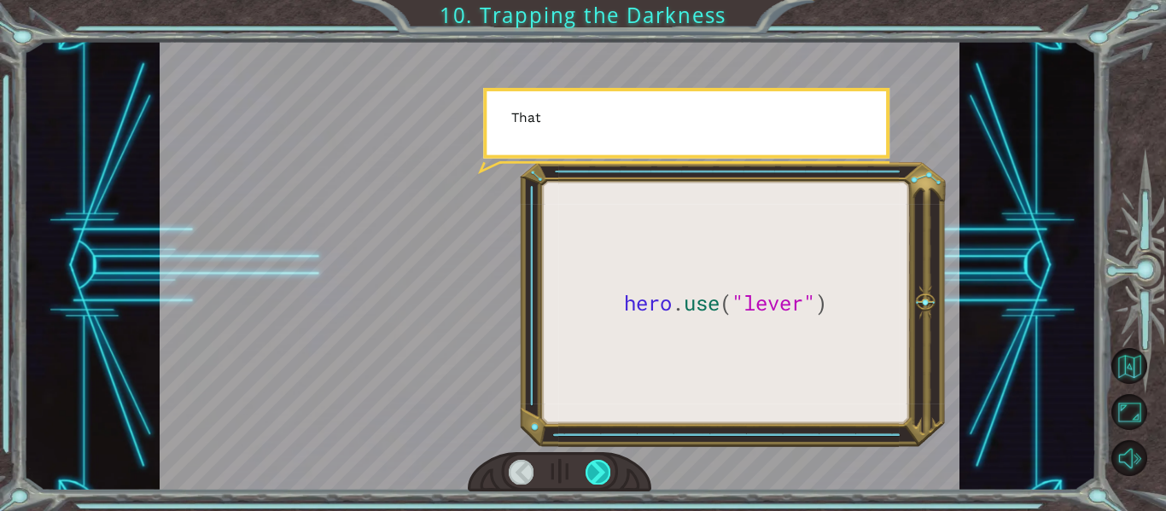
click at [600, 468] on div at bounding box center [598, 472] width 25 height 24
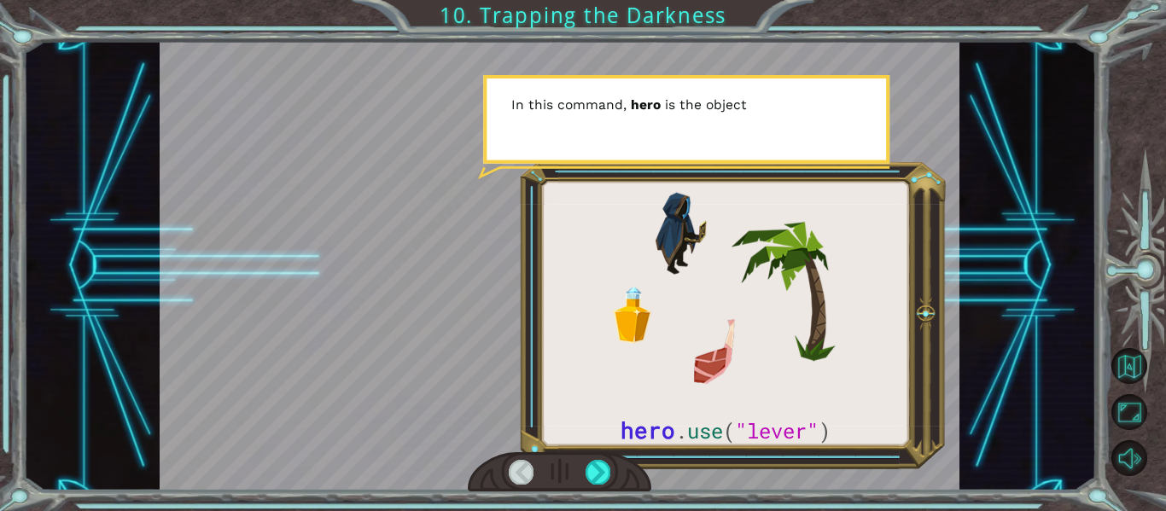
click at [502, 474] on div at bounding box center [560, 472] width 184 height 40
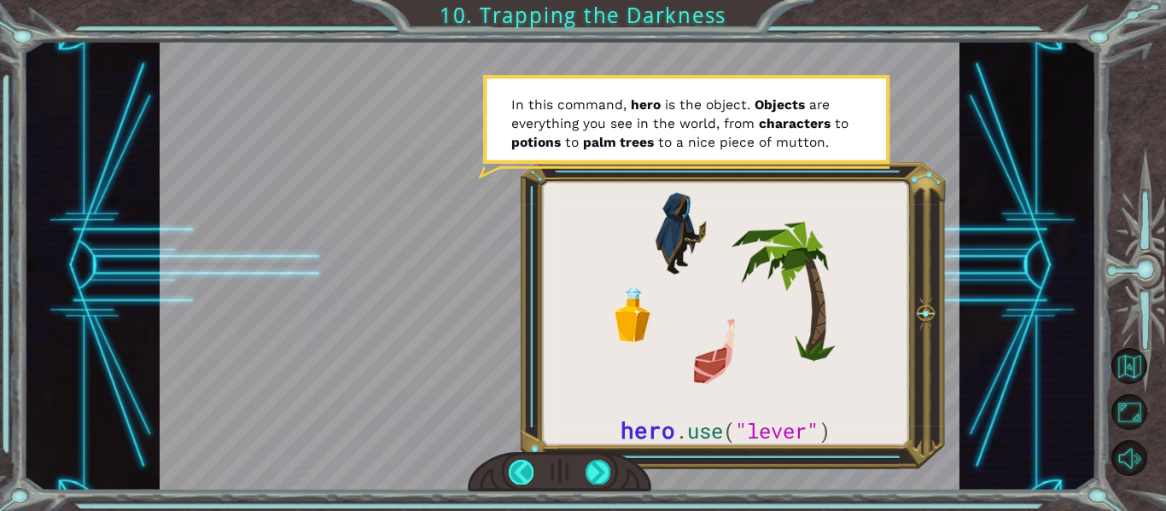
click at [518, 462] on div at bounding box center [521, 472] width 25 height 24
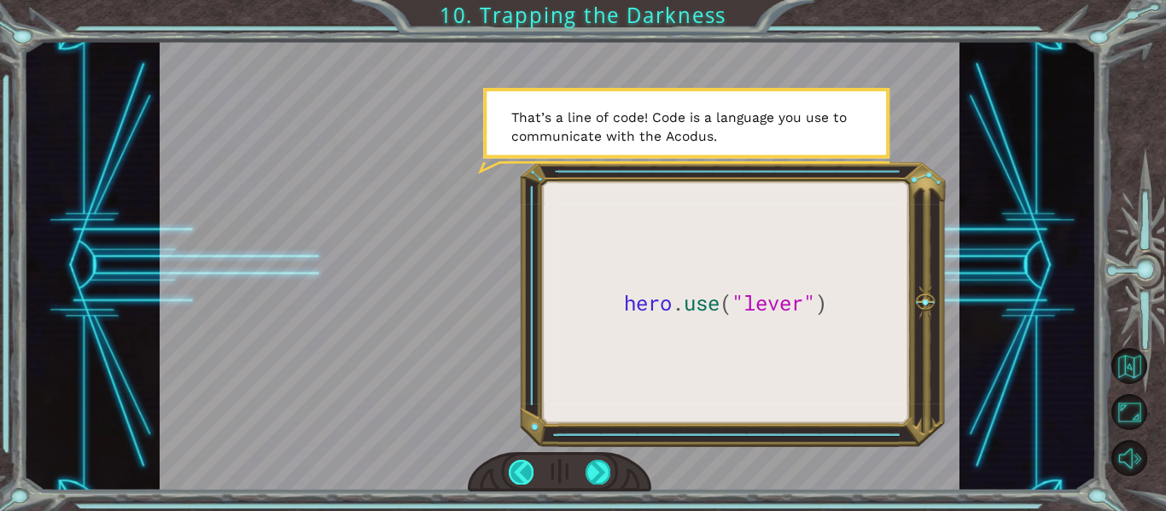
click at [518, 462] on div at bounding box center [521, 472] width 25 height 24
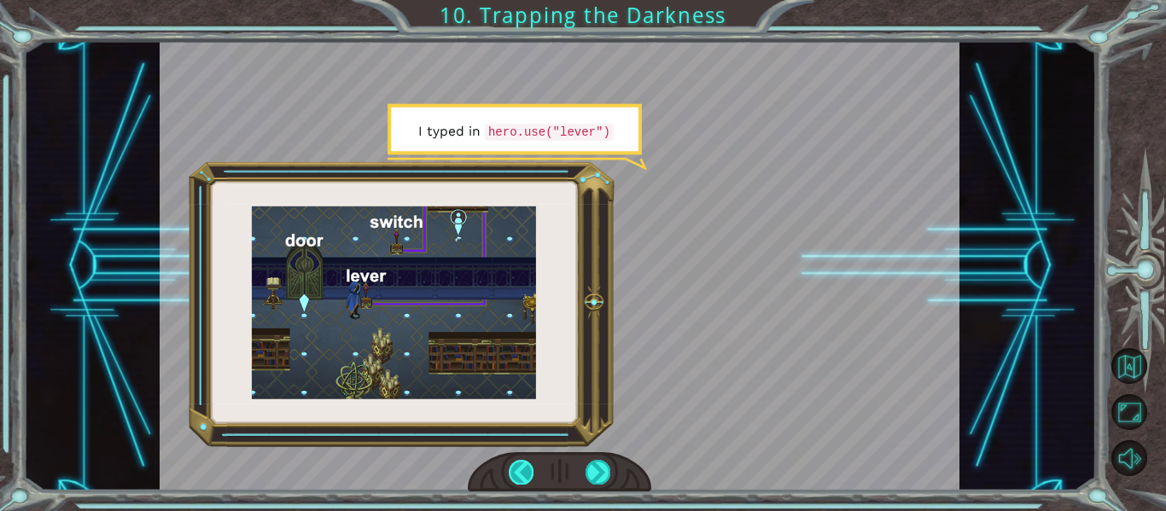
click at [527, 471] on div at bounding box center [521, 472] width 25 height 24
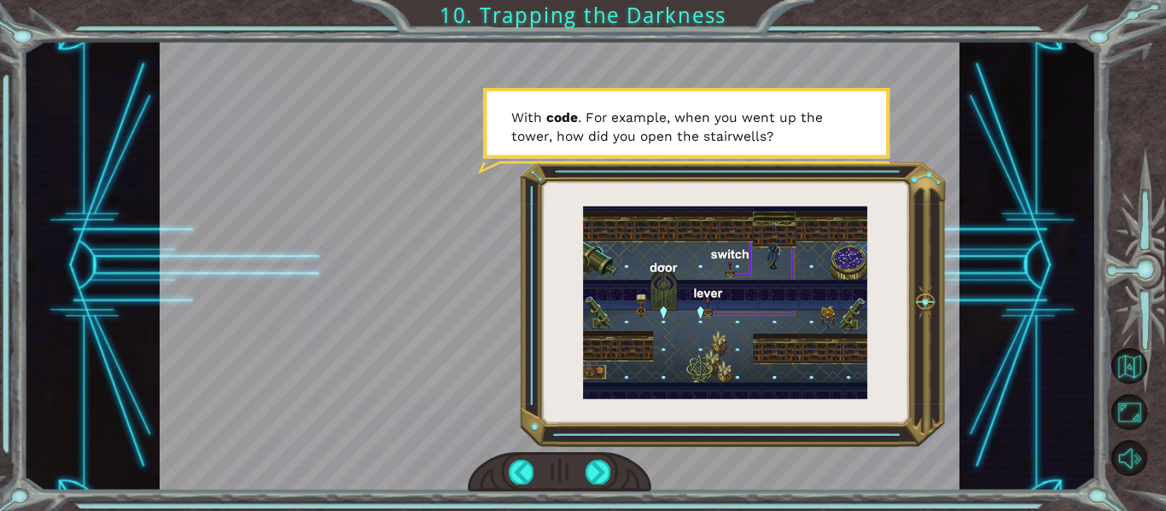
click at [572, 464] on div at bounding box center [560, 472] width 184 height 40
click at [599, 472] on div at bounding box center [598, 472] width 25 height 24
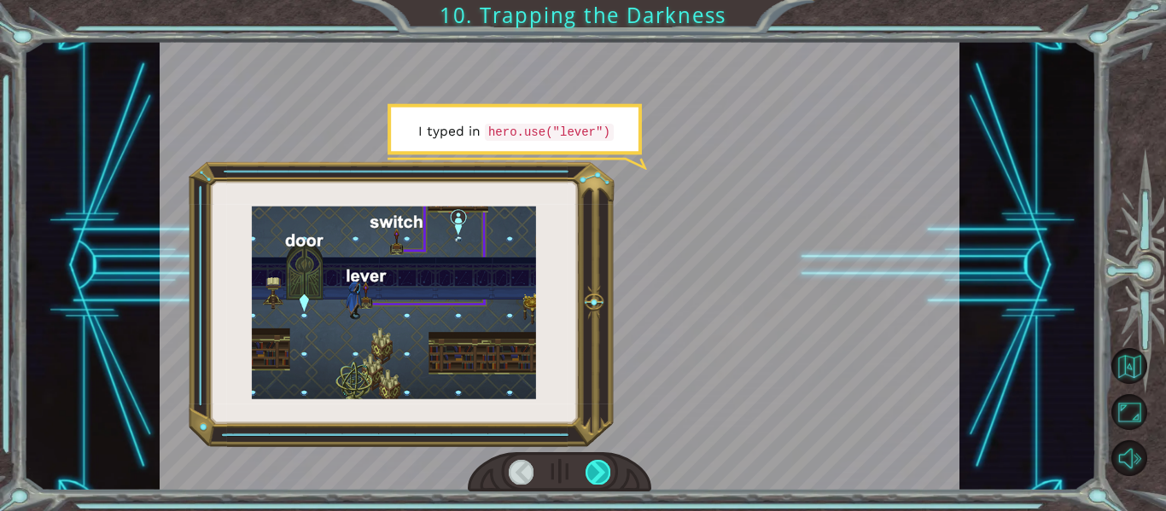
click at [599, 472] on div at bounding box center [598, 472] width 25 height 24
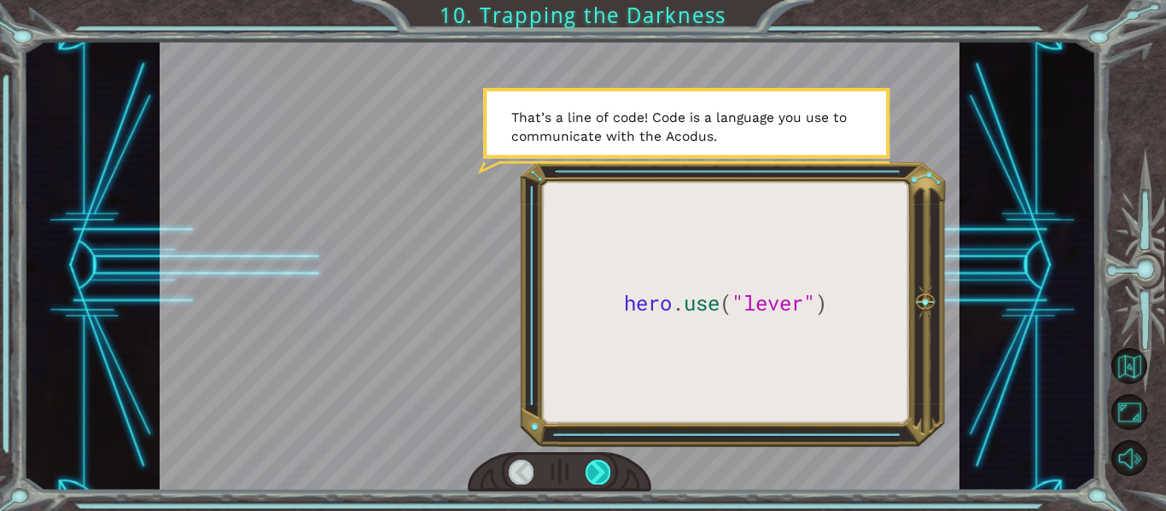
click at [599, 472] on div at bounding box center [598, 472] width 25 height 24
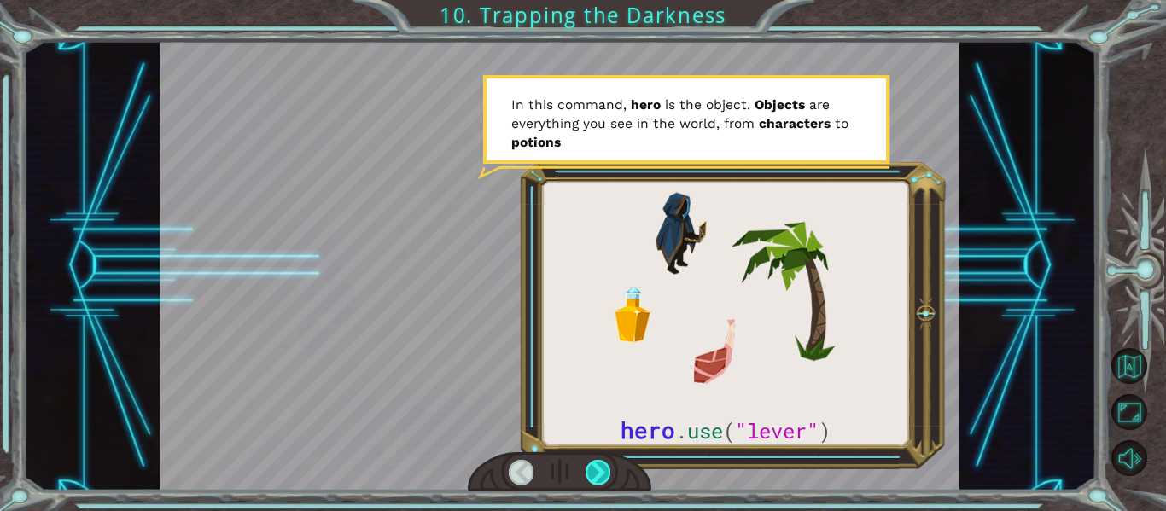
click at [599, 470] on div at bounding box center [598, 472] width 25 height 24
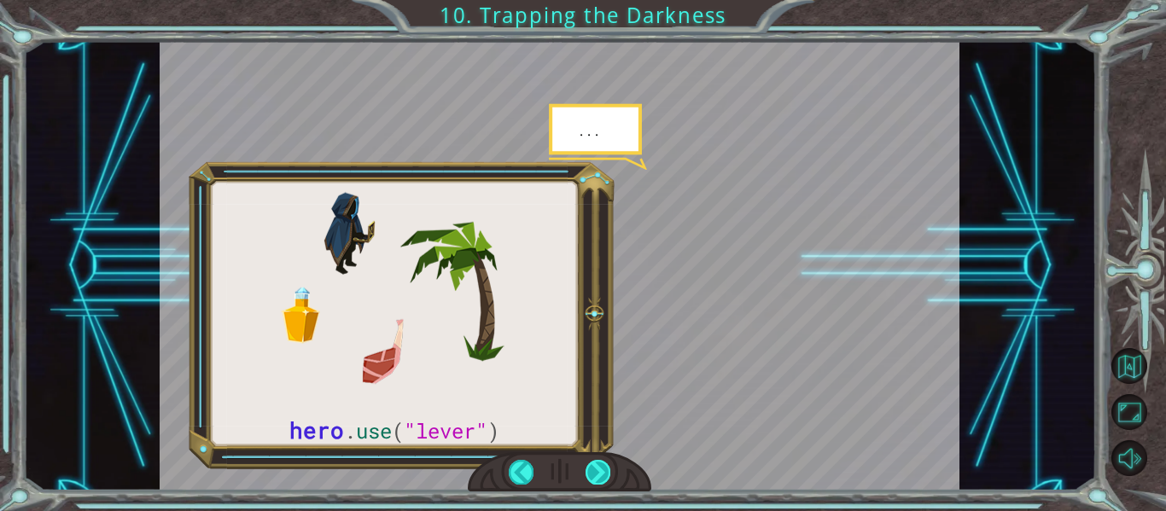
click at [599, 470] on div at bounding box center [598, 472] width 25 height 24
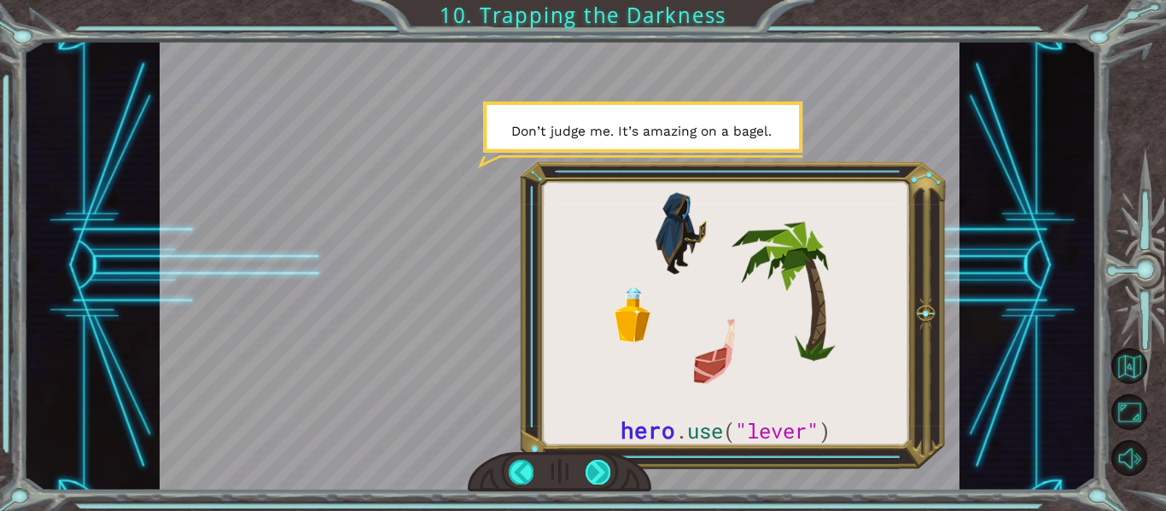
click at [602, 470] on div at bounding box center [598, 472] width 25 height 24
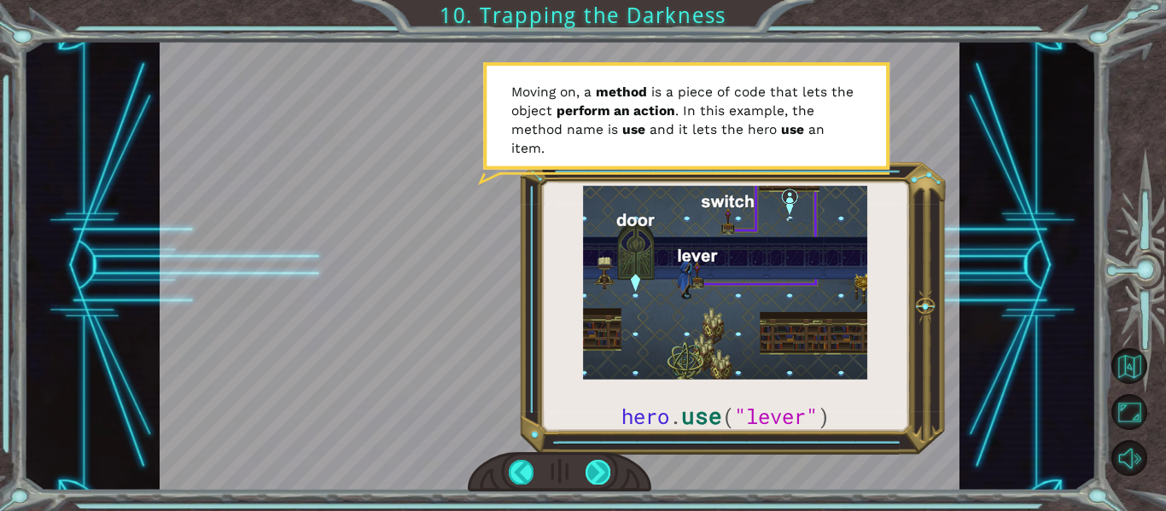
click at [595, 468] on div at bounding box center [598, 472] width 25 height 24
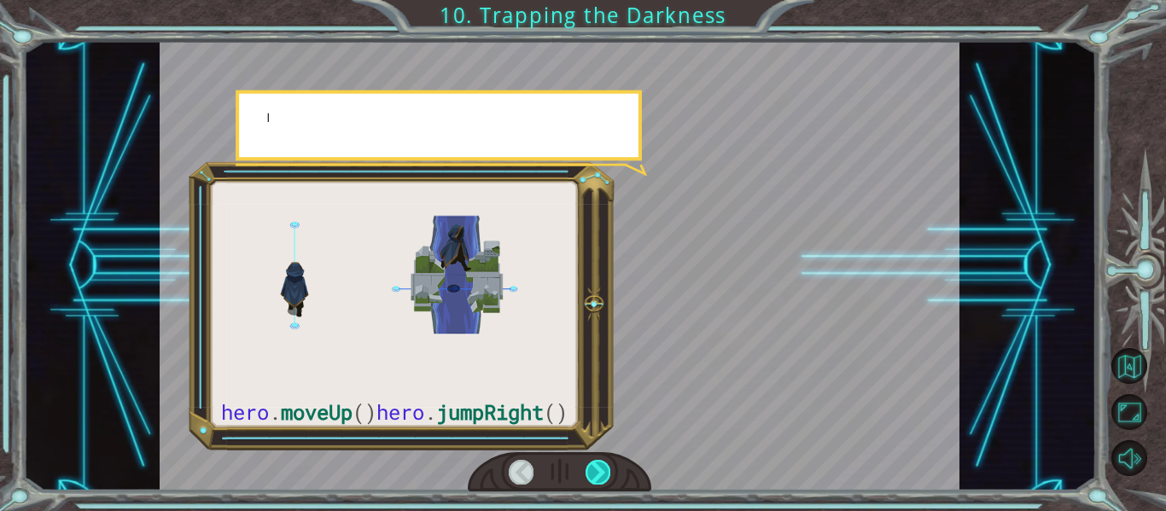
click at [595, 468] on div at bounding box center [598, 472] width 25 height 24
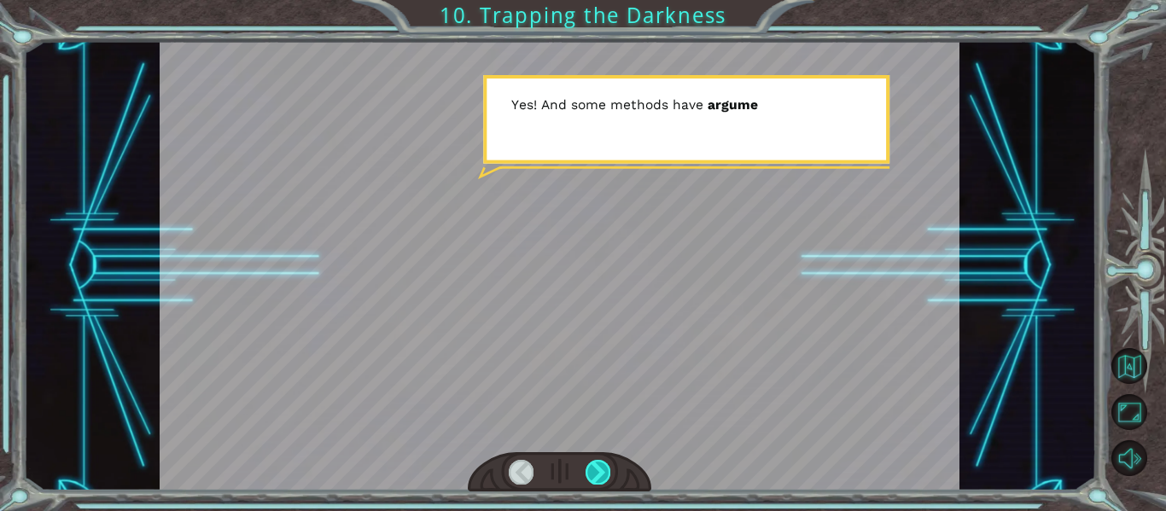
click at [595, 468] on div at bounding box center [598, 472] width 25 height 24
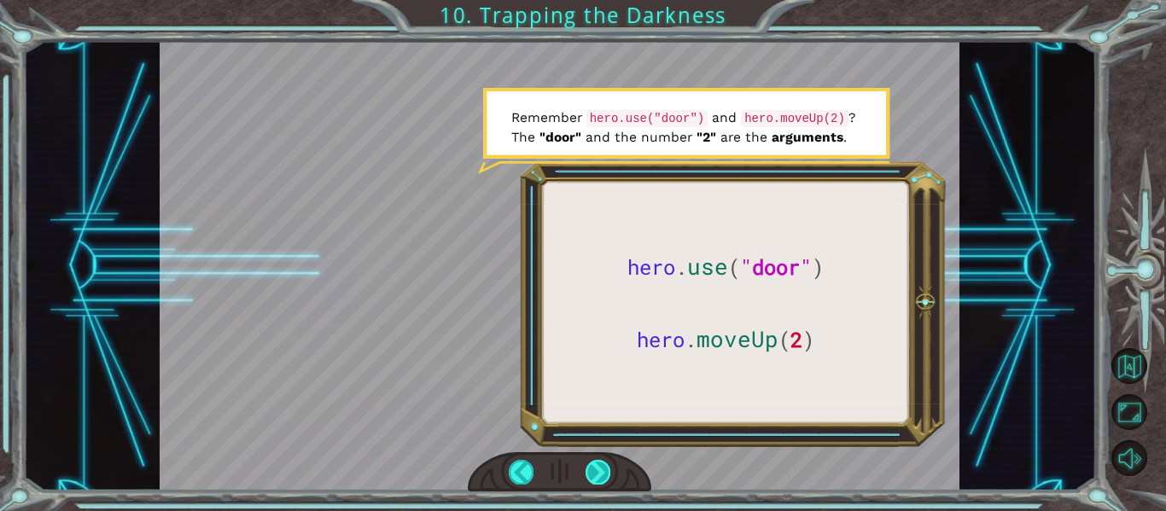
click at [595, 468] on div at bounding box center [598, 472] width 25 height 24
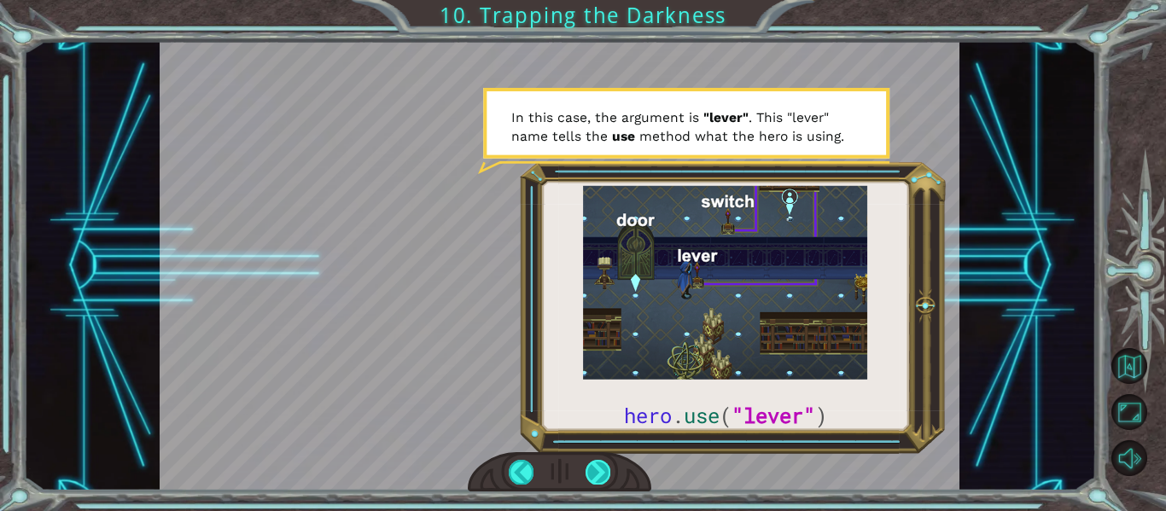
click at [595, 468] on div at bounding box center [598, 472] width 25 height 24
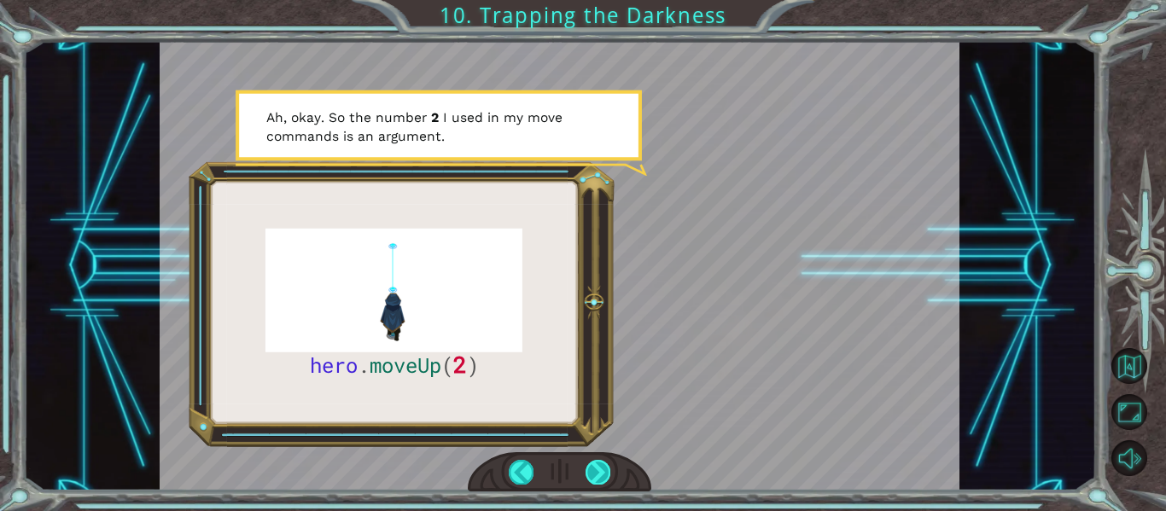
click at [595, 468] on div at bounding box center [598, 472] width 25 height 24
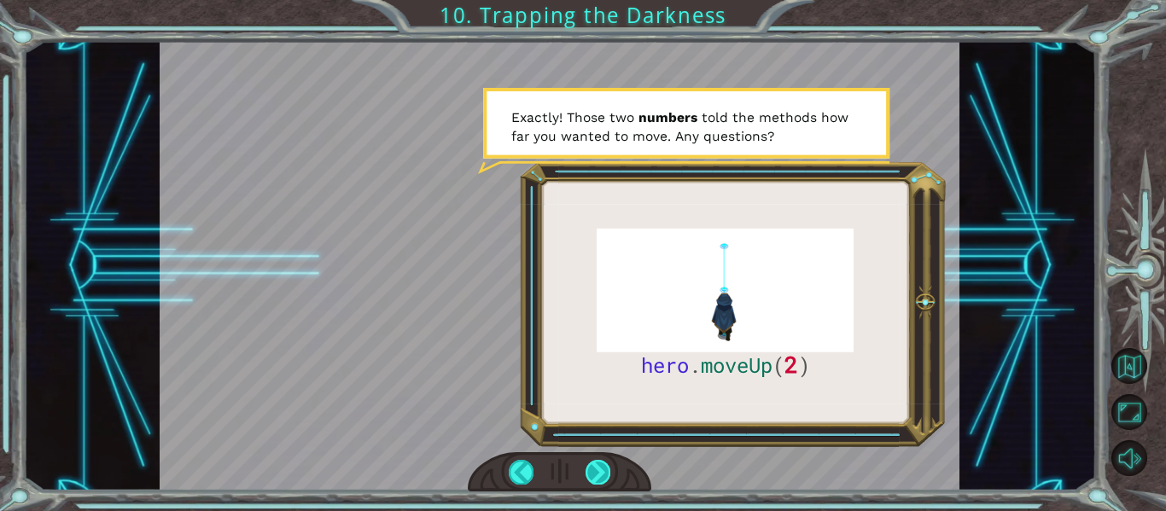
click at [595, 468] on div at bounding box center [598, 472] width 25 height 24
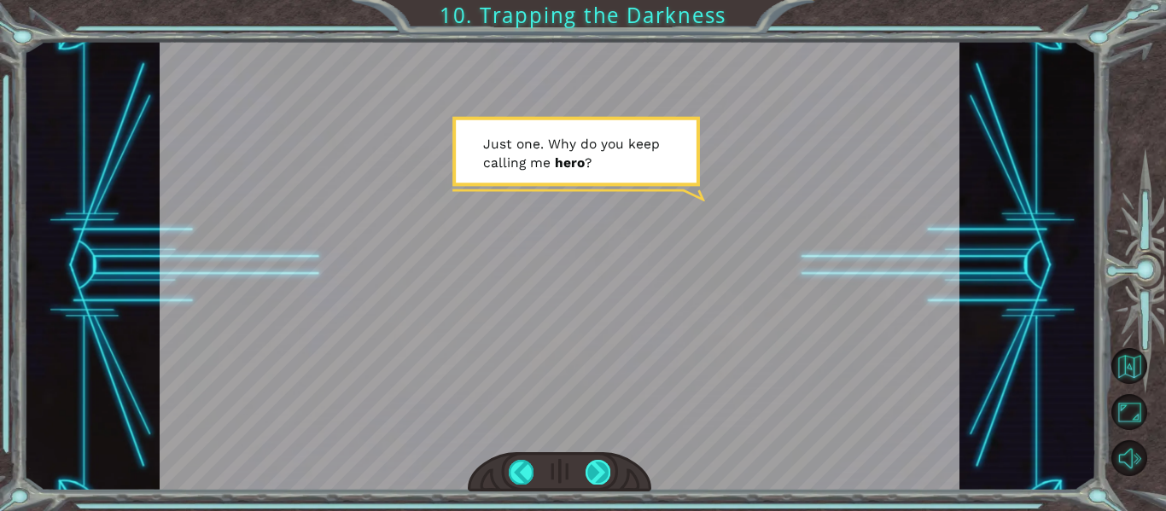
click at [595, 468] on div at bounding box center [598, 472] width 25 height 24
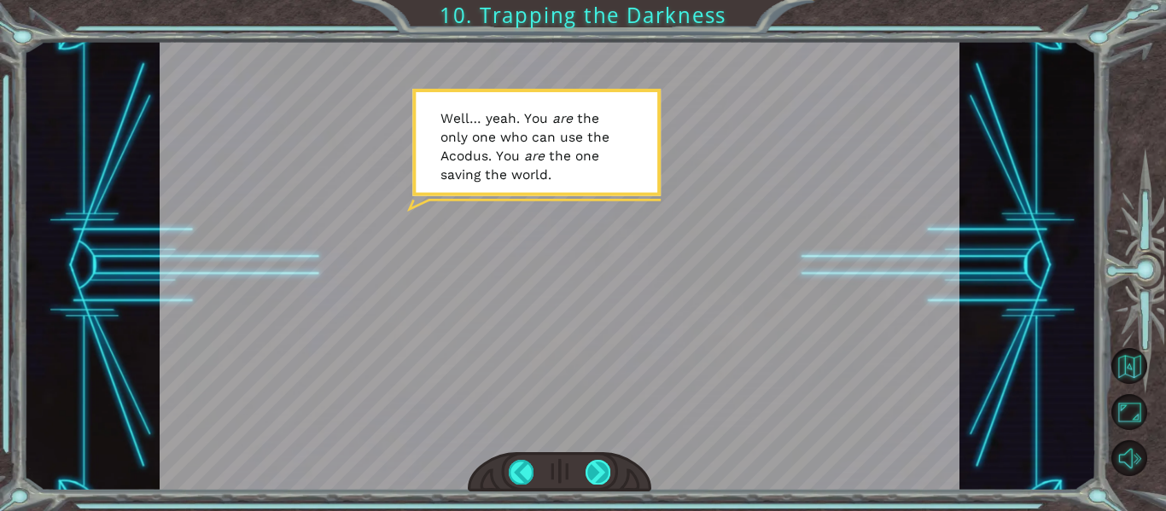
click at [595, 468] on div at bounding box center [598, 472] width 25 height 24
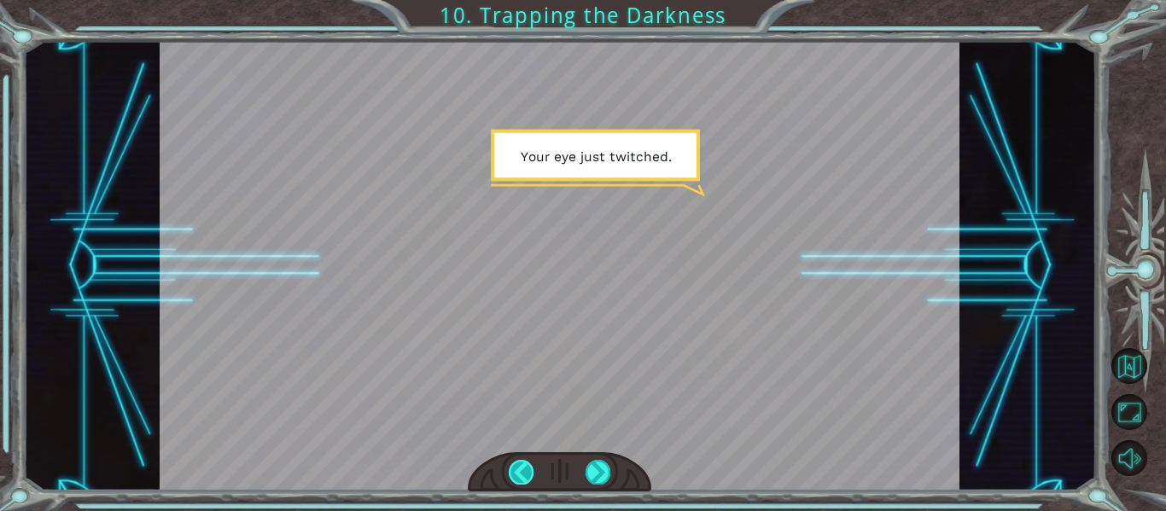
click at [526, 470] on div at bounding box center [521, 472] width 25 height 24
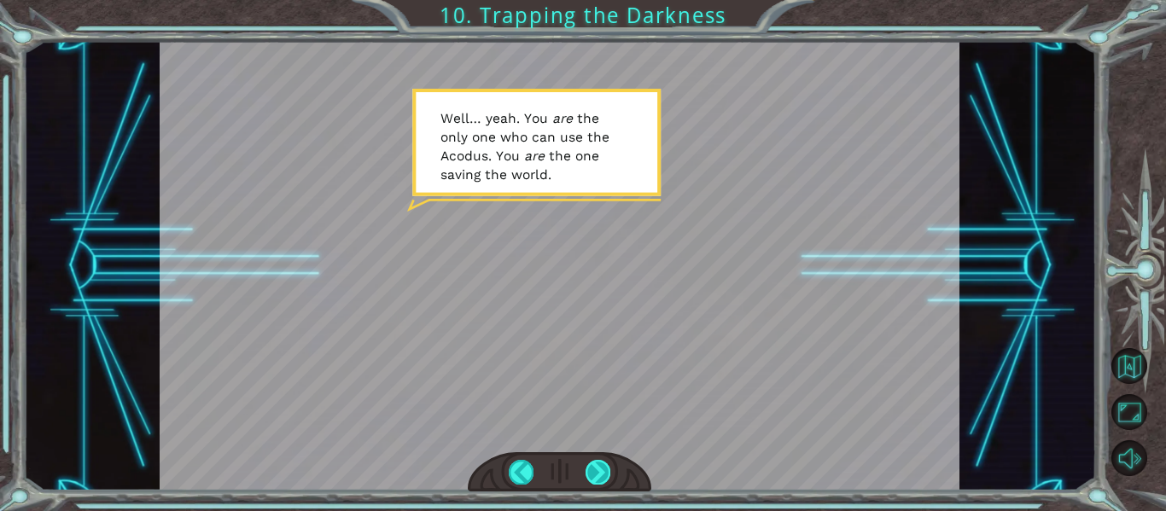
click at [586, 468] on div at bounding box center [598, 472] width 25 height 24
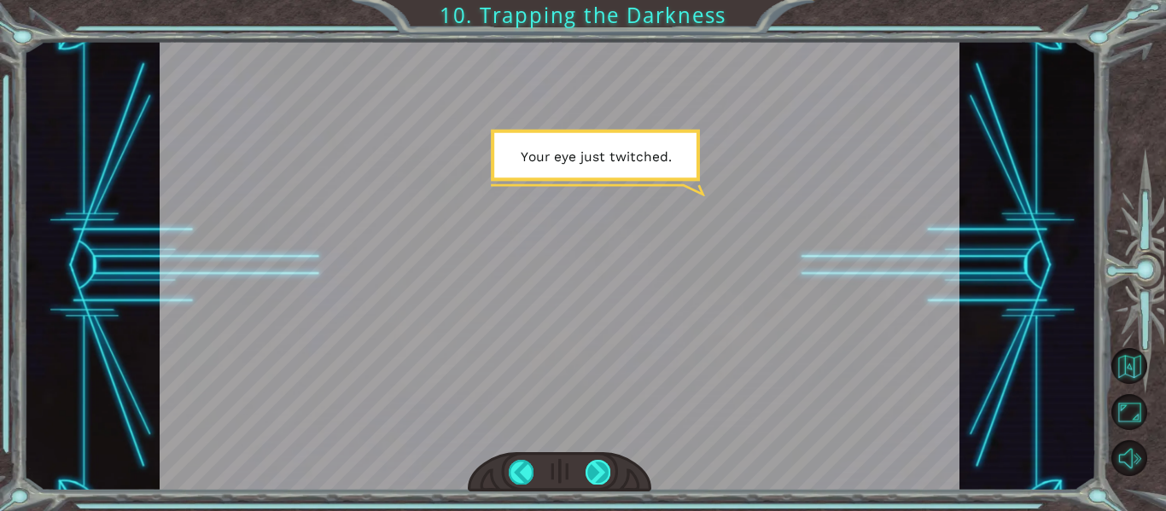
click at [586, 468] on div at bounding box center [598, 472] width 25 height 24
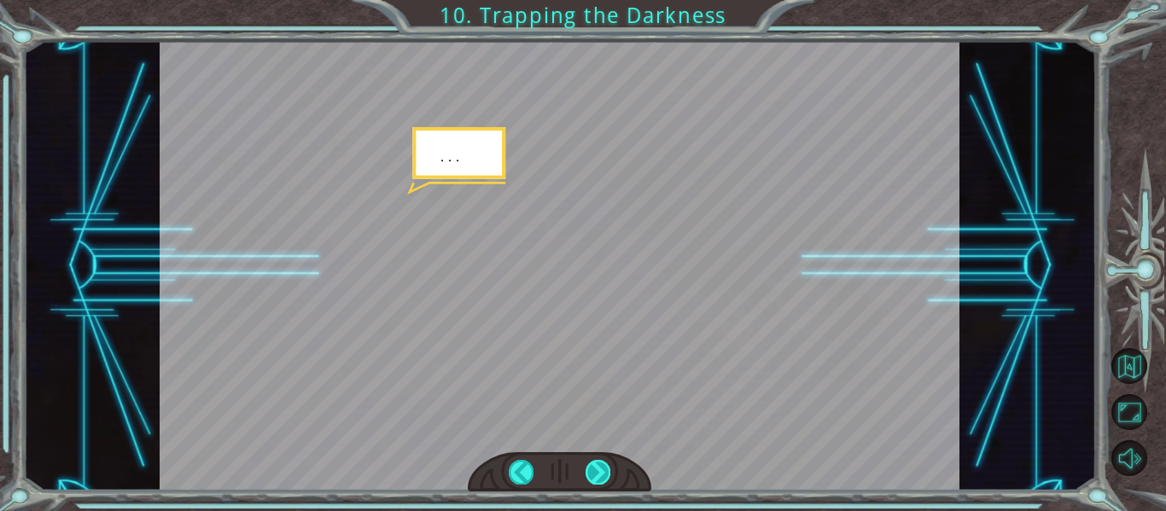
click at [586, 468] on div at bounding box center [598, 472] width 25 height 24
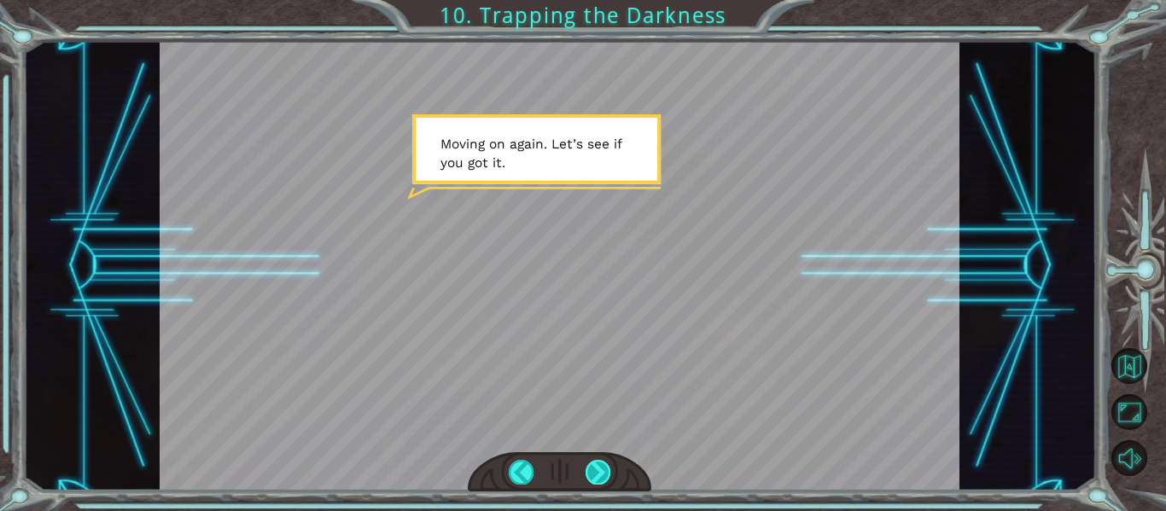
click at [598, 471] on div at bounding box center [598, 472] width 25 height 24
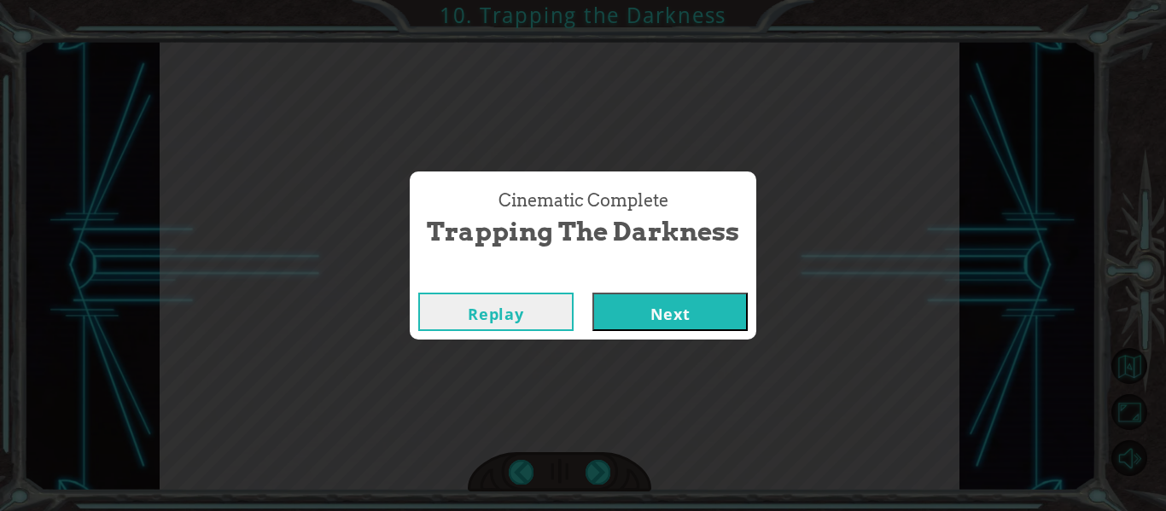
click at [628, 313] on button "Next" at bounding box center [669, 312] width 155 height 38
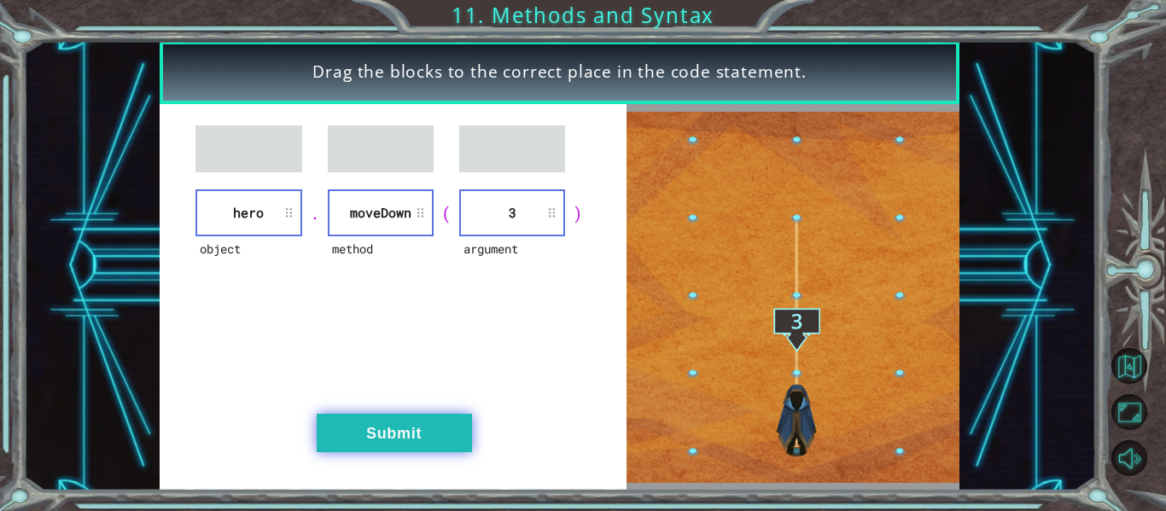
click at [421, 432] on button "Submit" at bounding box center [394, 433] width 155 height 38
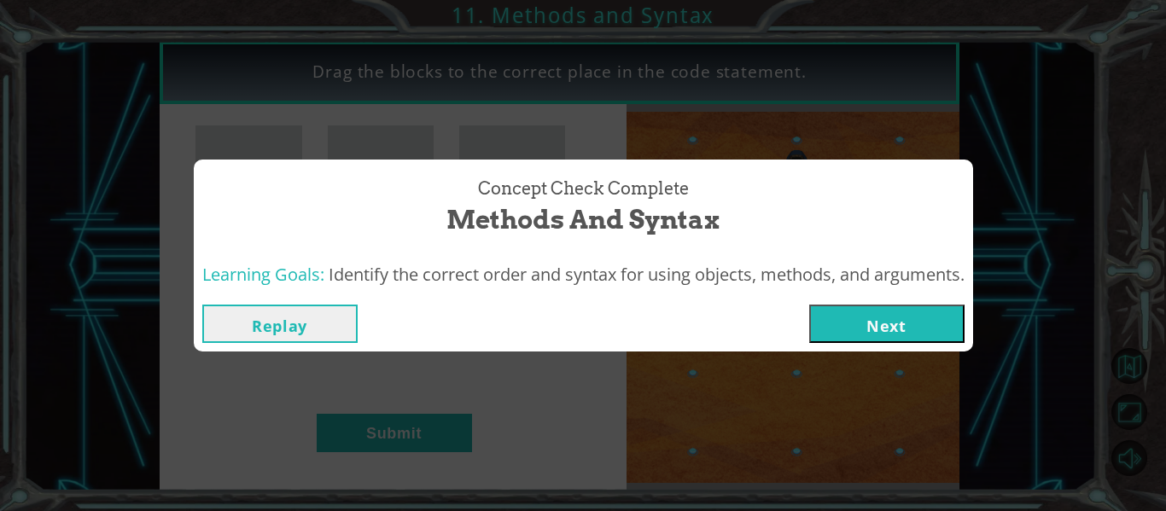
click at [848, 326] on button "Next" at bounding box center [886, 324] width 155 height 38
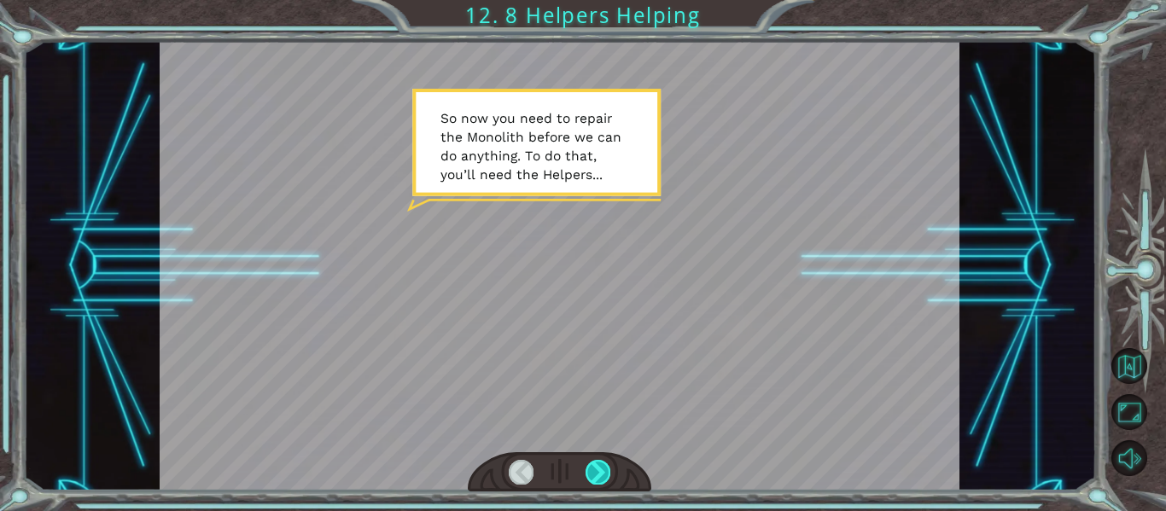
click at [598, 469] on div at bounding box center [598, 472] width 25 height 24
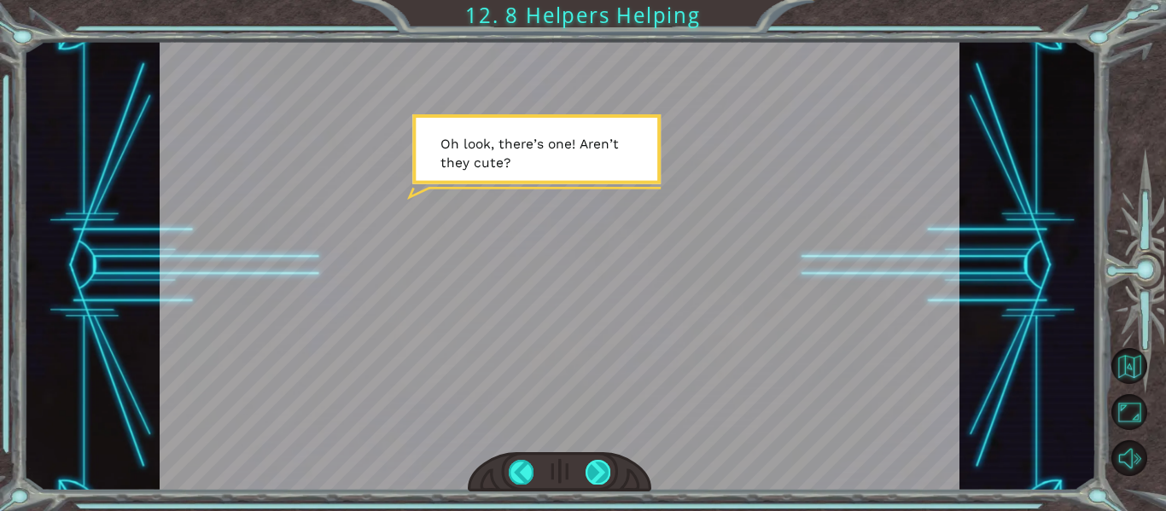
click at [598, 469] on div at bounding box center [598, 472] width 25 height 24
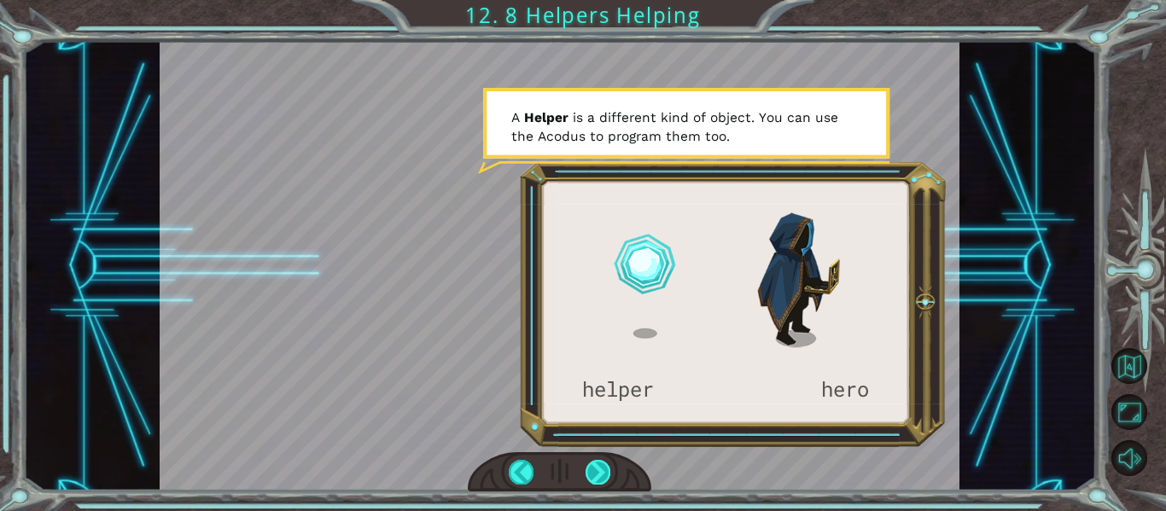
click at [598, 469] on div at bounding box center [598, 472] width 25 height 24
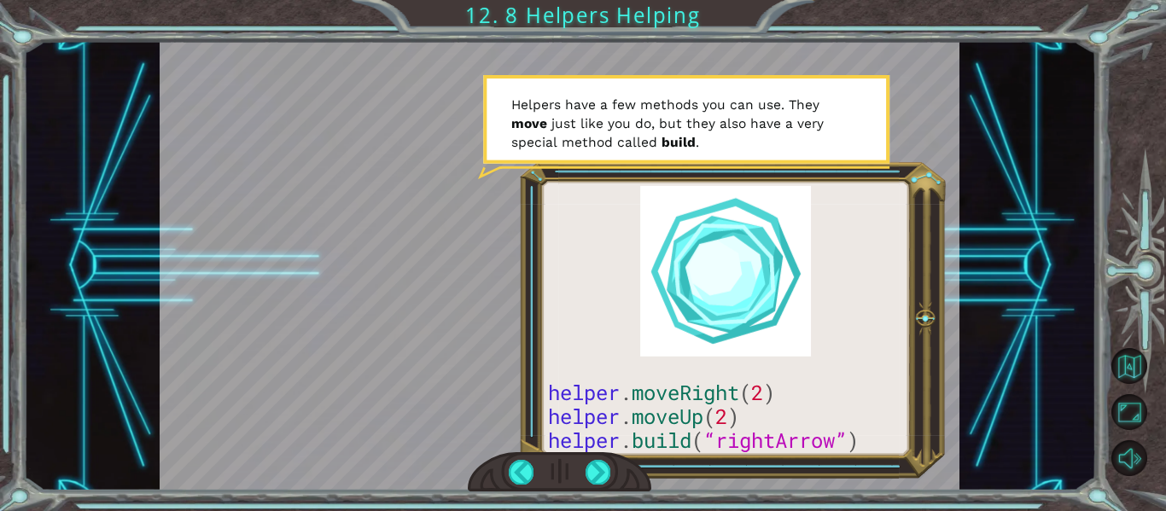
click at [585, 473] on div at bounding box center [560, 472] width 184 height 40
click at [594, 470] on div at bounding box center [598, 472] width 25 height 24
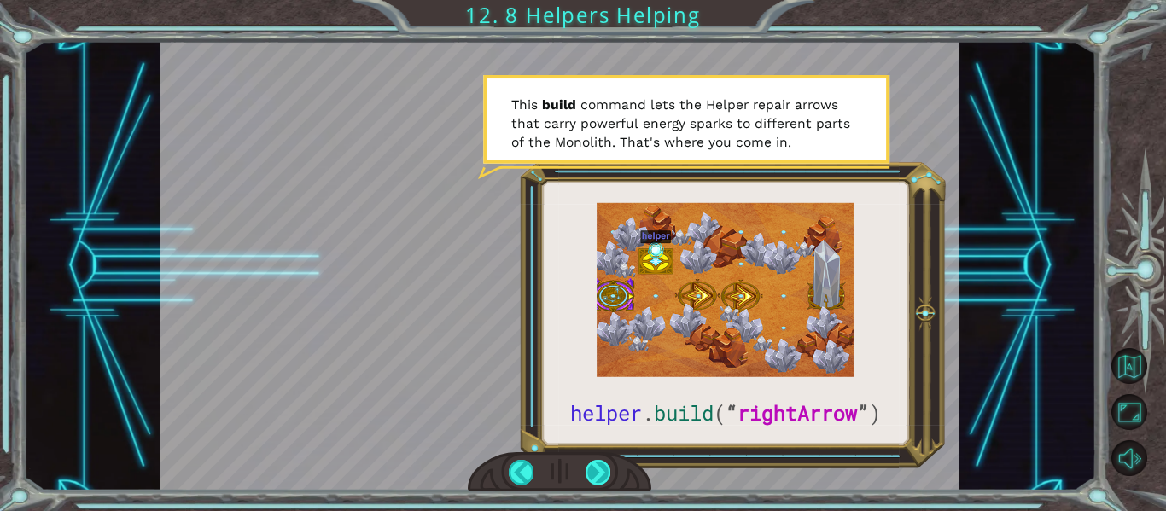
click at [602, 481] on div at bounding box center [598, 472] width 25 height 24
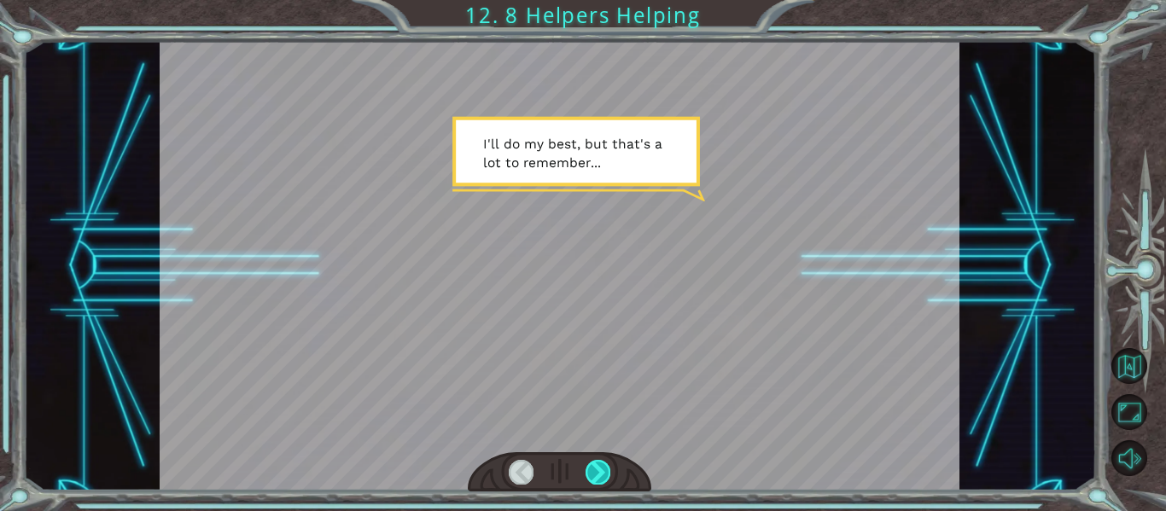
click at [598, 474] on div at bounding box center [598, 472] width 25 height 24
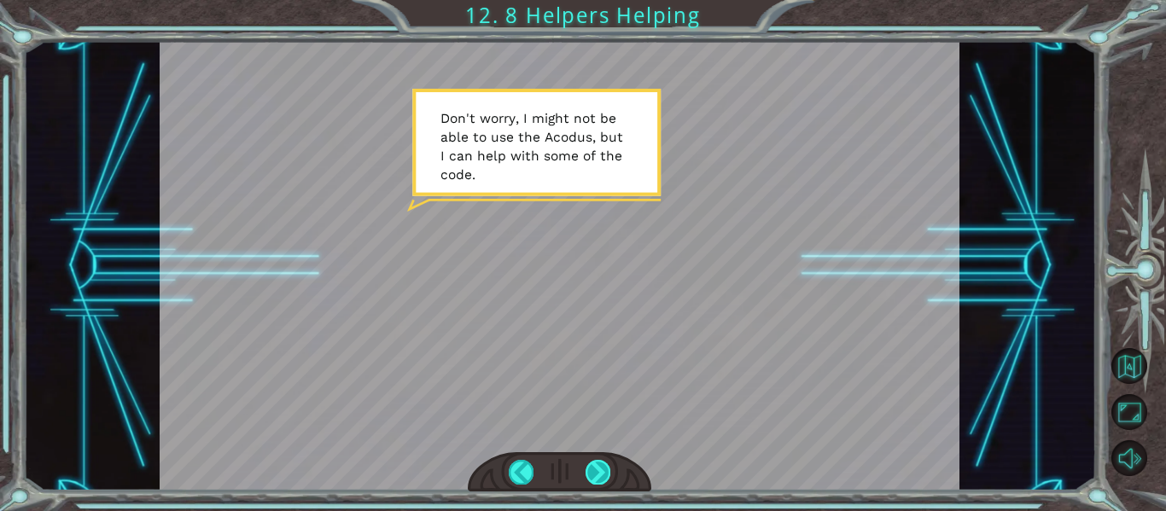
click at [595, 470] on div at bounding box center [598, 472] width 25 height 24
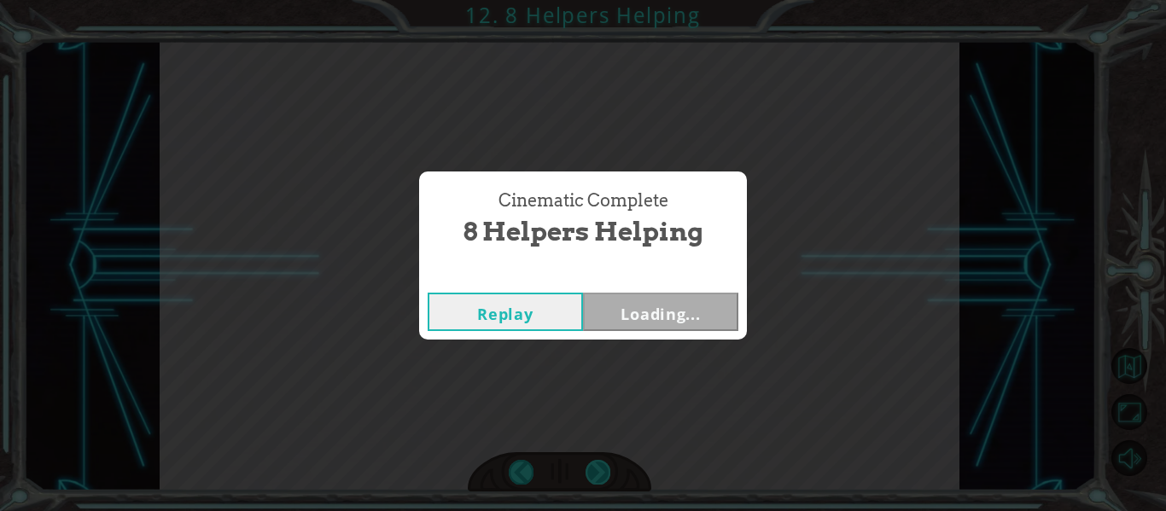
click at [595, 470] on div "Cinematic Complete 8 Helpers Helping Replay Loading..." at bounding box center [583, 255] width 1166 height 511
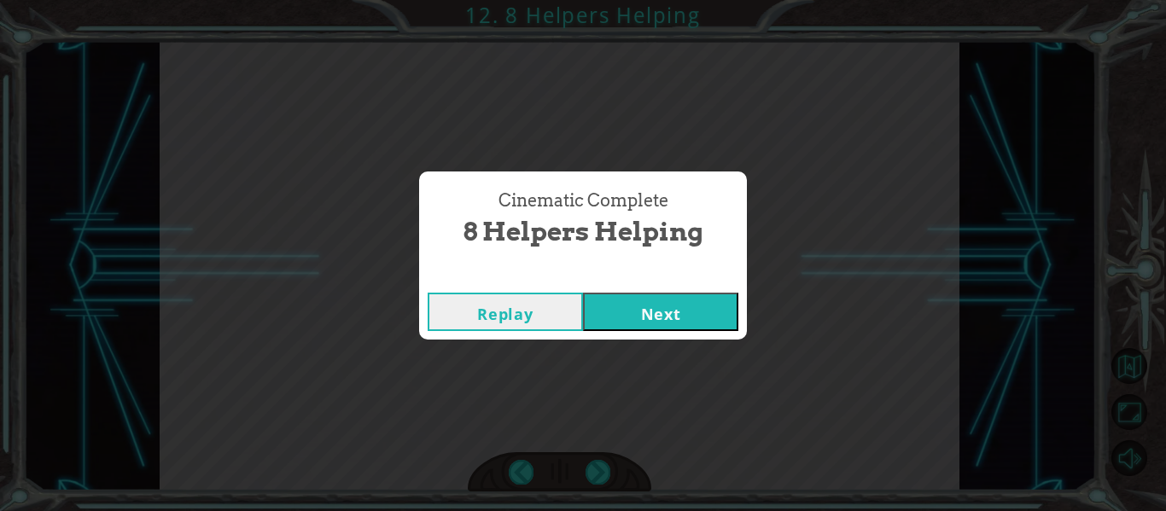
click at [630, 308] on button "Next" at bounding box center [660, 312] width 155 height 38
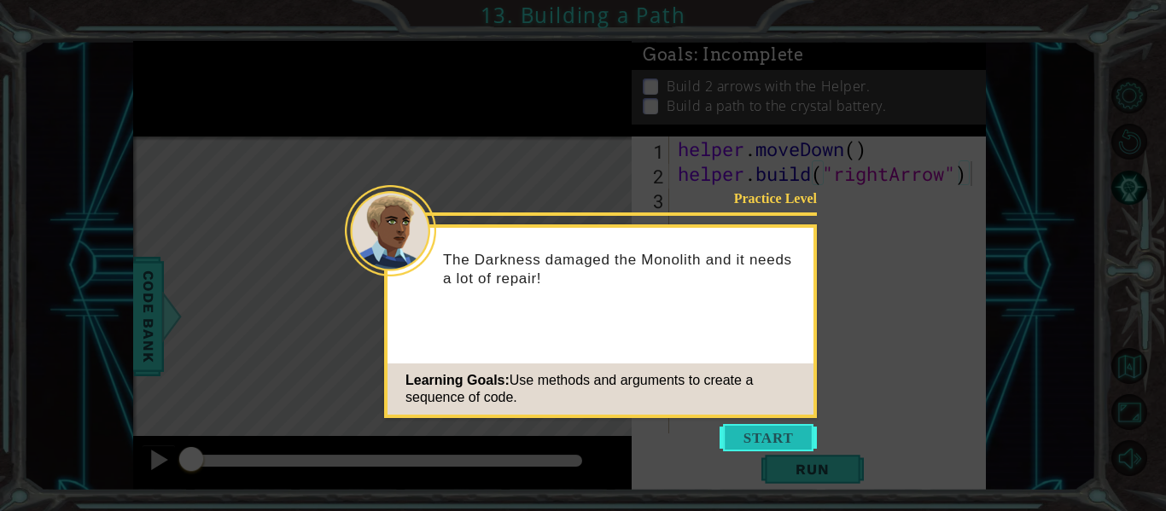
click at [749, 436] on button "Start" at bounding box center [768, 437] width 97 height 27
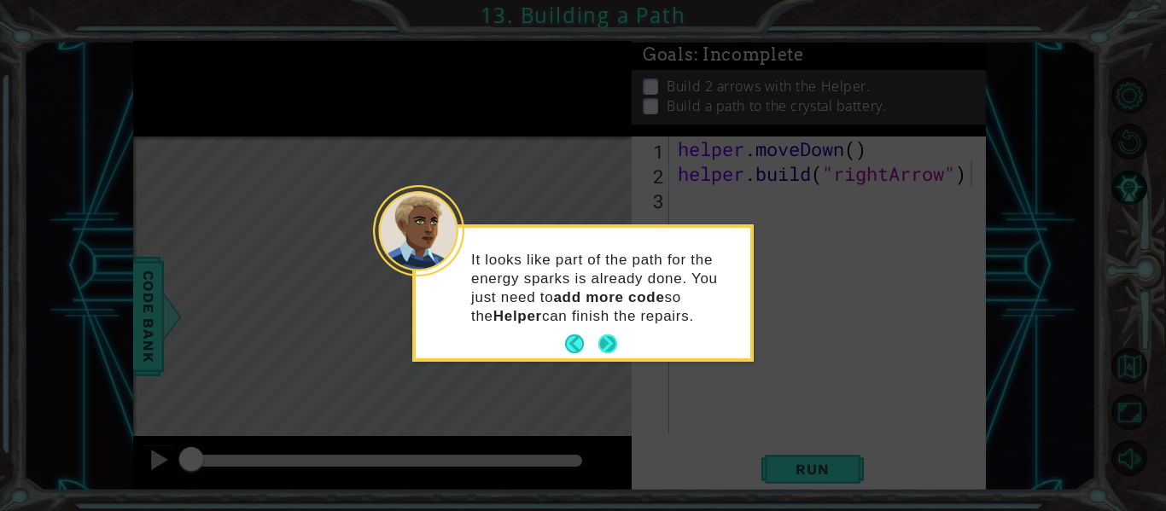
click at [610, 341] on button "Next" at bounding box center [607, 344] width 19 height 19
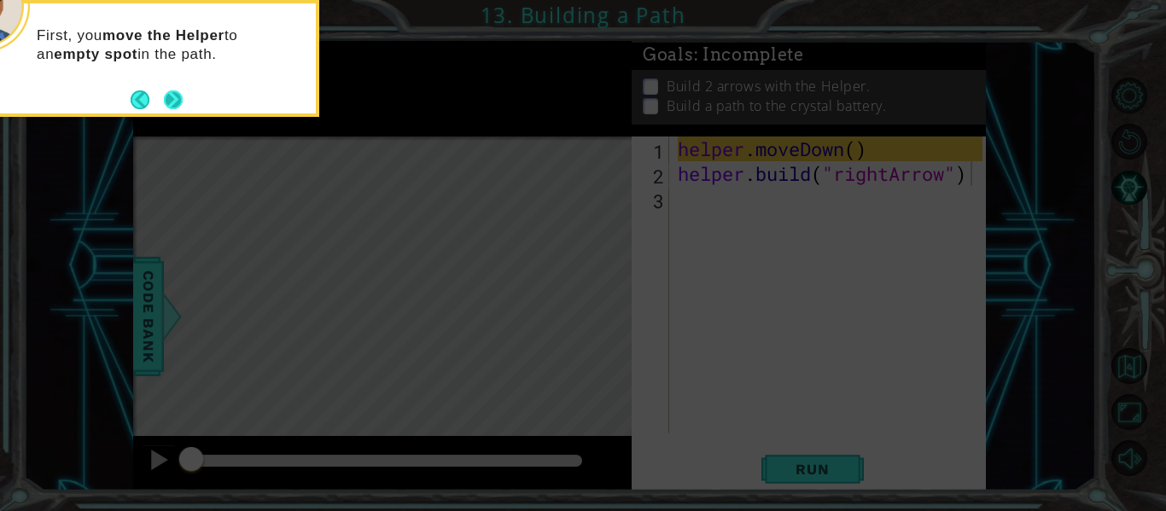
click at [177, 106] on button "Next" at bounding box center [173, 99] width 19 height 19
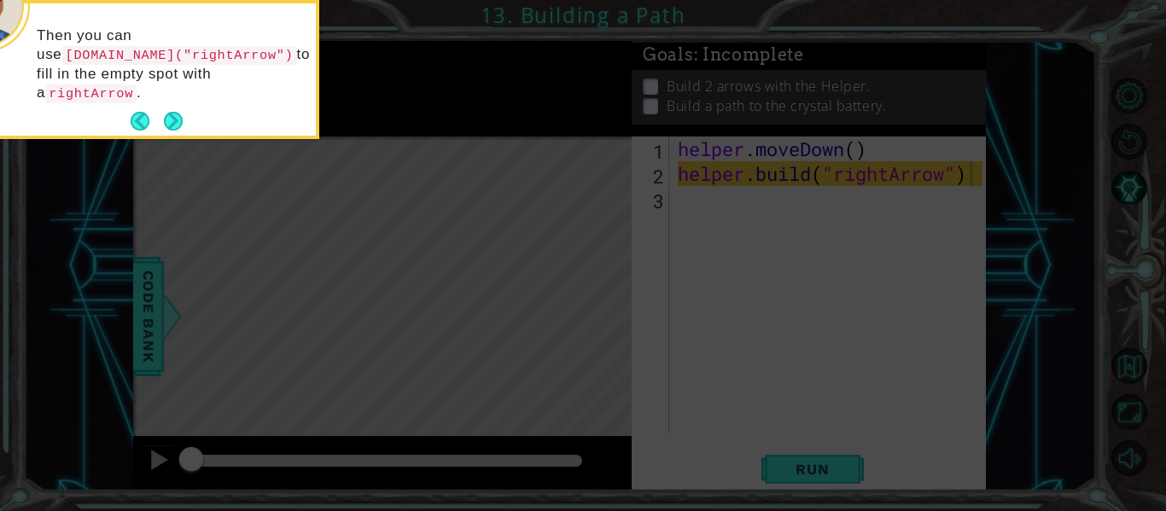
click at [177, 112] on button "Next" at bounding box center [173, 121] width 19 height 19
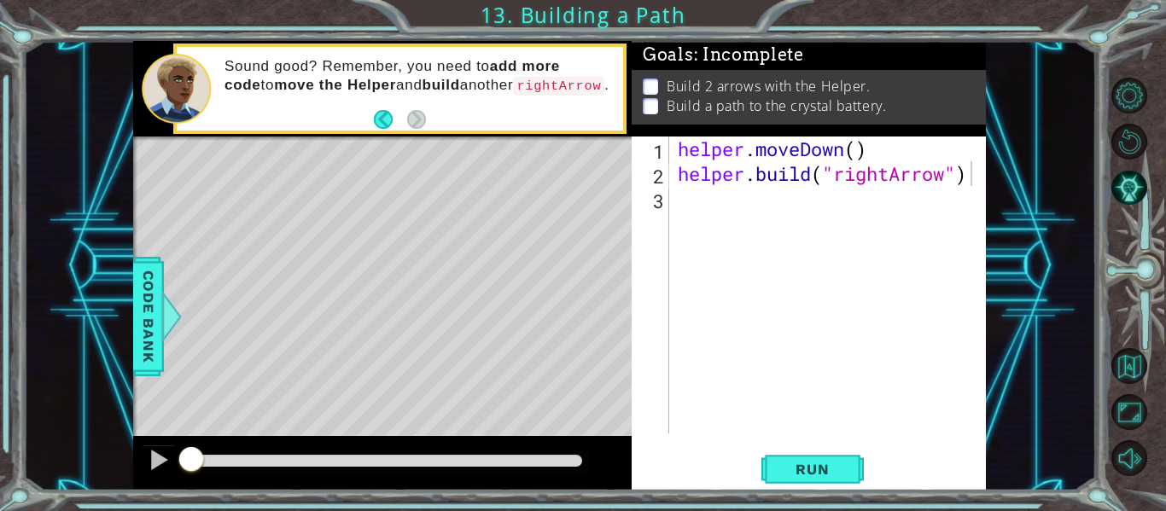
drag, startPoint x: 400, startPoint y: 195, endPoint x: 699, endPoint y: 192, distance: 298.8
click at [699, 192] on div "1 ההההההההההההההההההההההההההההההההההההההההההההההההההההההההההההההההההההההההההההה…" at bounding box center [559, 266] width 853 height 450
click at [681, 210] on div "helper . moveDown ( ) helper . build ( "rightArrow" )" at bounding box center [832, 310] width 317 height 347
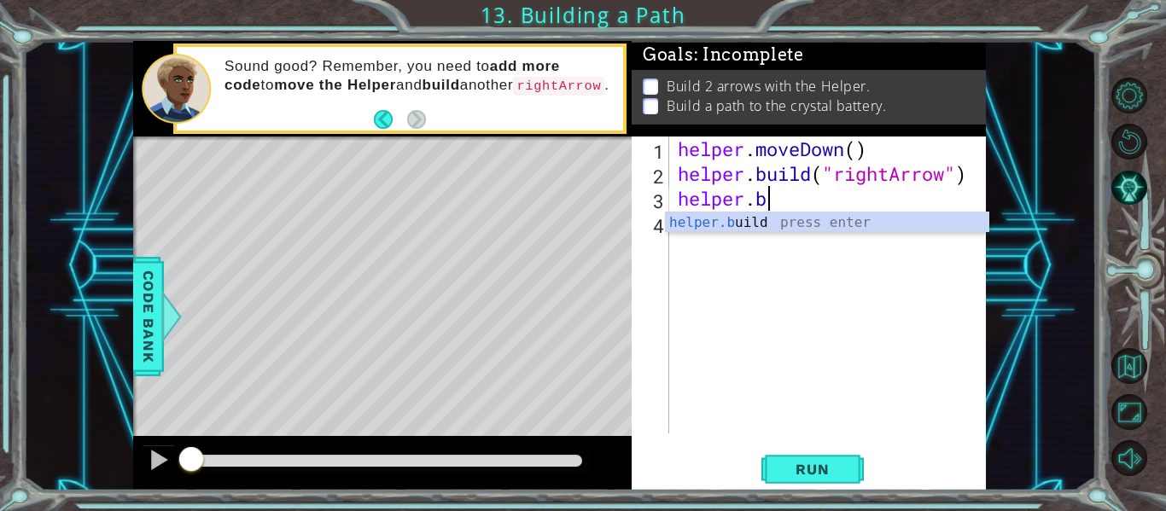
scroll to position [0, 3]
click at [802, 223] on div "helper.bu ild press enter" at bounding box center [827, 243] width 323 height 61
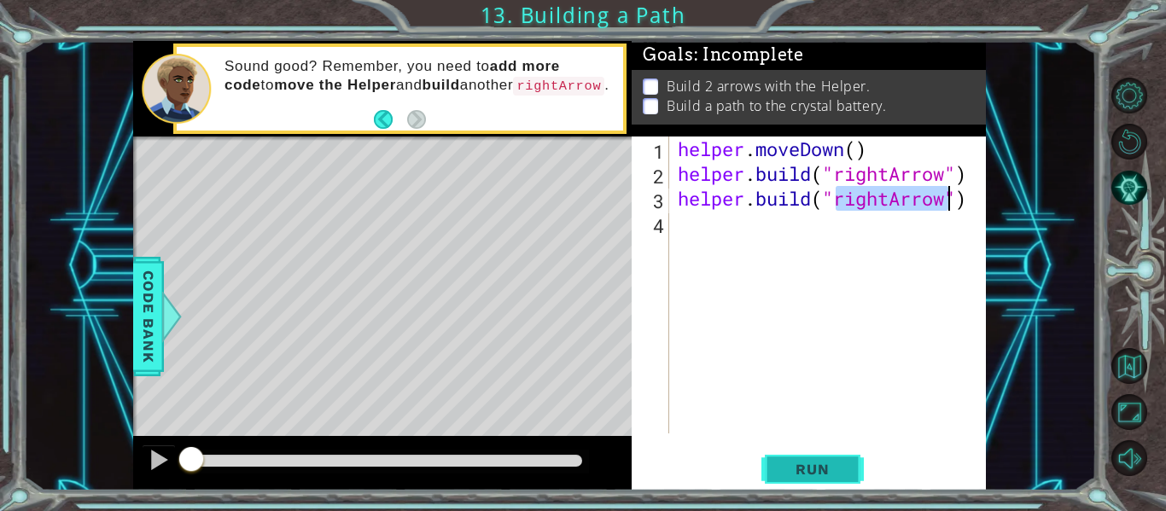
type textarea "[DOMAIN_NAME]("rightArrow")"
click at [808, 464] on span "Run" at bounding box center [812, 469] width 67 height 17
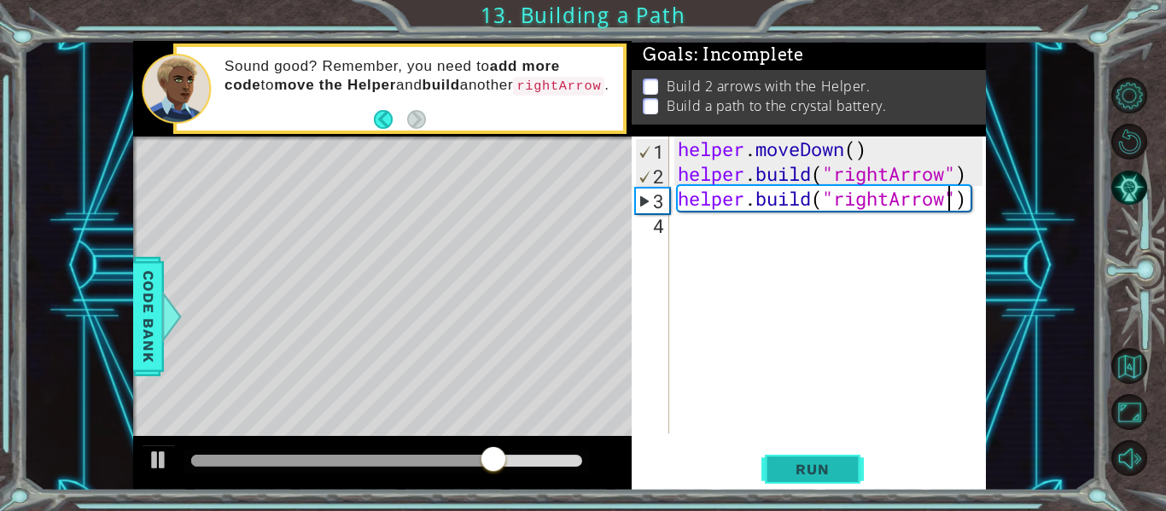
click at [815, 472] on span "Run" at bounding box center [812, 469] width 67 height 17
drag, startPoint x: 815, startPoint y: 472, endPoint x: 787, endPoint y: 460, distance: 30.6
click at [787, 460] on button "Run" at bounding box center [812, 469] width 102 height 35
drag, startPoint x: 787, startPoint y: 460, endPoint x: 780, endPoint y: 474, distance: 15.3
click at [780, 474] on span "Run" at bounding box center [812, 469] width 67 height 17
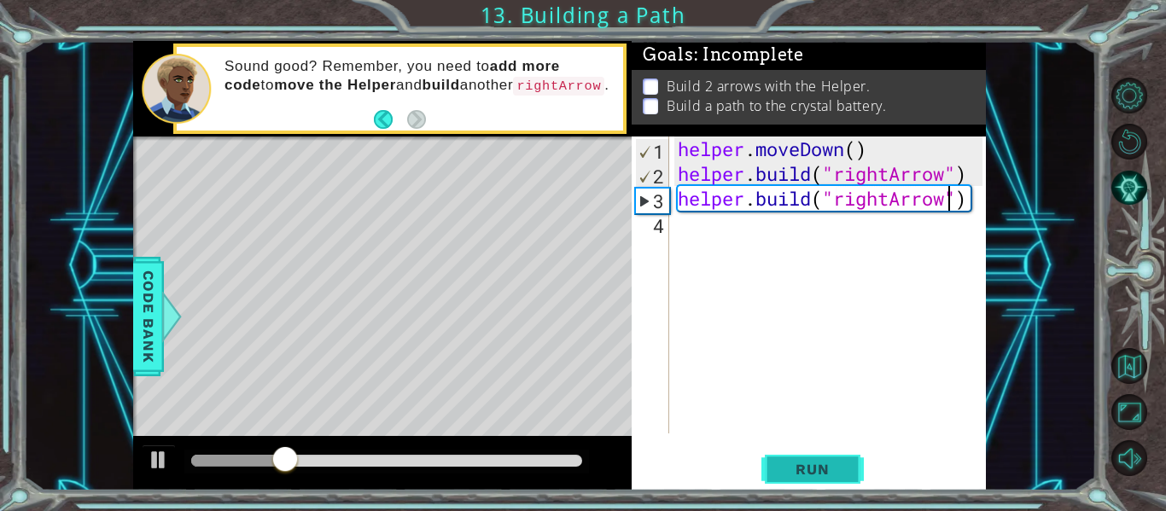
click at [803, 470] on span "Run" at bounding box center [812, 469] width 67 height 17
click at [801, 463] on span "Run" at bounding box center [812, 469] width 67 height 17
click at [800, 466] on span "Run" at bounding box center [812, 469] width 67 height 17
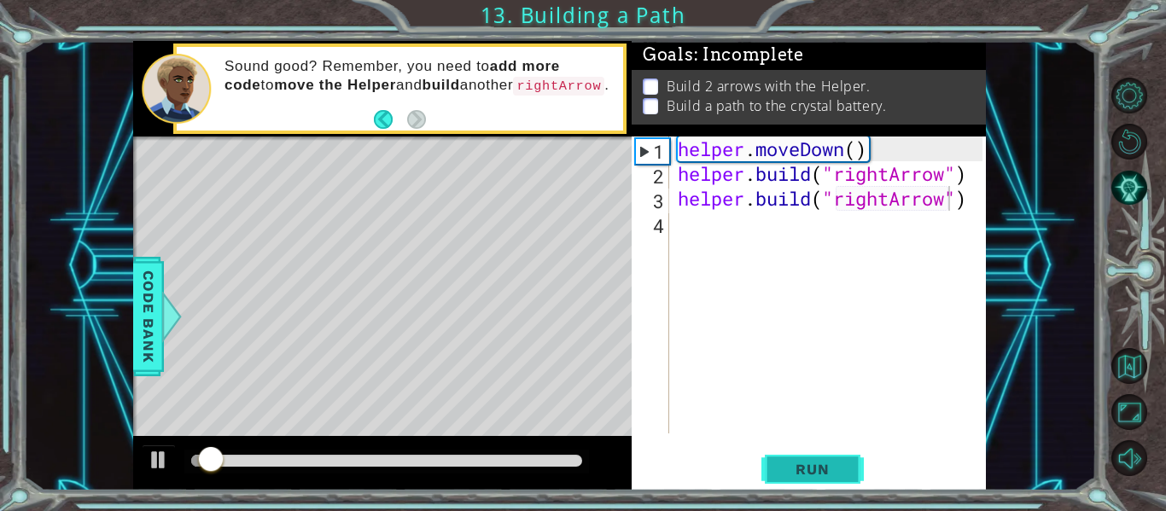
click at [800, 466] on span "Run" at bounding box center [812, 469] width 67 height 17
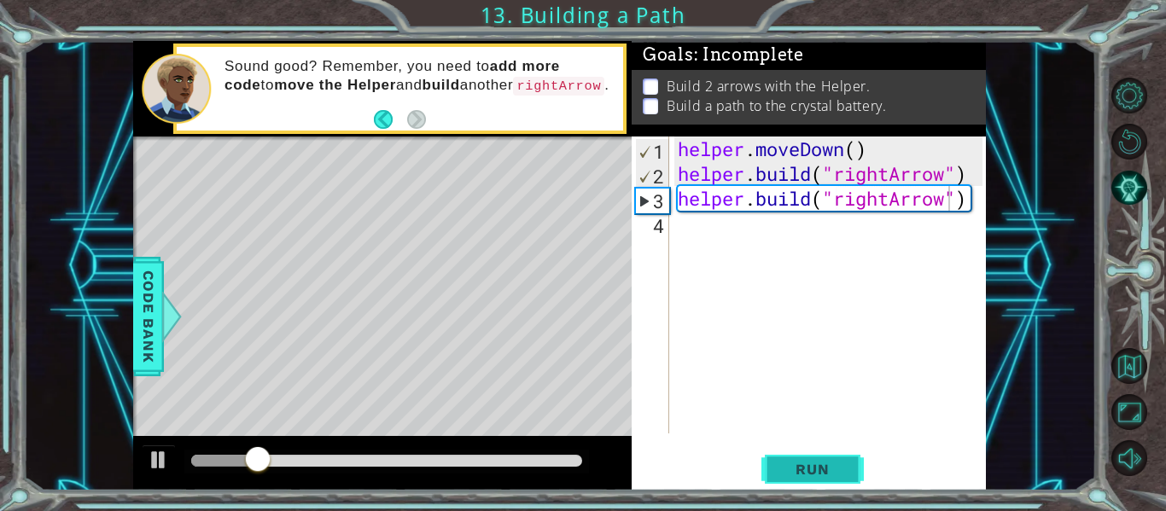
click at [800, 466] on span "Run" at bounding box center [812, 469] width 67 height 17
click at [486, 288] on div "Level Map" at bounding box center [527, 388] width 789 height 503
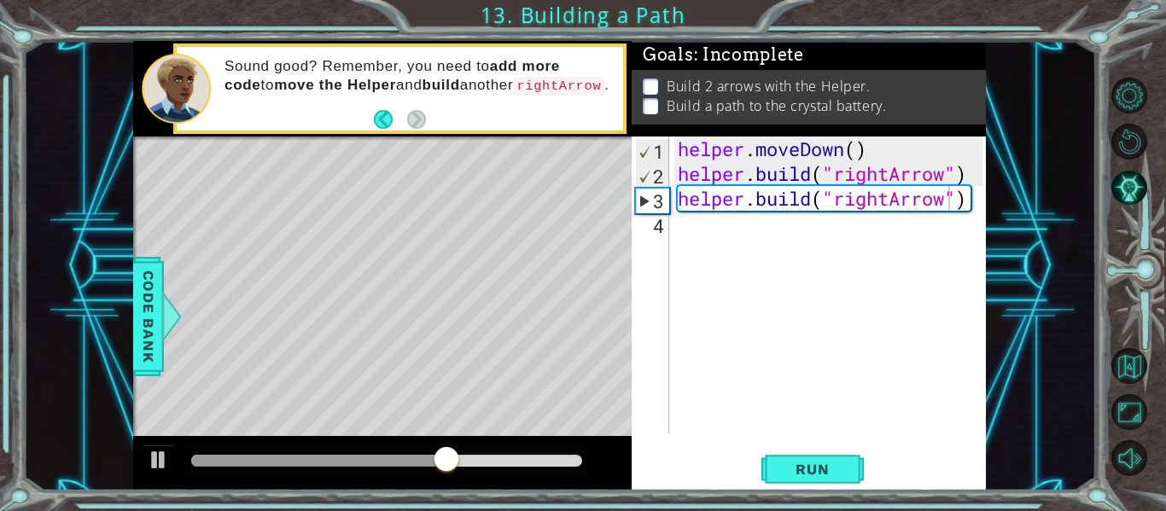
click at [253, 254] on div "Level Map" at bounding box center [527, 388] width 789 height 503
click at [283, 274] on div "Level Map" at bounding box center [527, 388] width 789 height 503
click at [309, 282] on div "Level Map" at bounding box center [527, 388] width 789 height 503
click at [180, 287] on div "Level Map" at bounding box center [527, 388] width 789 height 503
click at [162, 304] on div at bounding box center [171, 316] width 21 height 51
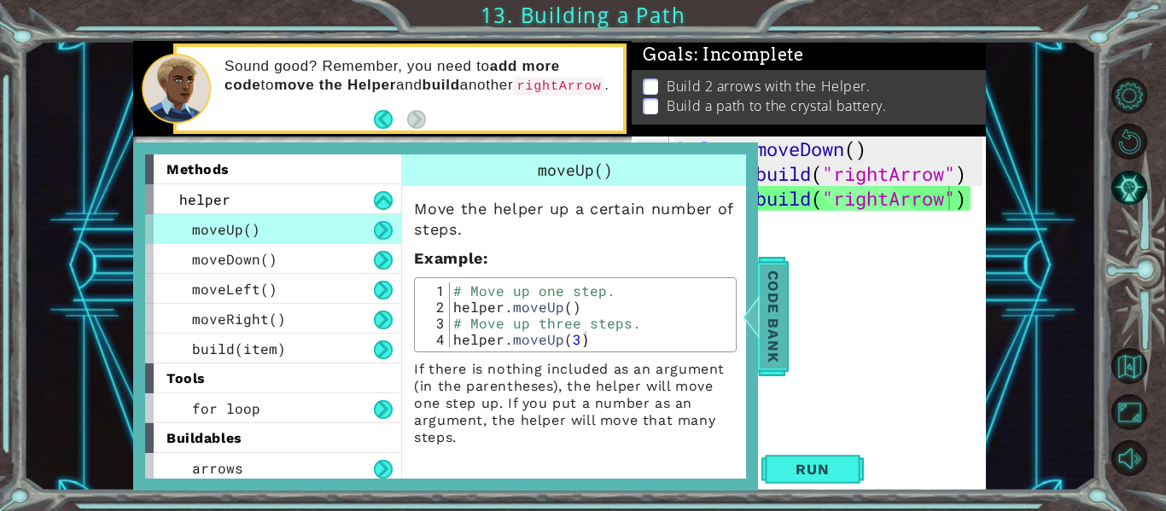
click at [761, 304] on div at bounding box center [751, 316] width 21 height 51
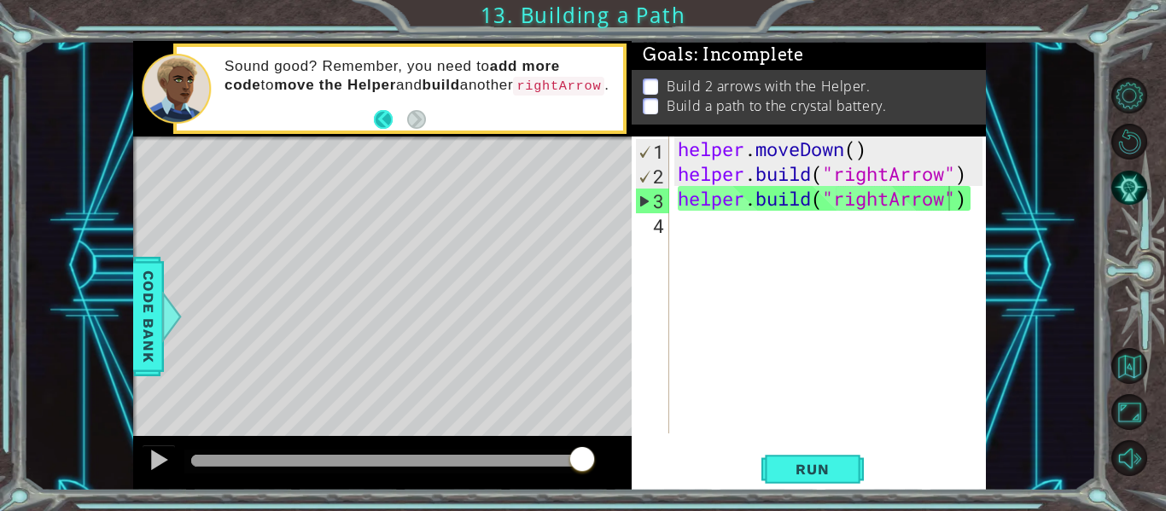
click at [386, 124] on button "Back" at bounding box center [390, 119] width 33 height 19
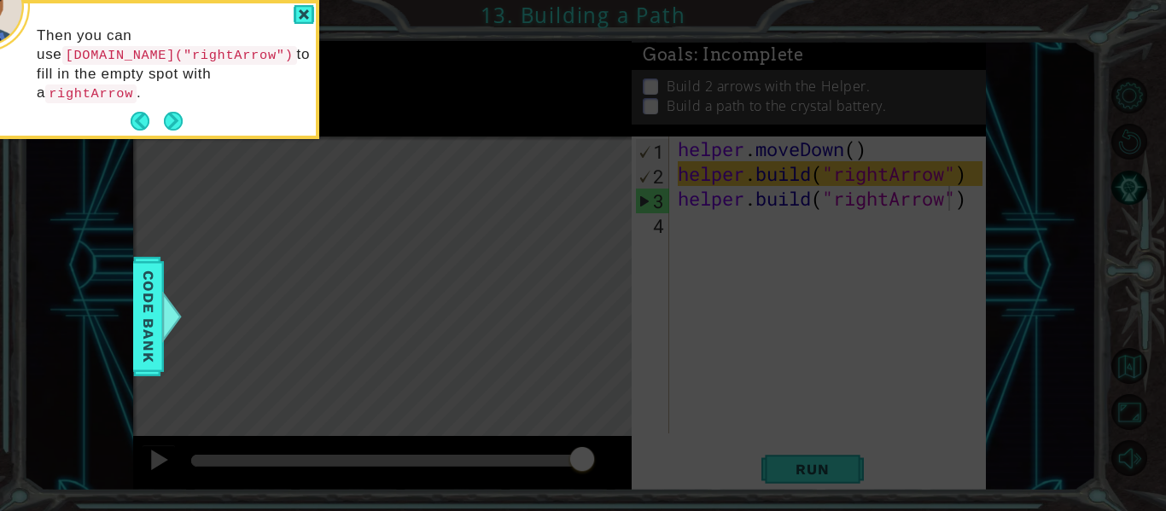
click at [186, 99] on div "Then you can use [DOMAIN_NAME]("rightArrow") to fill in the empty spot with a r…" at bounding box center [148, 72] width 335 height 125
click at [166, 111] on button "Next" at bounding box center [173, 121] width 20 height 20
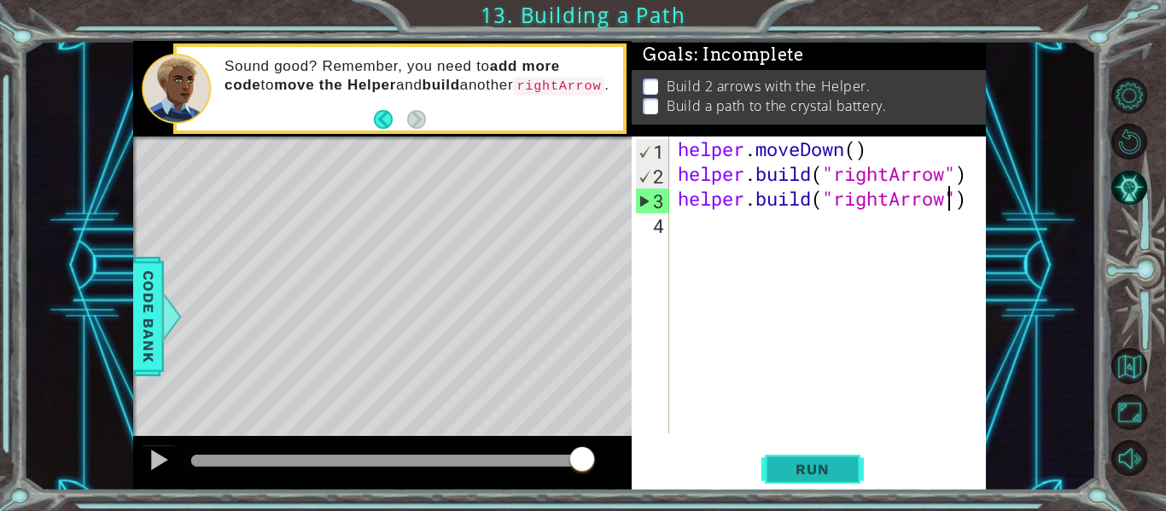
click at [823, 474] on span "Run" at bounding box center [812, 469] width 67 height 17
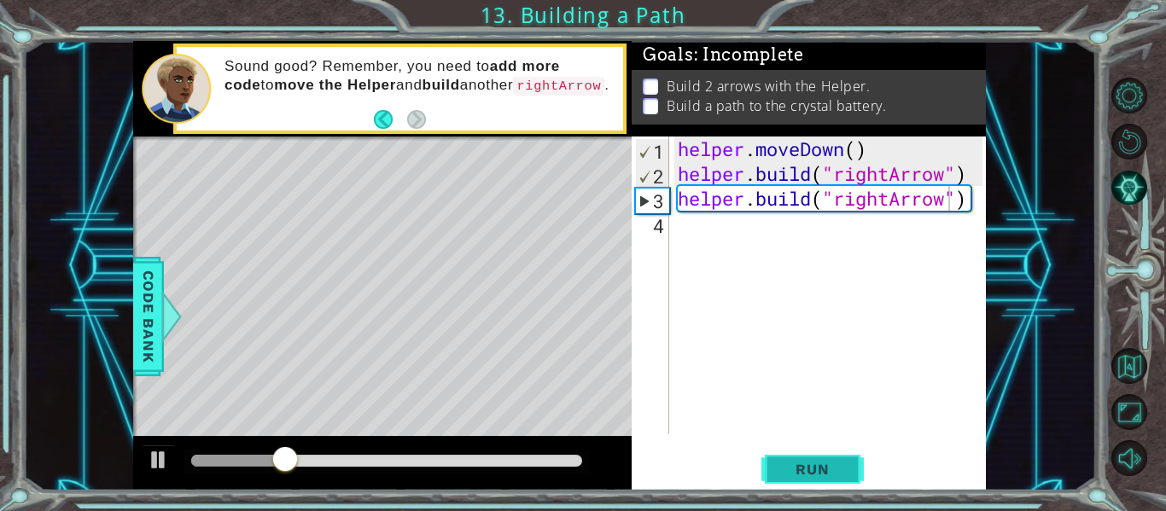
click at [823, 474] on span "Run" at bounding box center [812, 469] width 67 height 17
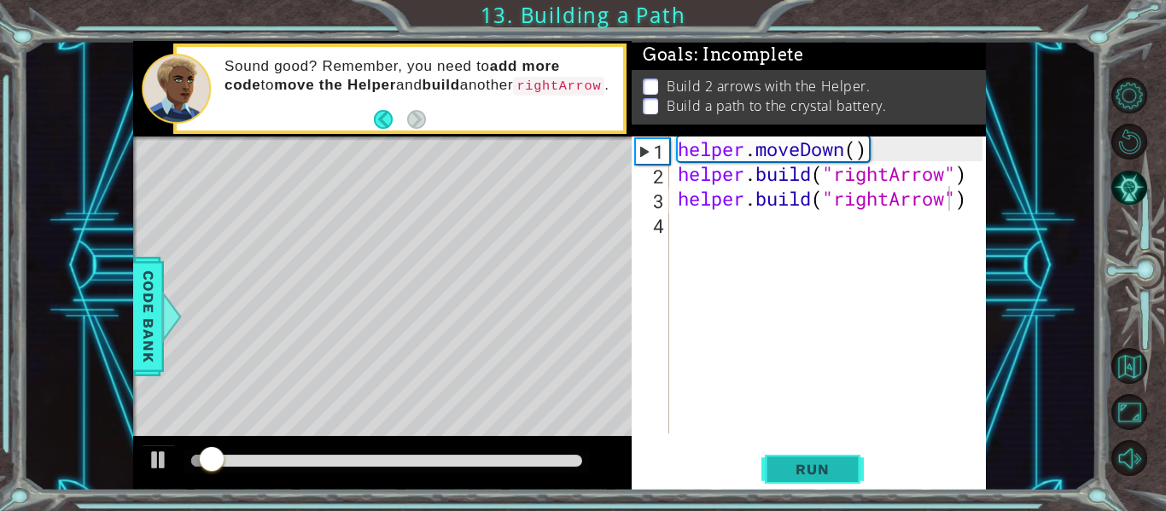
click at [823, 474] on span "Run" at bounding box center [812, 469] width 67 height 17
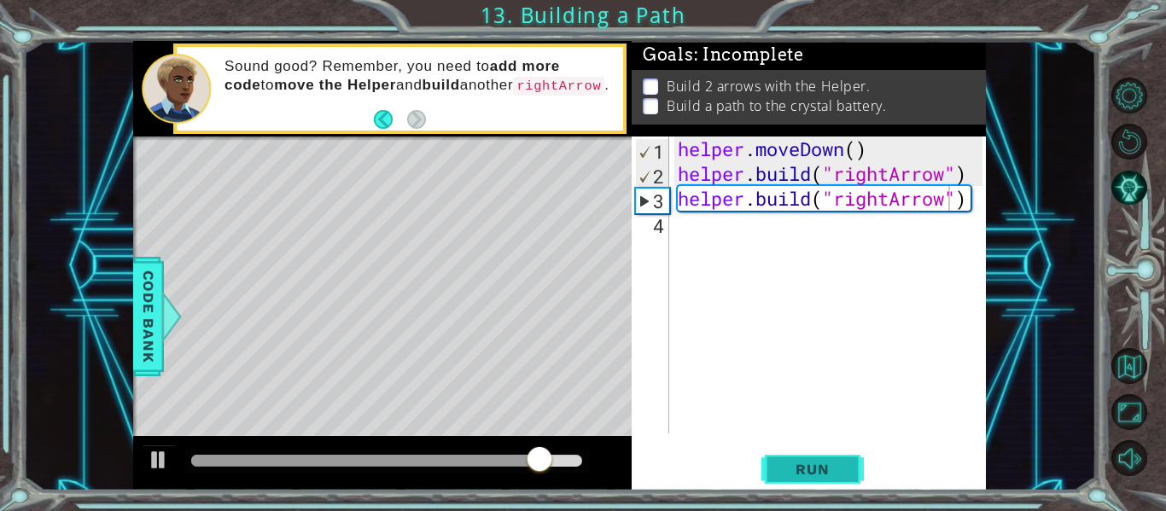
click at [821, 476] on span "Run" at bounding box center [812, 469] width 67 height 17
click at [821, 475] on span "Run" at bounding box center [812, 469] width 67 height 17
click at [809, 457] on button "Run" at bounding box center [812, 469] width 102 height 35
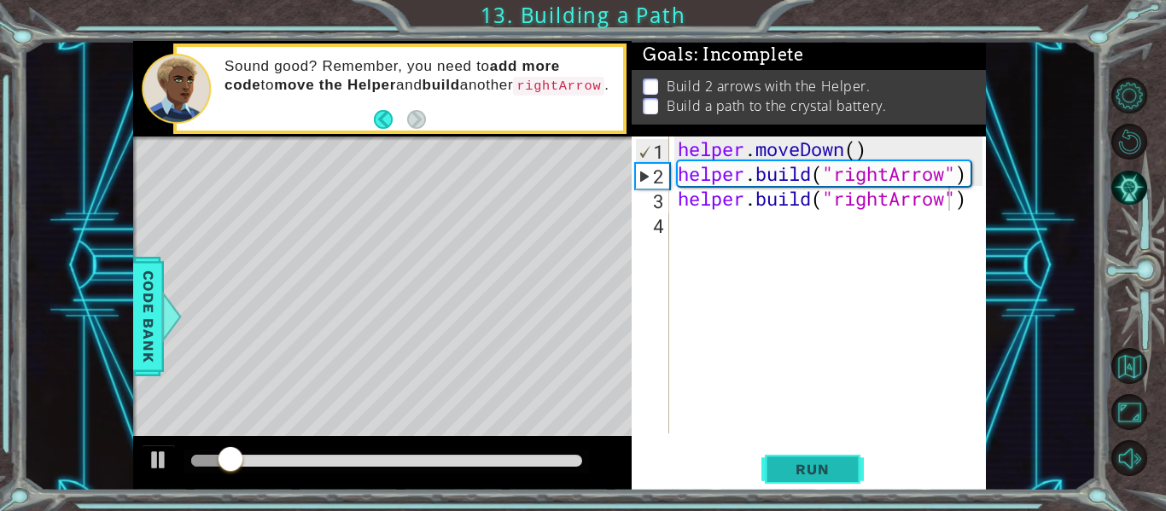
click at [810, 470] on span "Run" at bounding box center [812, 469] width 67 height 17
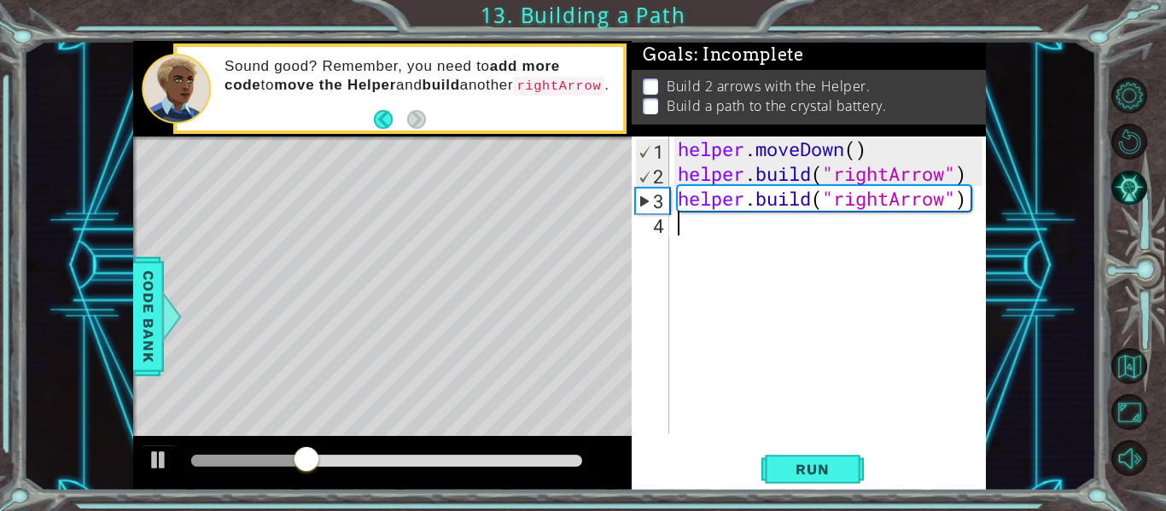
click at [686, 228] on div "helper . moveDown ( ) helper . build ( "rightArrow" ) helper . build ( "rightAr…" at bounding box center [832, 310] width 317 height 347
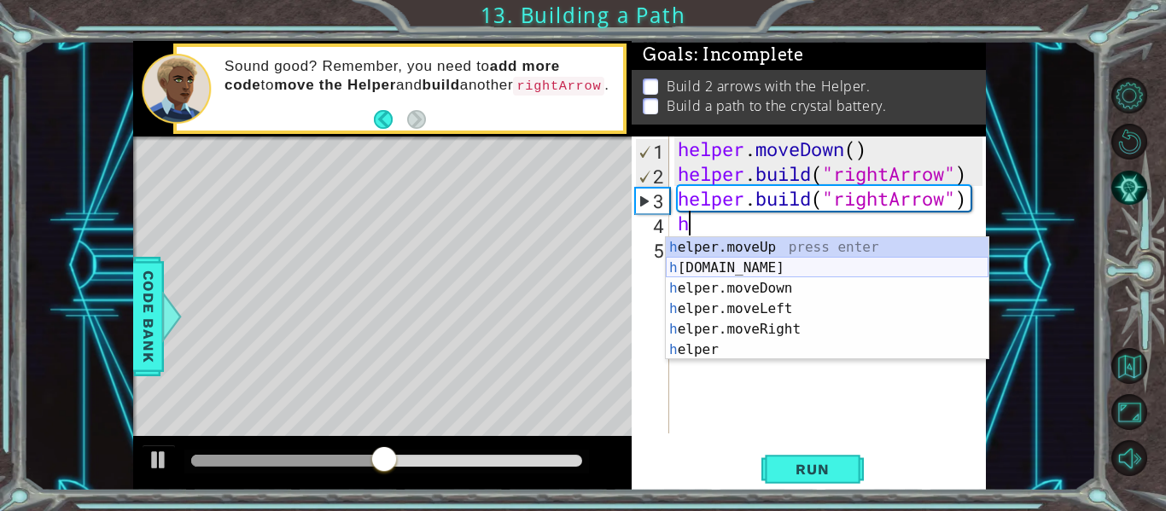
click at [761, 271] on div "h elper.moveUp press enter h [DOMAIN_NAME] press enter h elper.moveDown press e…" at bounding box center [827, 319] width 323 height 164
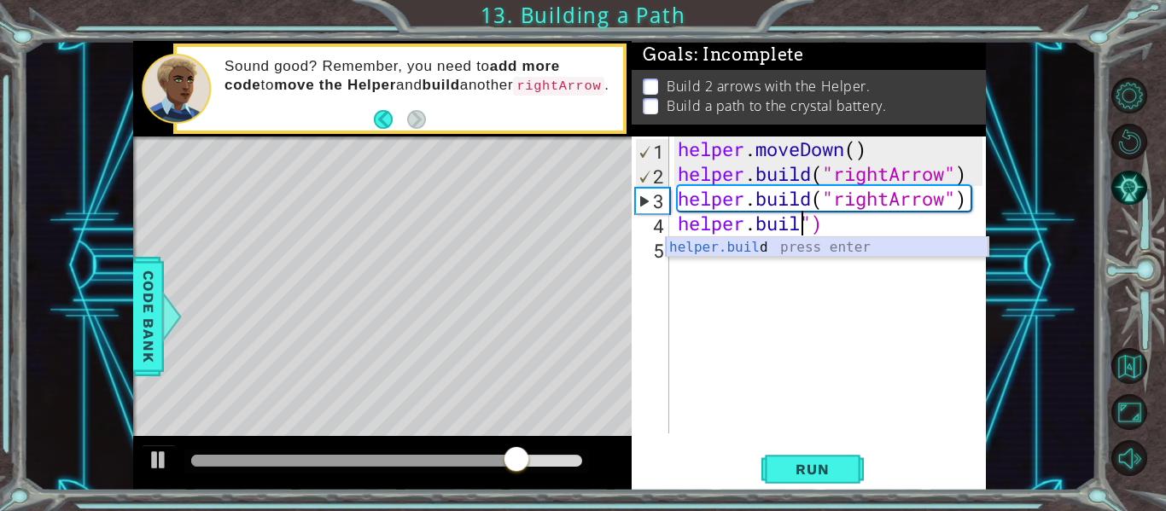
click at [901, 244] on div "helper.buil d press enter" at bounding box center [827, 267] width 323 height 61
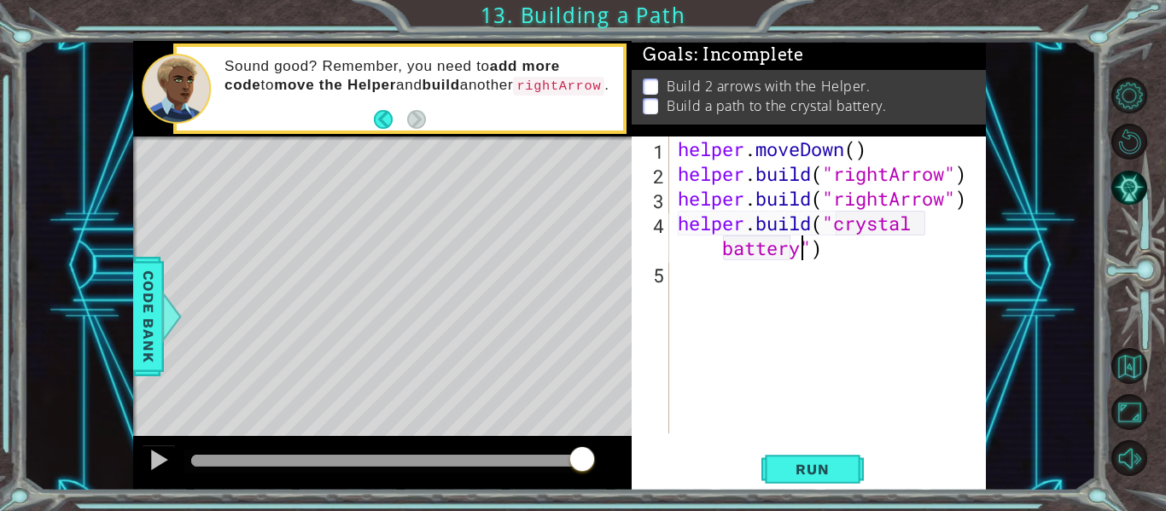
scroll to position [0, 15]
type textarea "[DOMAIN_NAME]("crystal battery")"
click at [850, 461] on button "Run" at bounding box center [812, 469] width 102 height 35
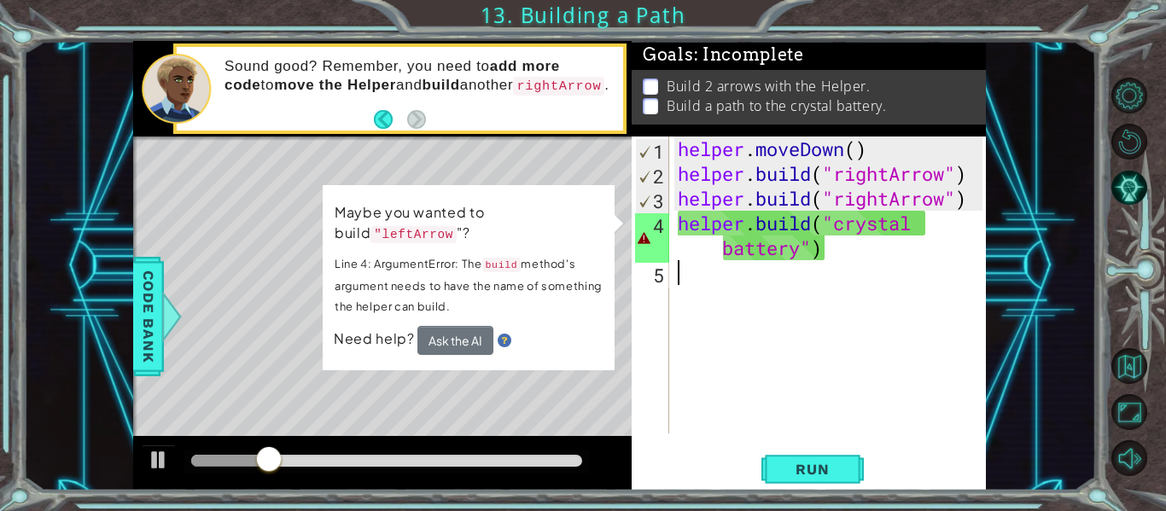
click at [709, 341] on div "helper . moveDown ( ) helper . build ( "rightArrow" ) helper . build ( "rightAr…" at bounding box center [832, 310] width 317 height 347
click at [480, 379] on div "Level Map" at bounding box center [527, 388] width 789 height 503
click at [840, 256] on div "helper . moveDown ( ) helper . build ( "rightArrow" ) helper . build ( "rightAr…" at bounding box center [832, 310] width 317 height 347
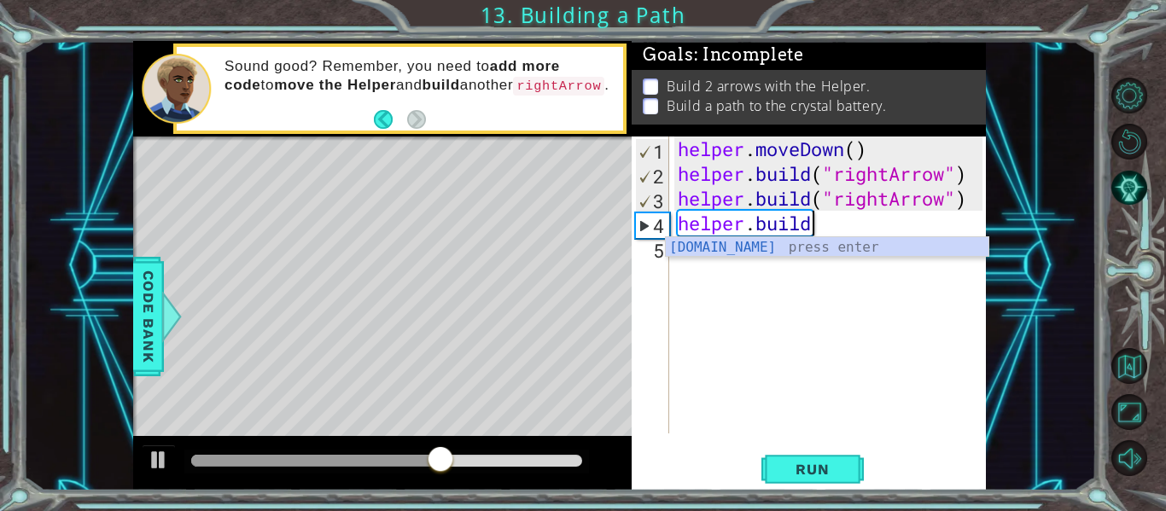
click at [840, 256] on div "[DOMAIN_NAME] press enter" at bounding box center [827, 267] width 323 height 61
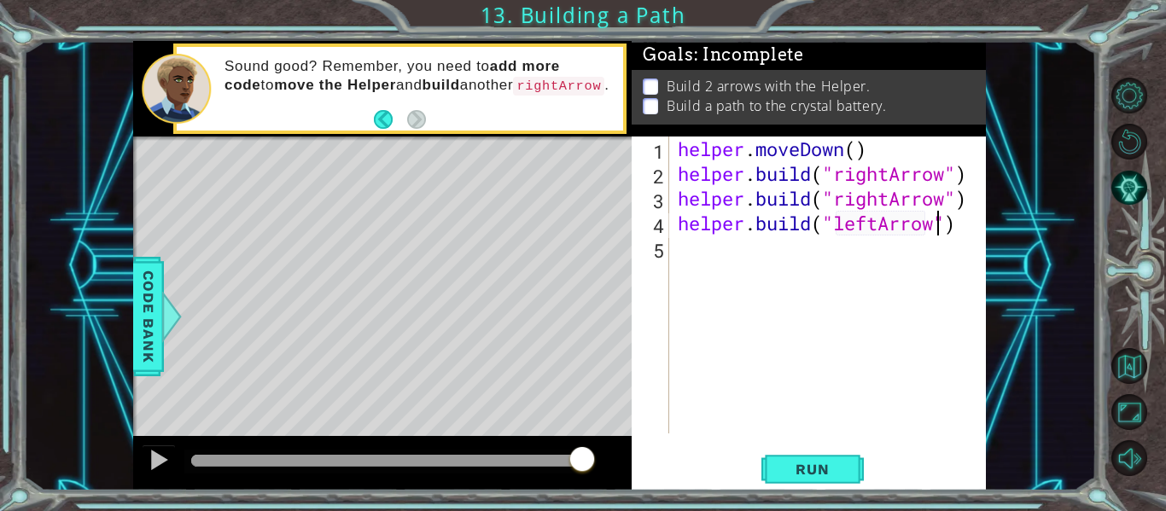
scroll to position [0, 12]
type textarea "[DOMAIN_NAME]("leftArrow")"
click at [843, 470] on span "Run" at bounding box center [812, 469] width 67 height 17
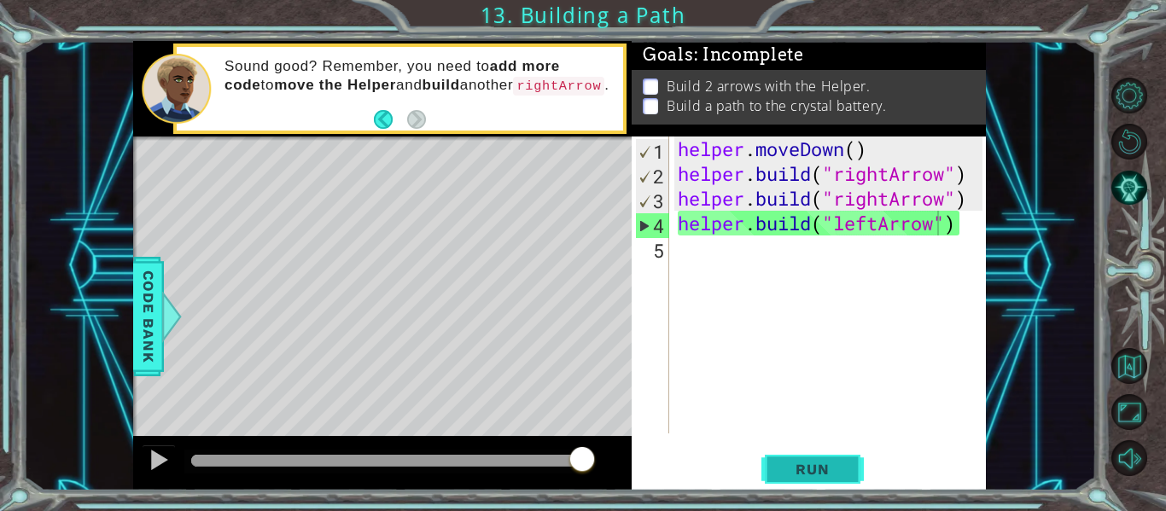
click at [843, 470] on span "Run" at bounding box center [812, 469] width 67 height 17
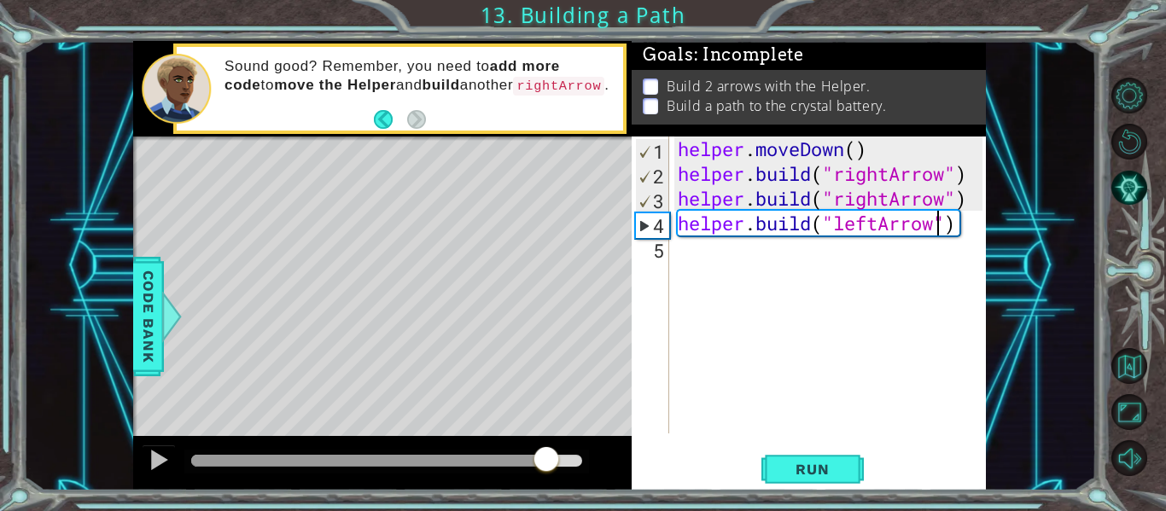
drag, startPoint x: 309, startPoint y: 459, endPoint x: 547, endPoint y: 429, distance: 240.1
click at [547, 429] on div "methods helper moveUp() moveDown() moveLeft() moveRight() build(item) tools for…" at bounding box center [559, 266] width 853 height 450
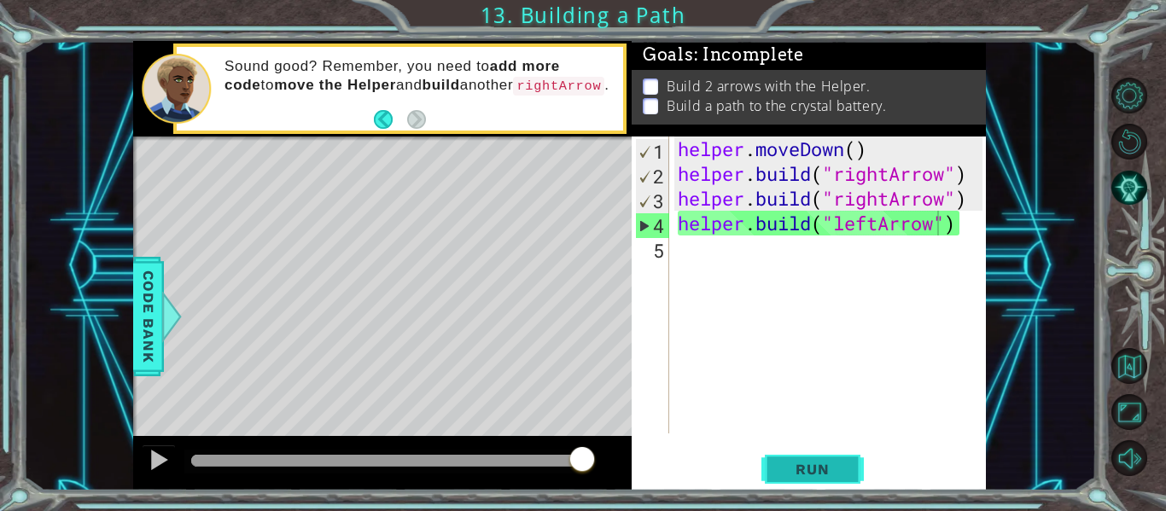
click at [817, 478] on span "Run" at bounding box center [812, 469] width 67 height 17
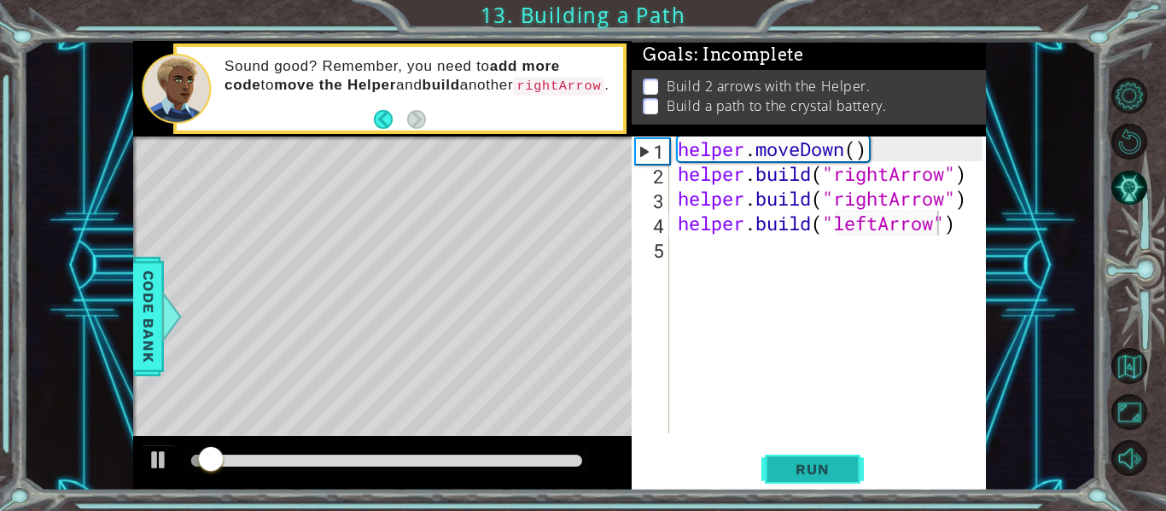
click at [817, 478] on span "Run" at bounding box center [812, 469] width 67 height 17
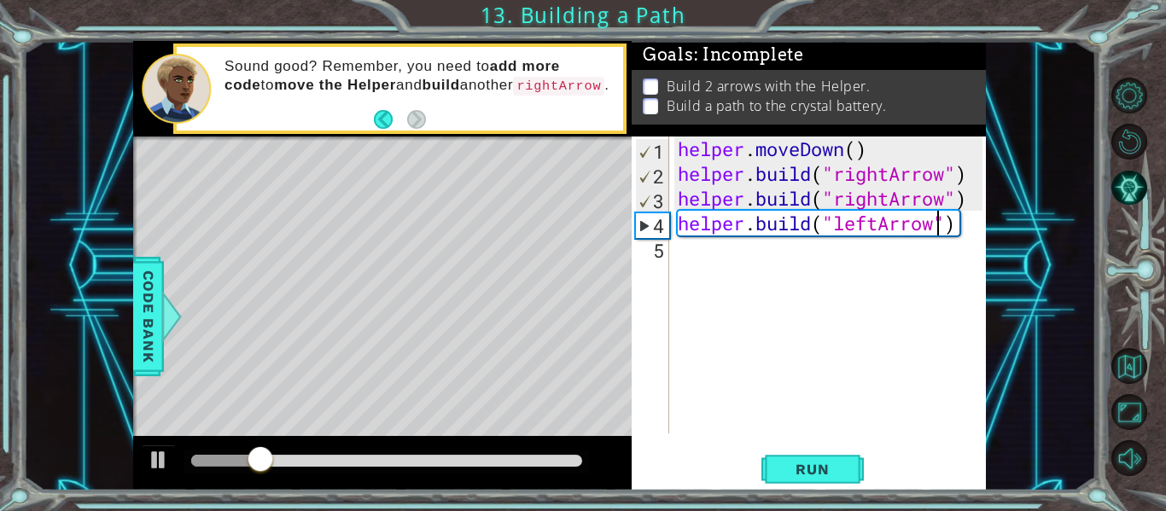
click at [697, 246] on div "helper . moveDown ( ) helper . build ( "rightArrow" ) helper . build ( "rightAr…" at bounding box center [832, 310] width 317 height 347
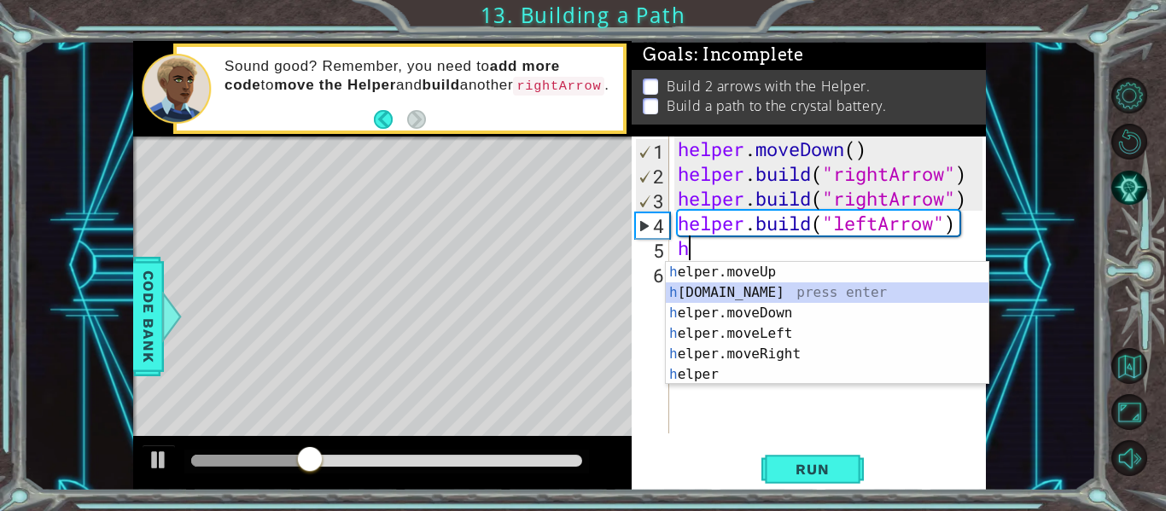
click at [741, 286] on div "h elper.moveUp press enter h [DOMAIN_NAME] press enter h elper.moveDown press e…" at bounding box center [827, 344] width 323 height 164
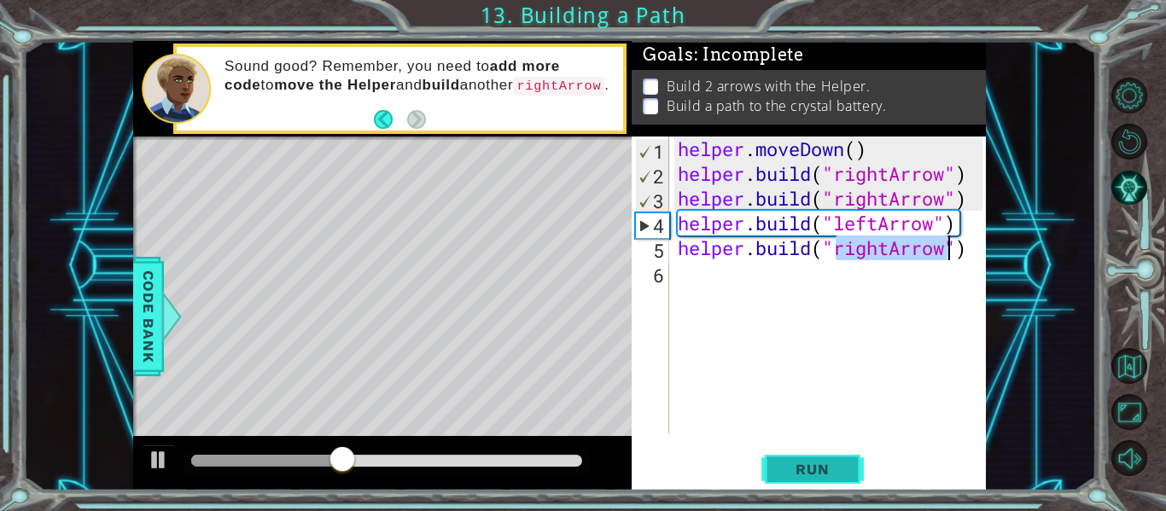
click at [824, 472] on span "Run" at bounding box center [812, 469] width 67 height 17
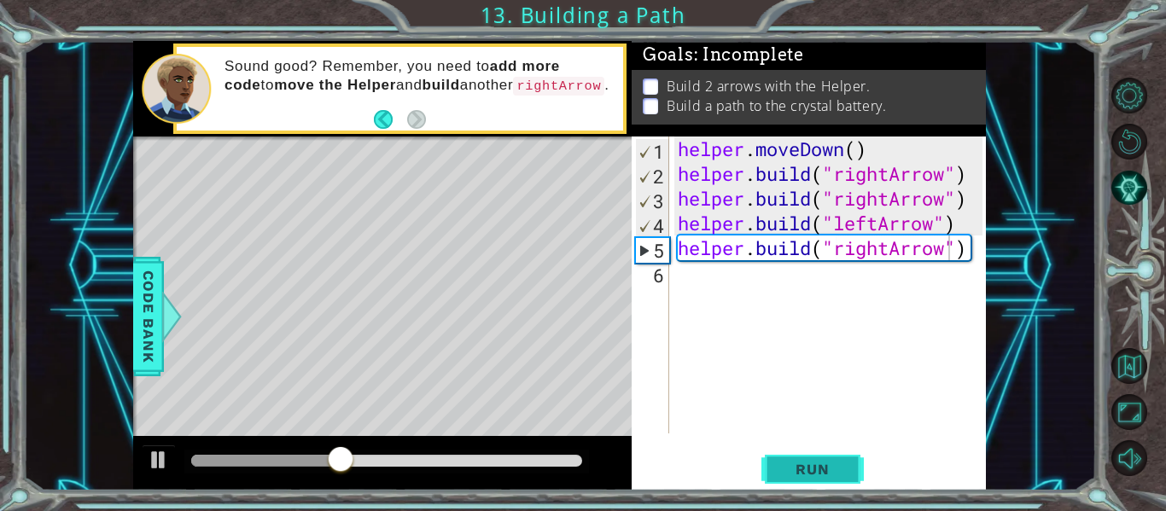
click at [824, 472] on span "Run" at bounding box center [812, 469] width 67 height 17
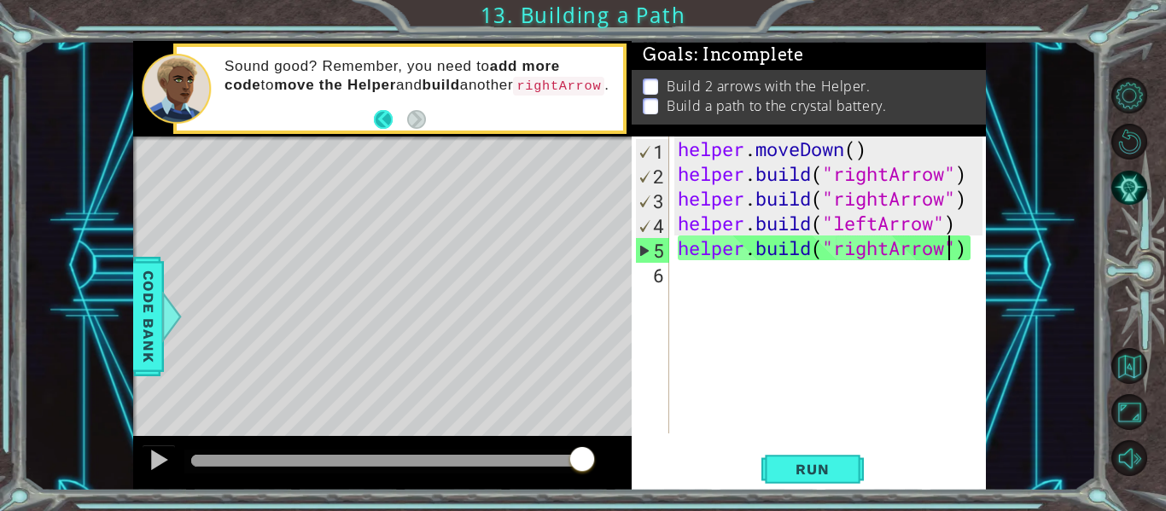
click at [382, 117] on button "Back" at bounding box center [390, 119] width 33 height 19
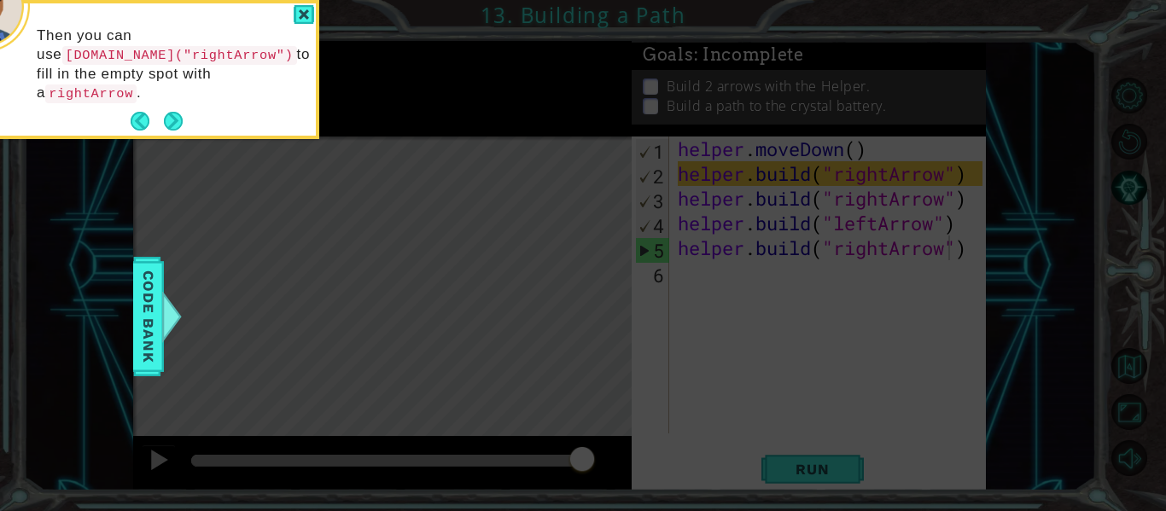
click at [382, 117] on icon at bounding box center [583, 76] width 1166 height 870
click at [136, 112] on button "Back" at bounding box center [147, 121] width 33 height 19
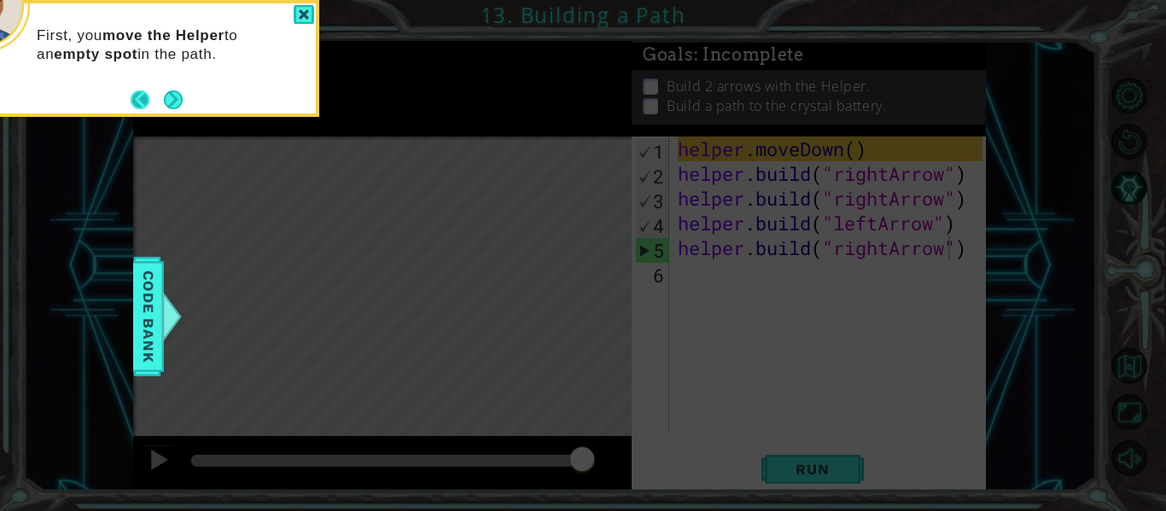
click at [143, 100] on button "Back" at bounding box center [147, 99] width 33 height 19
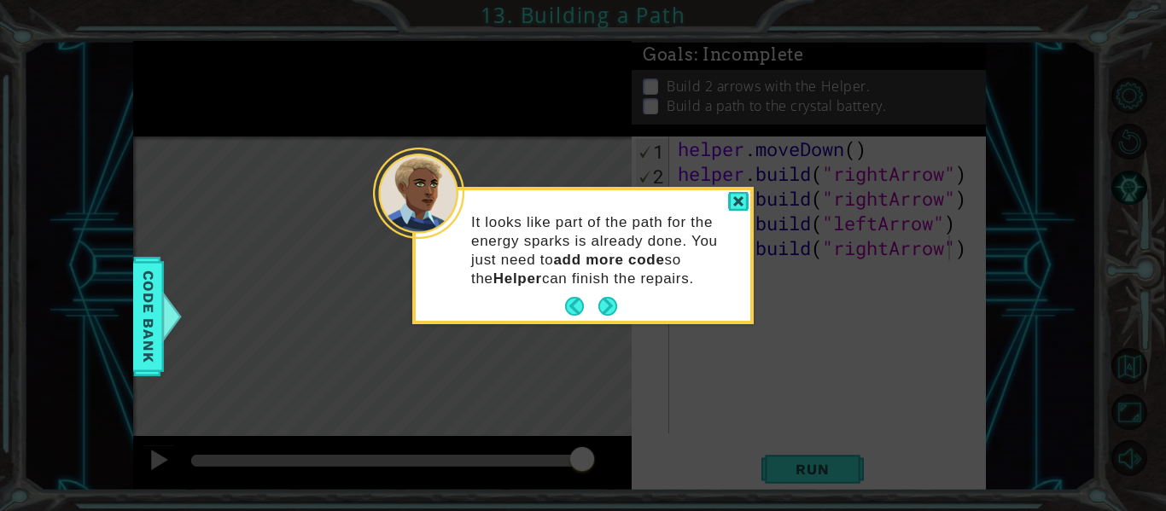
click at [571, 362] on icon at bounding box center [583, 255] width 1166 height 511
click at [565, 320] on div "It looks like part of the path for the energy sparks is already done. You just …" at bounding box center [583, 259] width 335 height 124
click at [572, 292] on div "It looks like part of the path for the energy sparks is already done. You just …" at bounding box center [583, 259] width 335 height 124
click at [576, 309] on button "Back" at bounding box center [581, 306] width 33 height 19
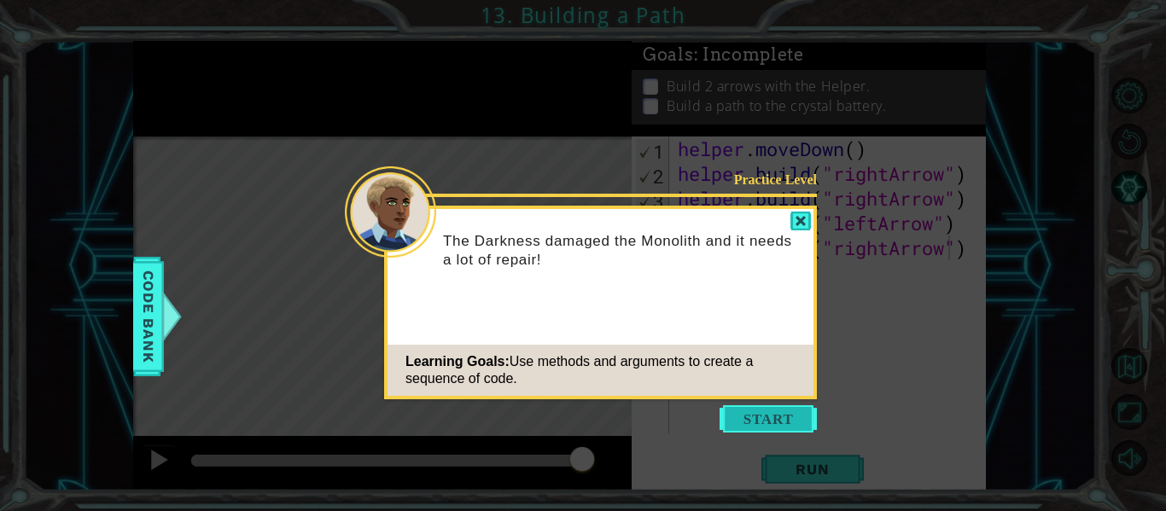
click at [741, 427] on button "Start" at bounding box center [768, 418] width 97 height 27
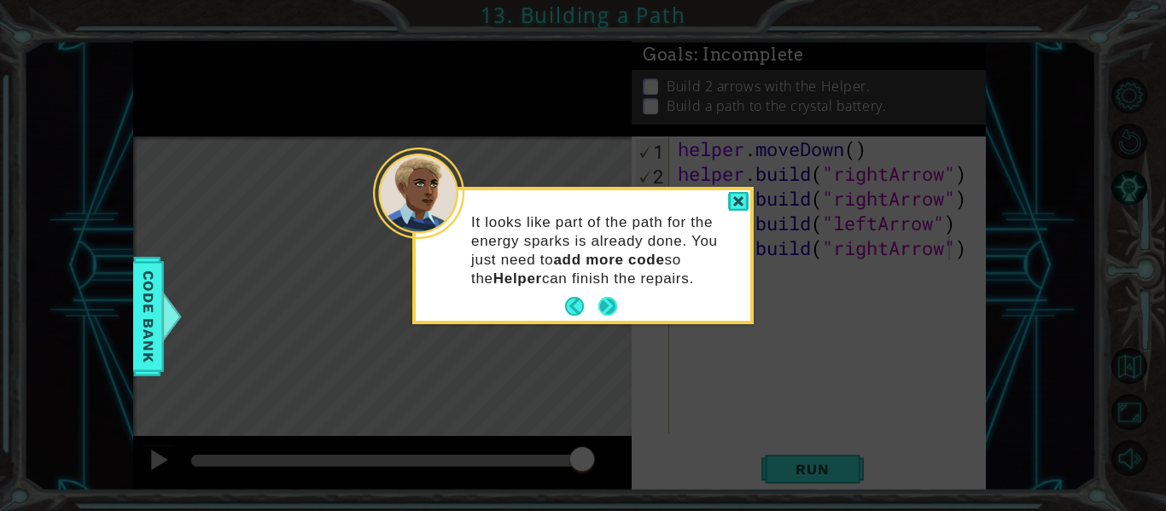
click at [610, 300] on button "Next" at bounding box center [608, 307] width 20 height 20
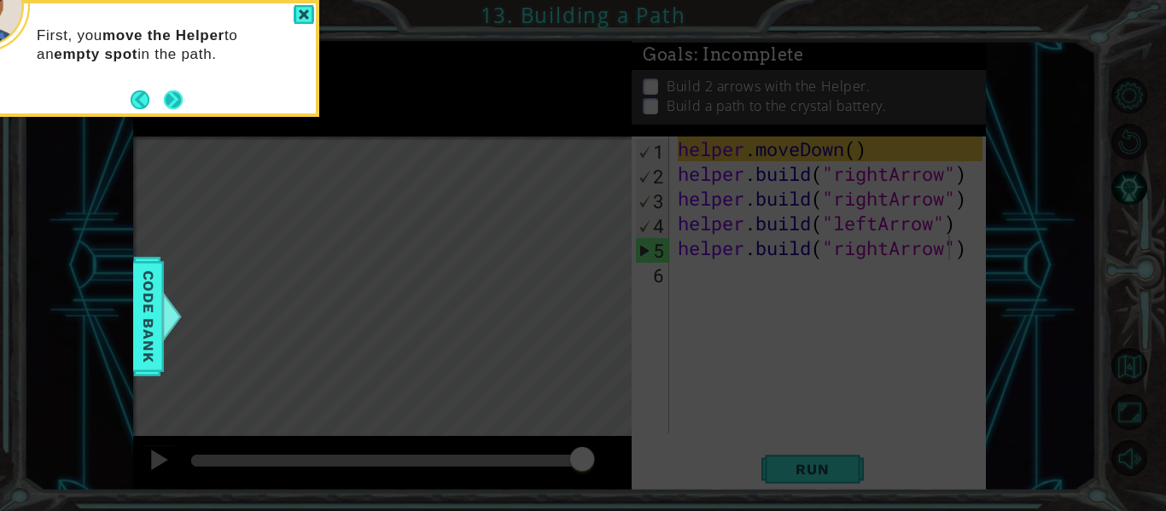
click at [173, 97] on button "Next" at bounding box center [173, 99] width 19 height 19
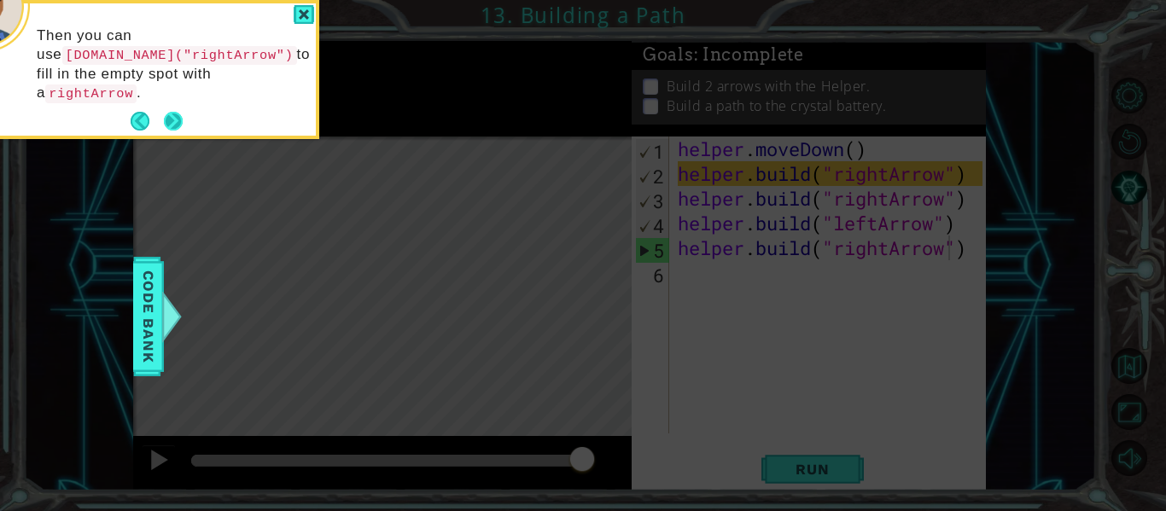
click at [177, 108] on button "Next" at bounding box center [173, 121] width 27 height 27
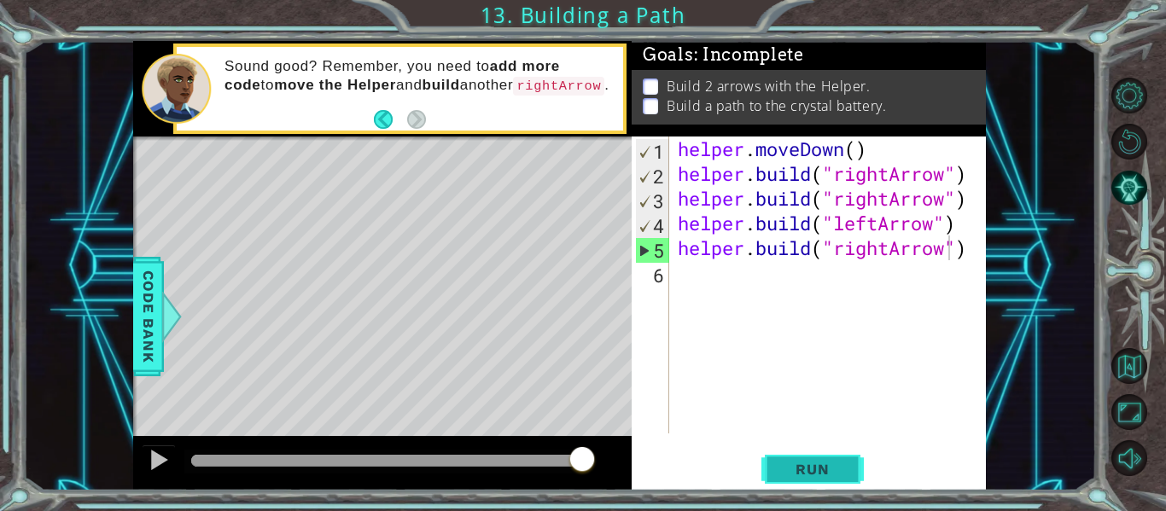
click at [816, 472] on span "Run" at bounding box center [812, 469] width 67 height 17
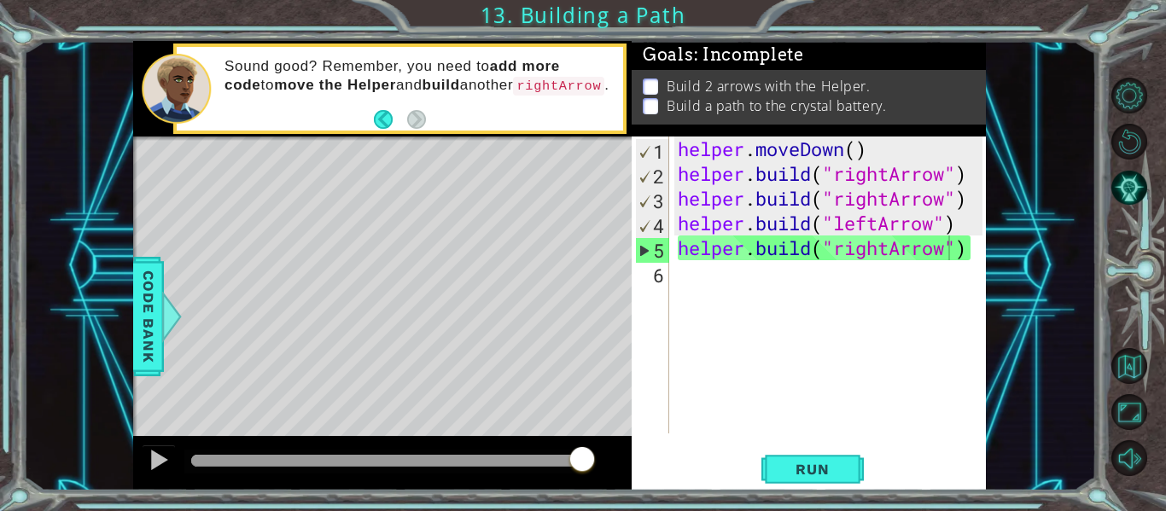
drag, startPoint x: 522, startPoint y: 147, endPoint x: 732, endPoint y: 203, distance: 217.4
click at [732, 203] on div "1 ההההההההההההההההההההההההההההההההההההההההההההההההההההההההההההההההההההההההההההה…" at bounding box center [559, 266] width 853 height 450
drag, startPoint x: 178, startPoint y: 233, endPoint x: 293, endPoint y: 271, distance: 120.4
click at [293, 271] on div "Level Map" at bounding box center [527, 388] width 789 height 503
click at [26, 506] on div "1 ההההההההההההההההההההההההההההההההההההההההההההההההההההההההההההההההההההההההההההה…" at bounding box center [583, 255] width 1166 height 511
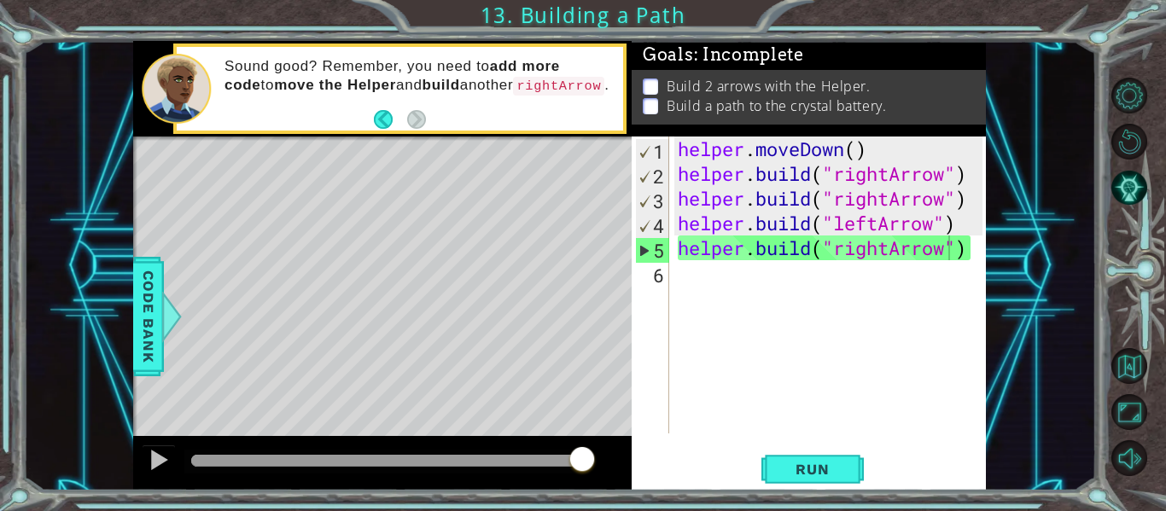
click at [1165, 99] on div at bounding box center [1140, 277] width 52 height 409
click at [947, 247] on div "helper . moveDown ( ) helper . build ( "rightArrow" ) helper . build ( "rightAr…" at bounding box center [832, 310] width 317 height 347
click at [945, 245] on div "helper . moveDown ( ) helper . build ( "rightArrow" ) helper . build ( "rightAr…" at bounding box center [832, 310] width 317 height 347
click at [949, 250] on div "helper . moveDown ( ) helper . build ( "rightArrow" ) helper . build ( "rightAr…" at bounding box center [832, 310] width 317 height 347
drag, startPoint x: 26, startPoint y: 106, endPoint x: 115, endPoint y: 95, distance: 90.3
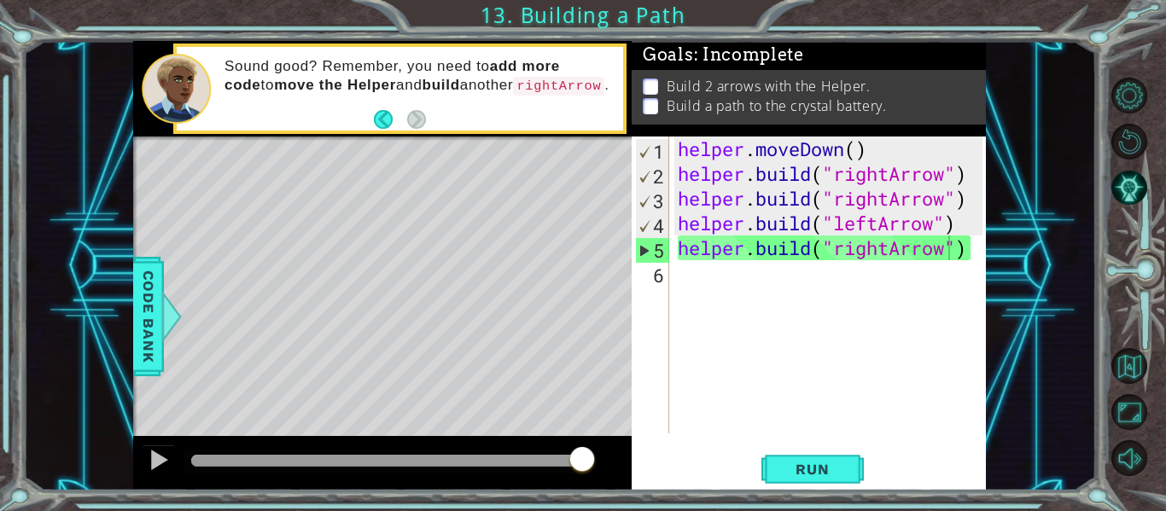
click at [115, 95] on div "1 ההההההההההההההההההההההההההההההההההההההההההההההההההההההההההההההההההההההההההההה…" at bounding box center [559, 266] width 1073 height 450
click at [623, 115] on div "Sound good? Remember, you need to add more code to move the Helper and build an…" at bounding box center [418, 89] width 411 height 80
click at [968, 253] on div "helper . moveDown ( ) helper . build ( "rightArrow" ) helper . build ( "rightAr…" at bounding box center [832, 310] width 317 height 347
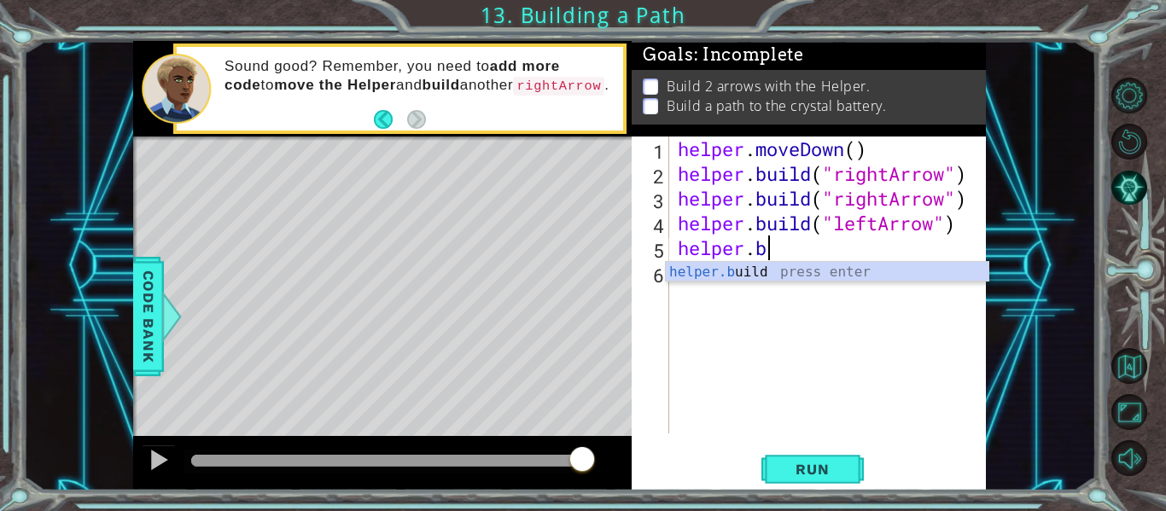
type textarea "h"
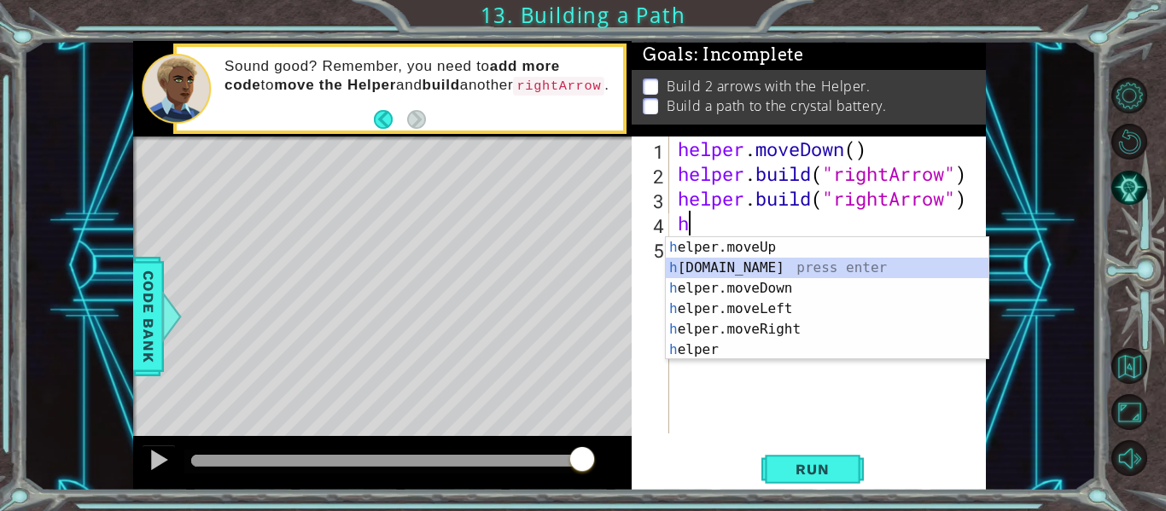
click at [746, 261] on div "h elper.moveUp press enter h [DOMAIN_NAME] press enter h elper.moveDown press e…" at bounding box center [827, 319] width 323 height 164
type textarea "[DOMAIN_NAME]("rightArrow")"
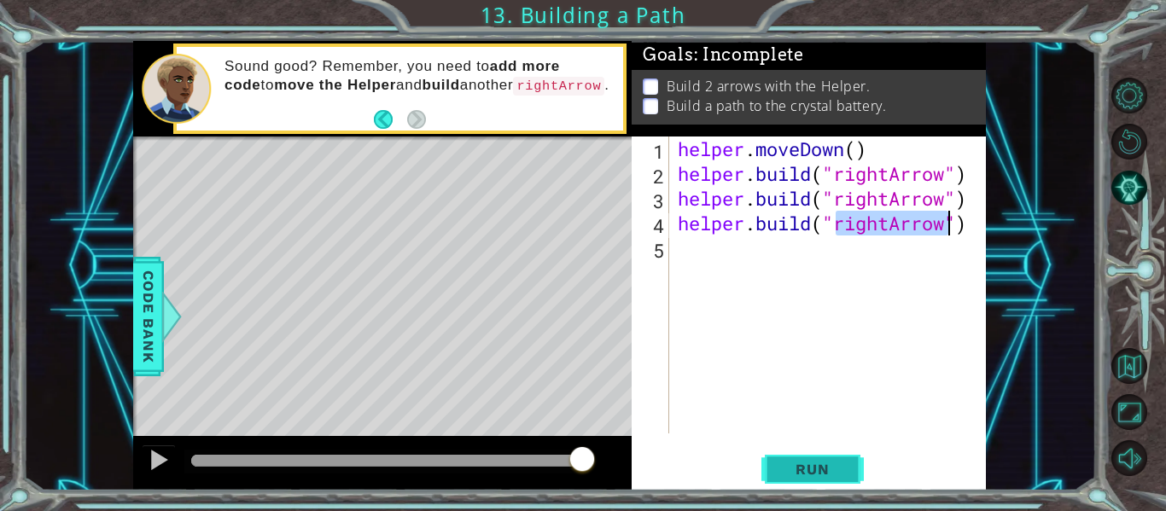
click at [836, 468] on span "Run" at bounding box center [812, 469] width 67 height 17
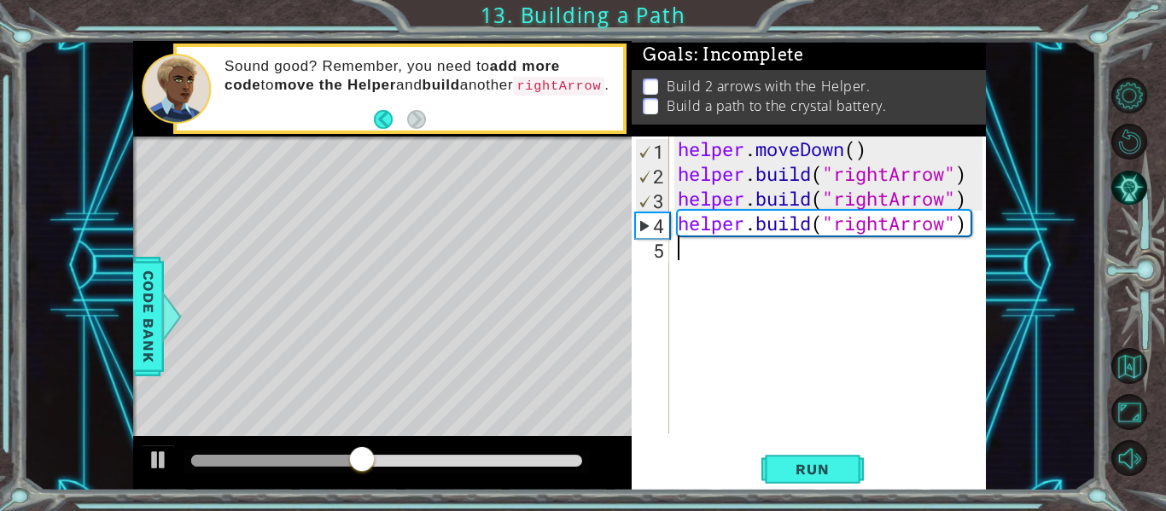
click at [683, 269] on div "helper . moveDown ( ) helper . build ( "rightArrow" ) helper . build ( "rightAr…" at bounding box center [832, 310] width 317 height 347
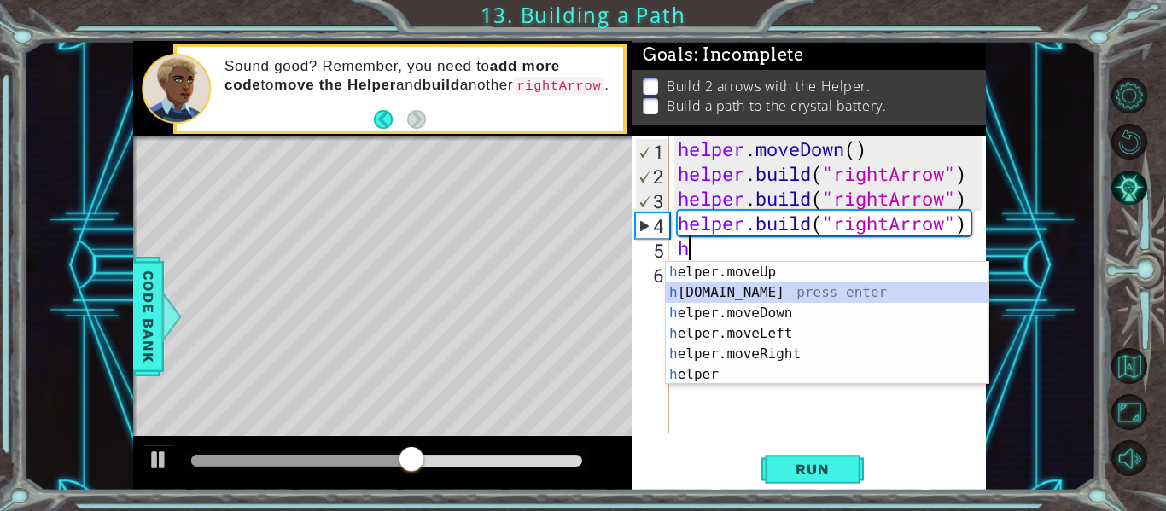
click at [729, 286] on div "h elper.moveUp press enter h [DOMAIN_NAME] press enter h elper.moveDown press e…" at bounding box center [827, 344] width 323 height 164
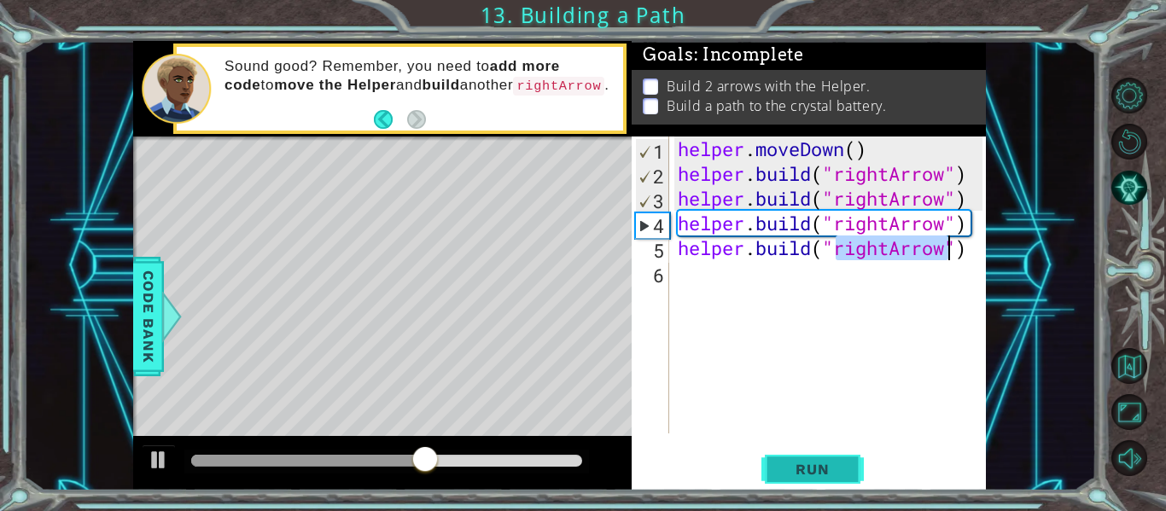
click at [834, 460] on button "Run" at bounding box center [812, 469] width 102 height 35
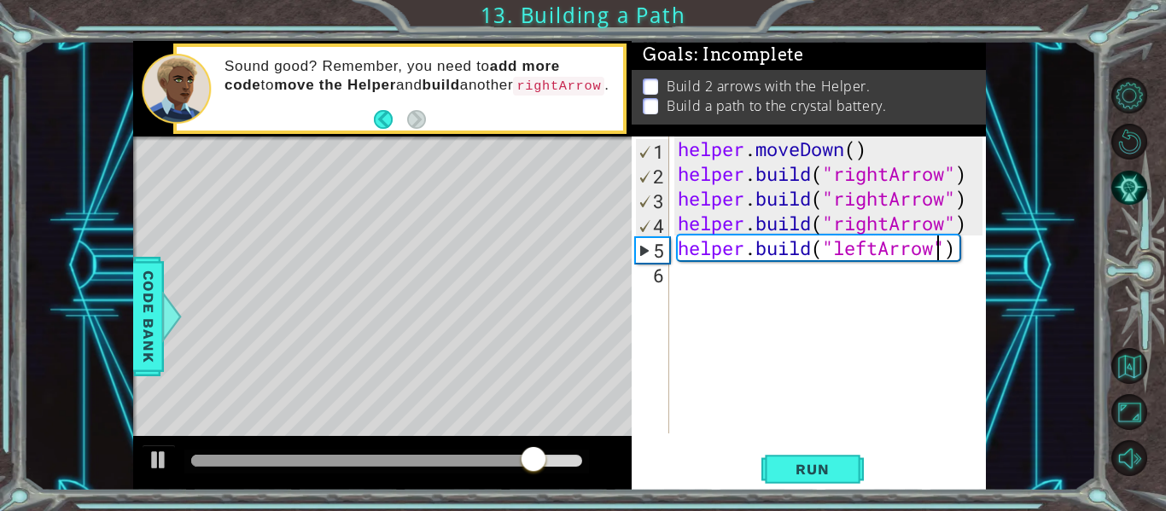
scroll to position [0, 12]
type textarea "[DOMAIN_NAME]("leftArrow")"
click at [835, 470] on span "Run" at bounding box center [812, 469] width 67 height 17
